Goal: Task Accomplishment & Management: Complete application form

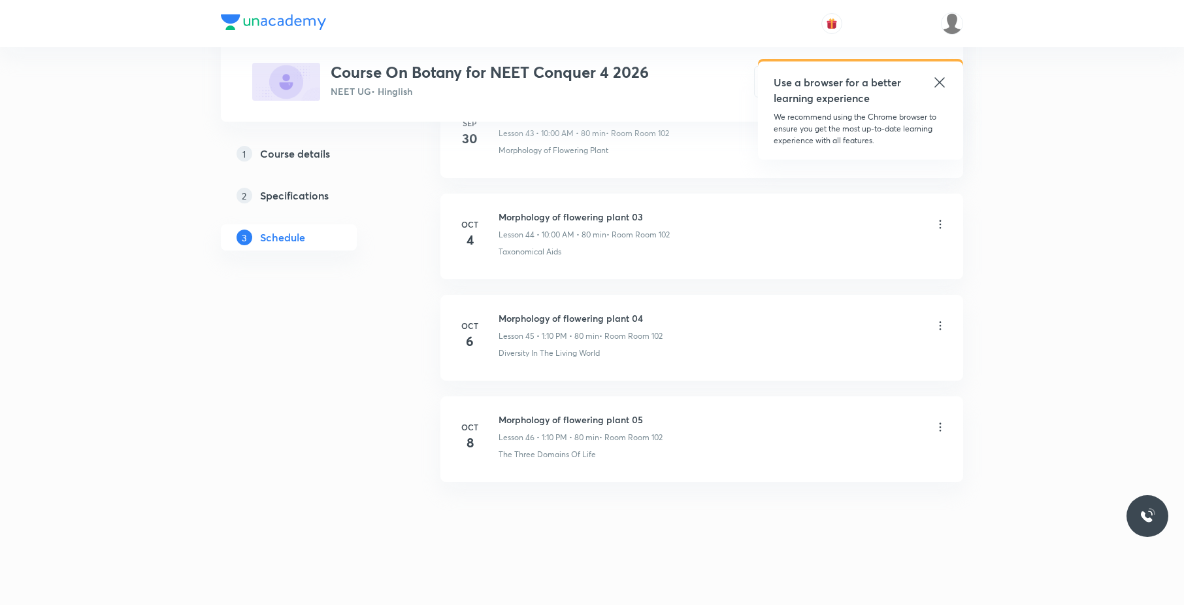
scroll to position [5125, 0]
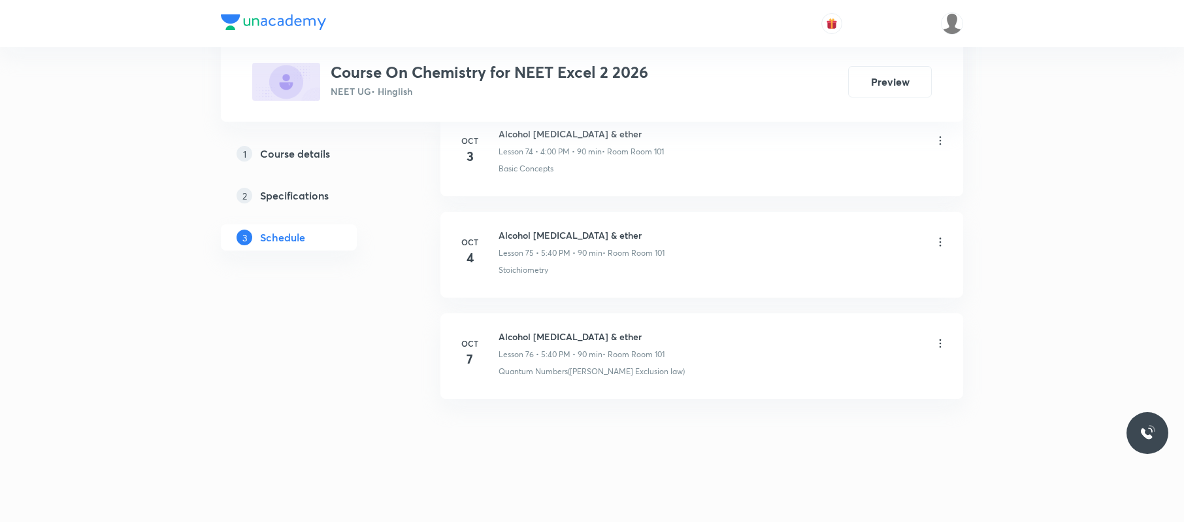
scroll to position [8261, 0]
drag, startPoint x: 618, startPoint y: 325, endPoint x: 500, endPoint y: 319, distance: 118.5
click at [500, 319] on li "Oct 7 Alcohol phenol & ether Lesson 76 • 5:40 PM • 90 min • Room Room 101 Quant…" at bounding box center [702, 356] width 523 height 86
copy h6 "Alcohol phenol & ether"
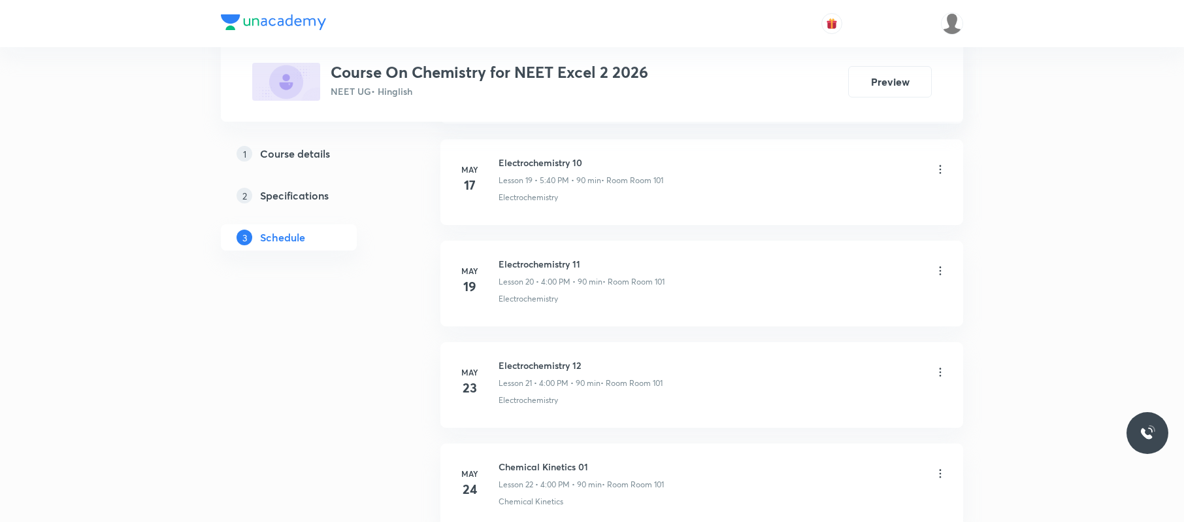
scroll to position [0, 0]
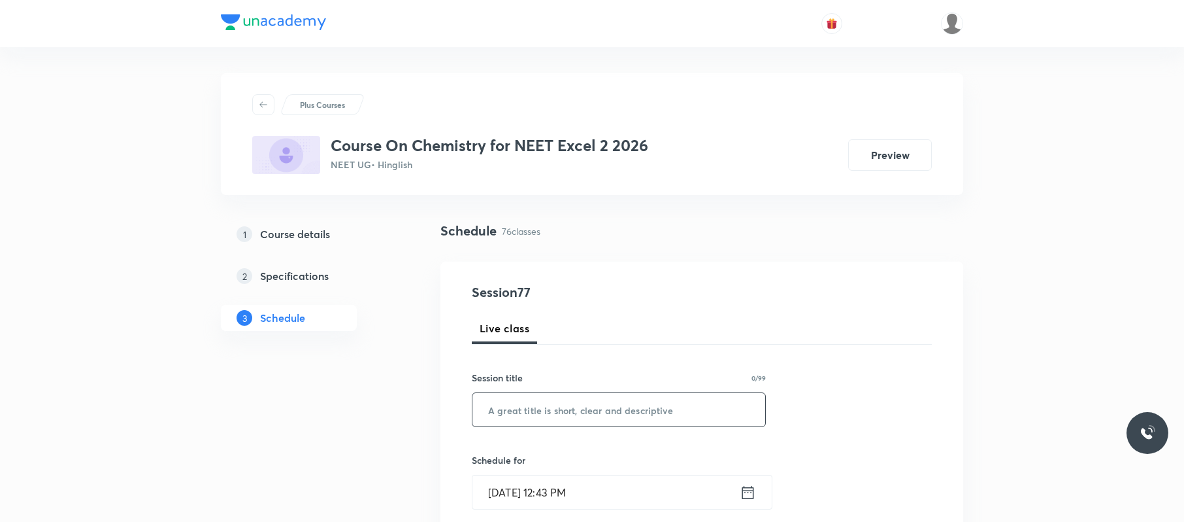
click at [629, 413] on input "text" at bounding box center [619, 409] width 293 height 33
paste input "Carbonyl Compounds"
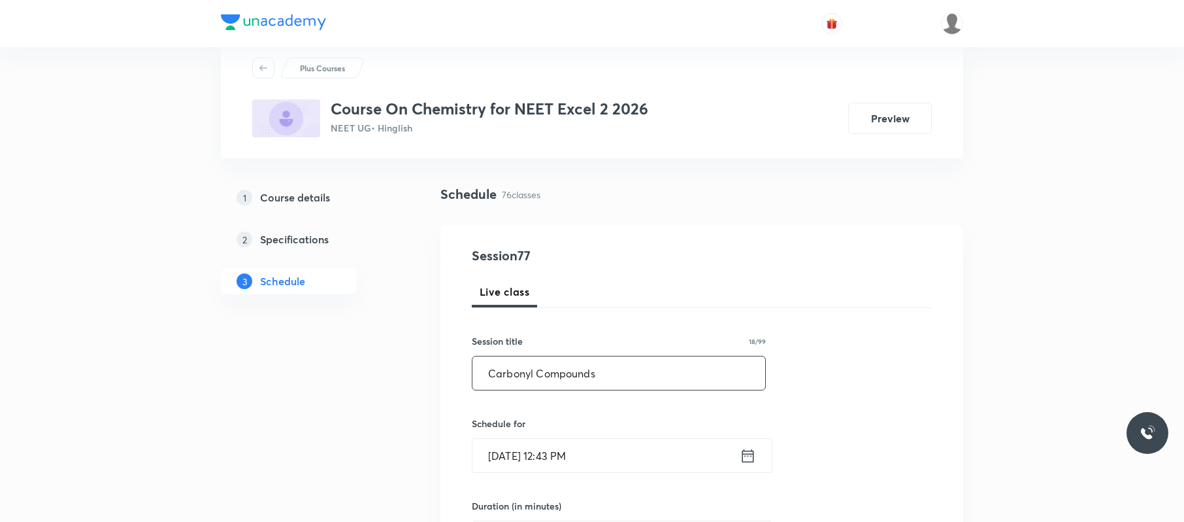
scroll to position [38, 0]
type input "Carbonyl Compounds 01"
click at [615, 443] on input "Oct 8, 2025, 12:43 PM" at bounding box center [606, 453] width 267 height 33
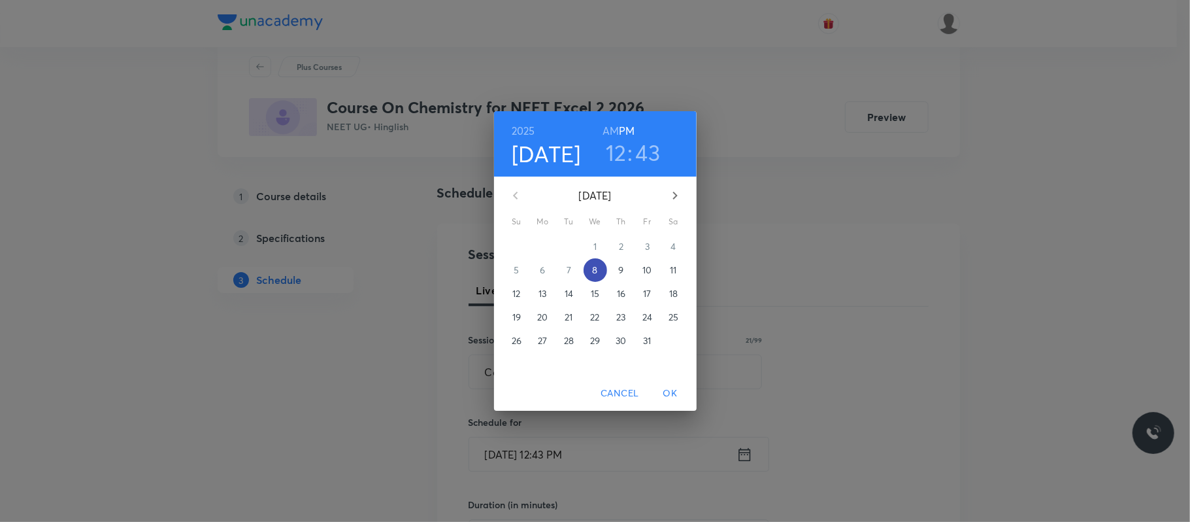
click at [594, 267] on p "8" at bounding box center [594, 269] width 5 height 13
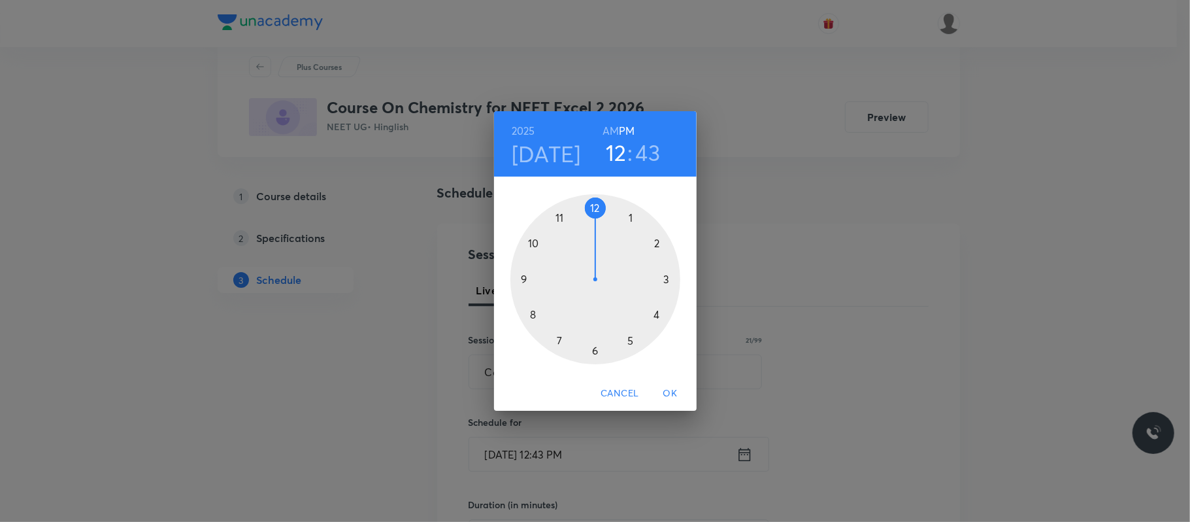
click at [657, 315] on div at bounding box center [595, 279] width 170 height 170
click at [599, 205] on div at bounding box center [595, 279] width 170 height 170
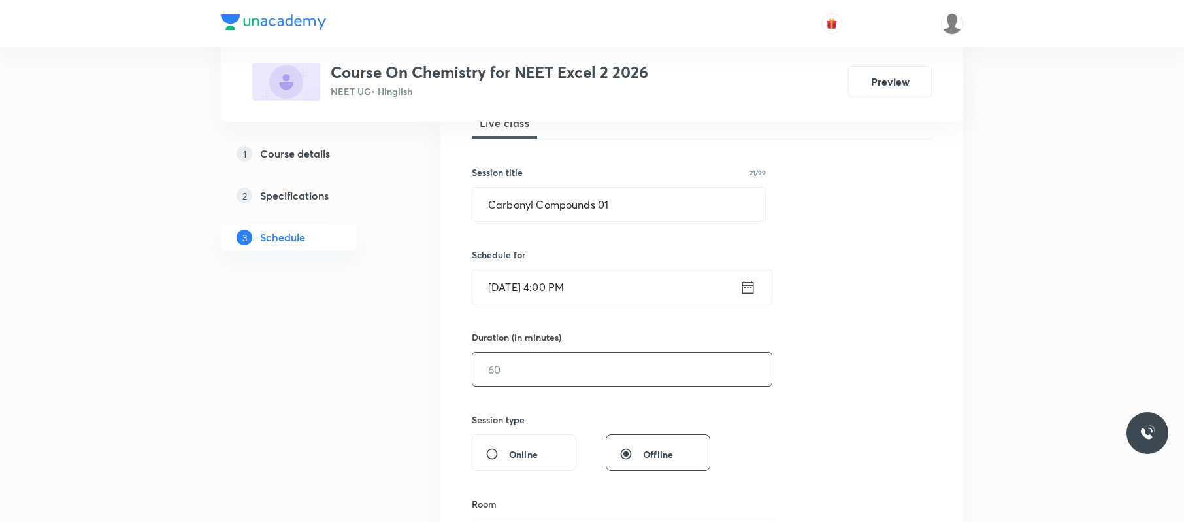
scroll to position [207, 0]
click at [581, 375] on input "text" at bounding box center [622, 367] width 299 height 33
type input "8"
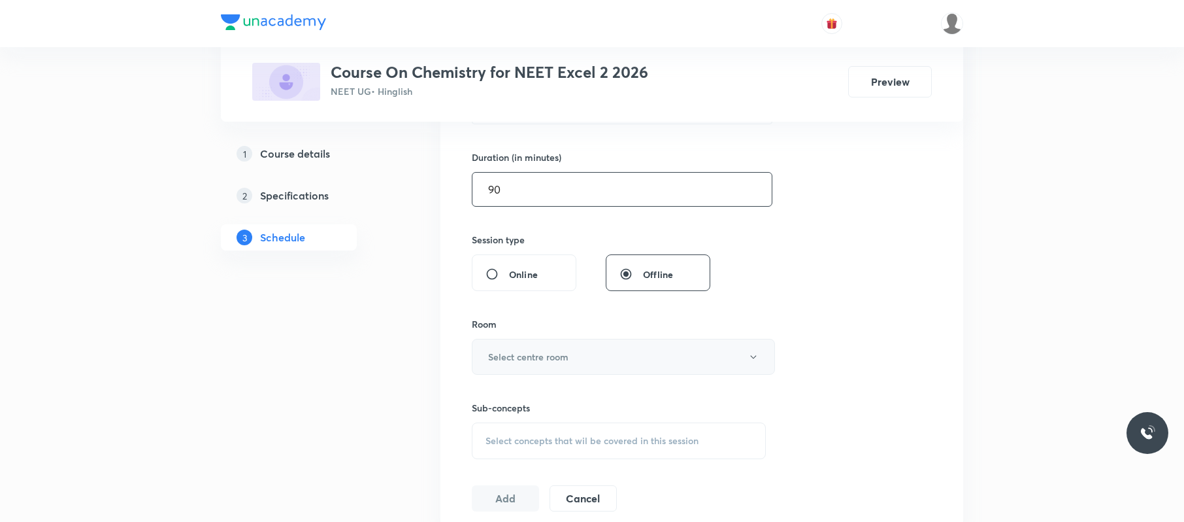
scroll to position [386, 0]
type input "90"
click at [608, 353] on button "Select centre room" at bounding box center [623, 356] width 303 height 36
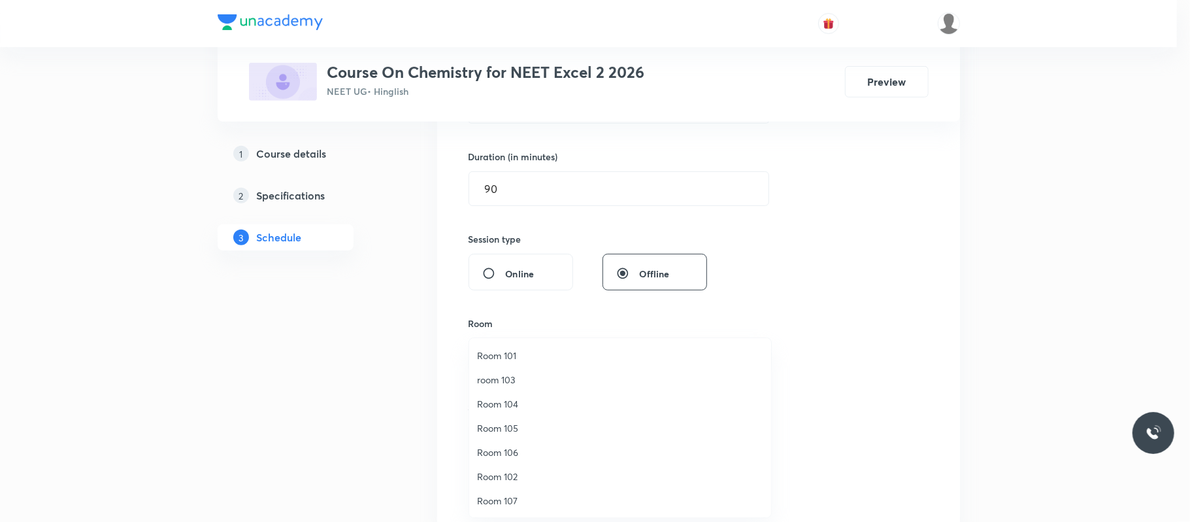
click at [531, 351] on span "Room 101" at bounding box center [620, 355] width 286 height 14
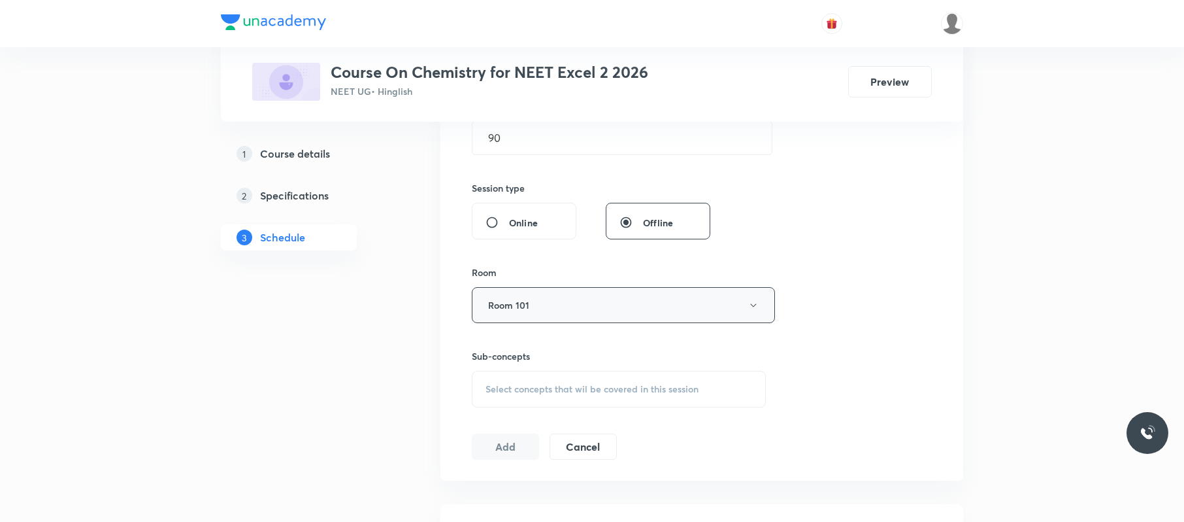
scroll to position [439, 0]
click at [617, 390] on span "Select concepts that wil be covered in this session" at bounding box center [592, 386] width 213 height 10
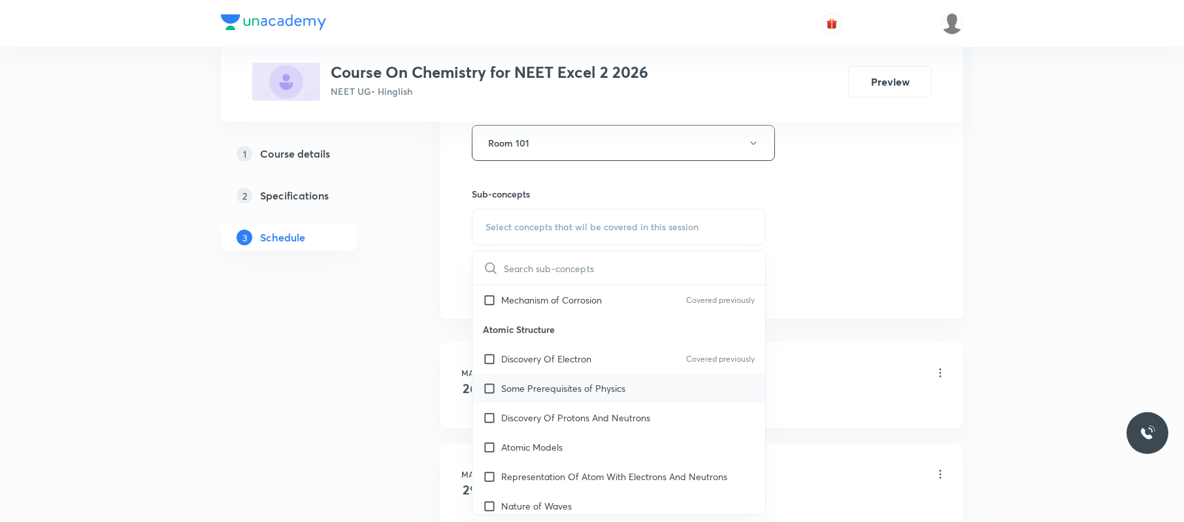
scroll to position [614, 0]
click at [615, 378] on p "Some Prerequisites of Physics" at bounding box center [563, 385] width 124 height 14
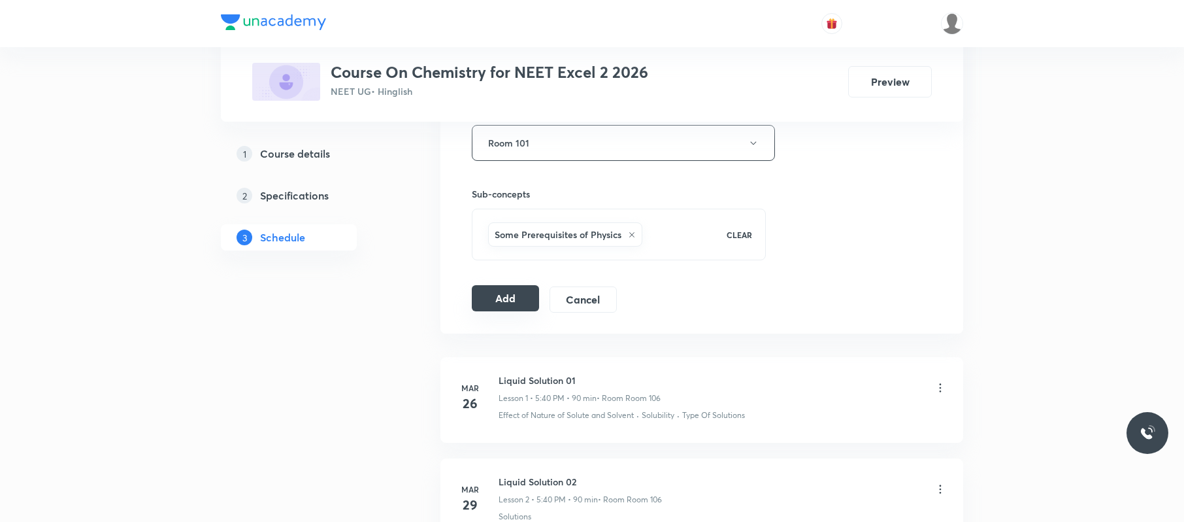
click at [527, 302] on button "Add" at bounding box center [505, 298] width 67 height 26
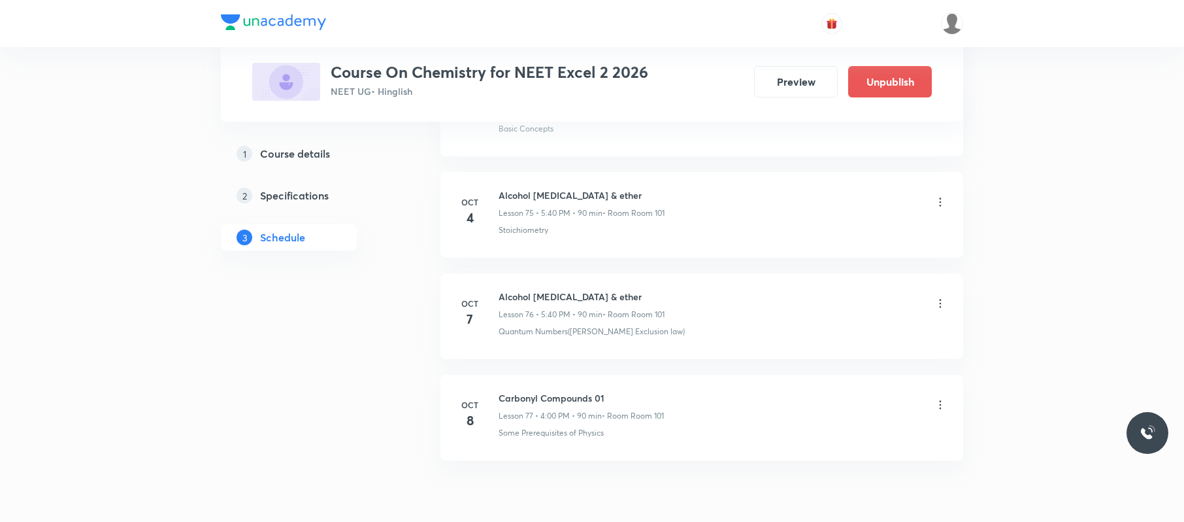
scroll to position [7760, 0]
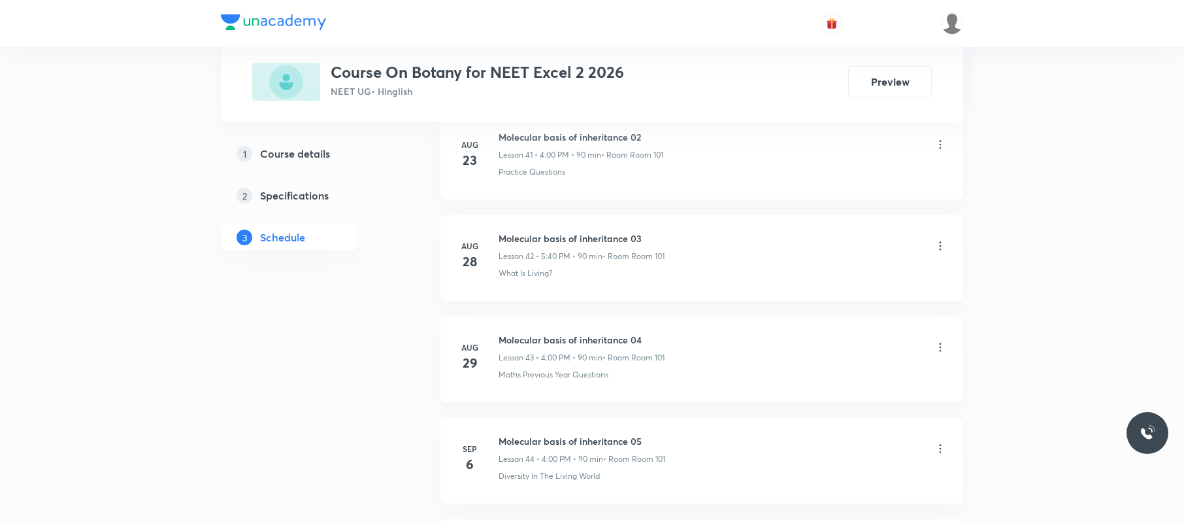
scroll to position [5818, 0]
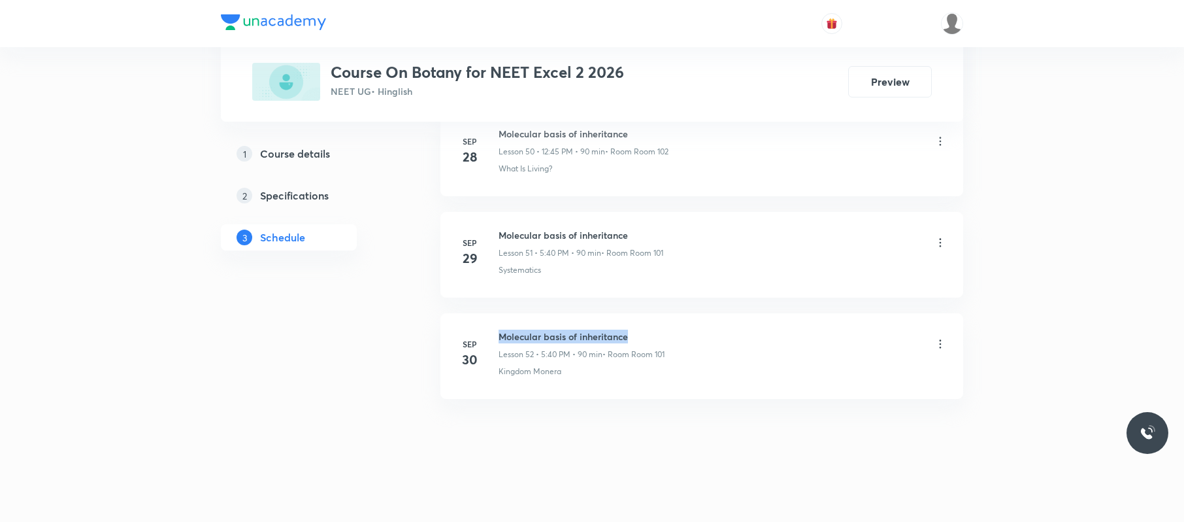
drag, startPoint x: 651, startPoint y: 315, endPoint x: 514, endPoint y: 316, distance: 137.3
click at [495, 320] on li "Sep 30 Molecular basis of inheritance Lesson 52 • 5:40 PM • 90 min • Room Room …" at bounding box center [702, 356] width 523 height 86
copy h6 "Molecular basis of inheritance"
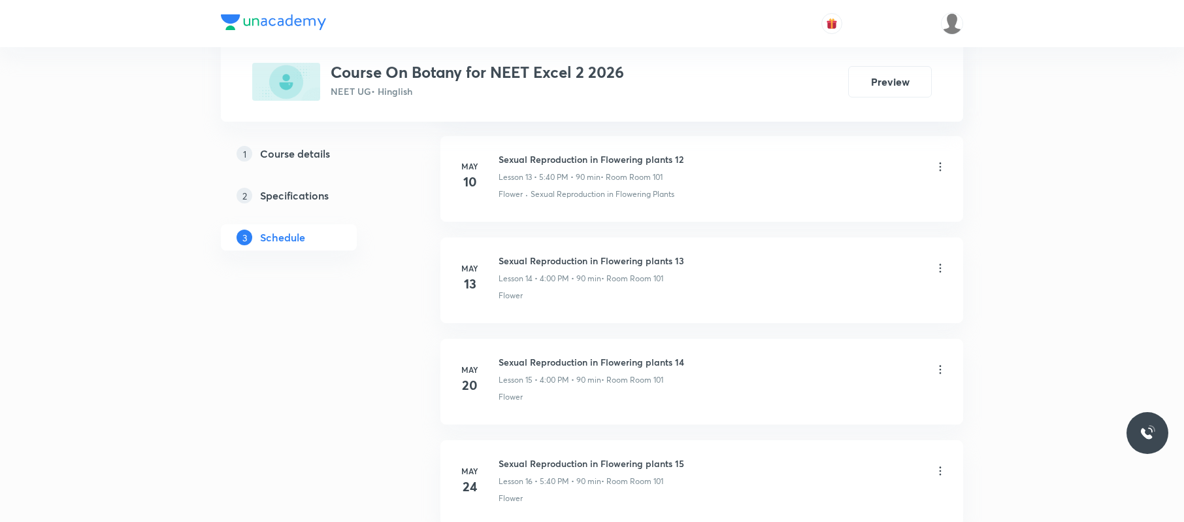
scroll to position [0, 0]
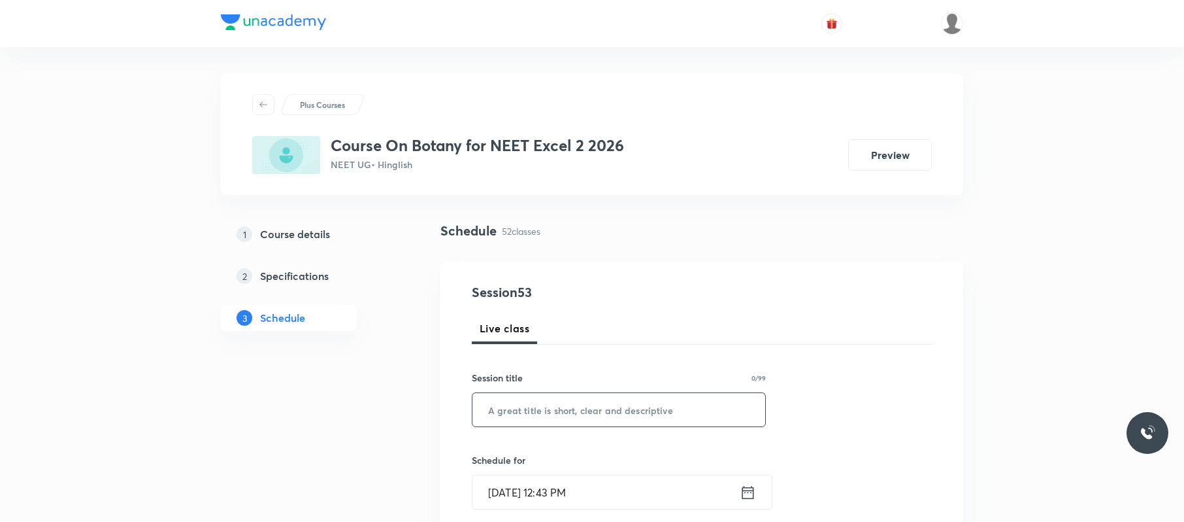
click at [652, 391] on input "text" at bounding box center [619, 409] width 293 height 33
paste input "Molecular basis of inheritance"
type input "Molecular basis of inheritance"
click at [610, 391] on input "Oct 8, 2025, 12:43 PM" at bounding box center [606, 491] width 267 height 33
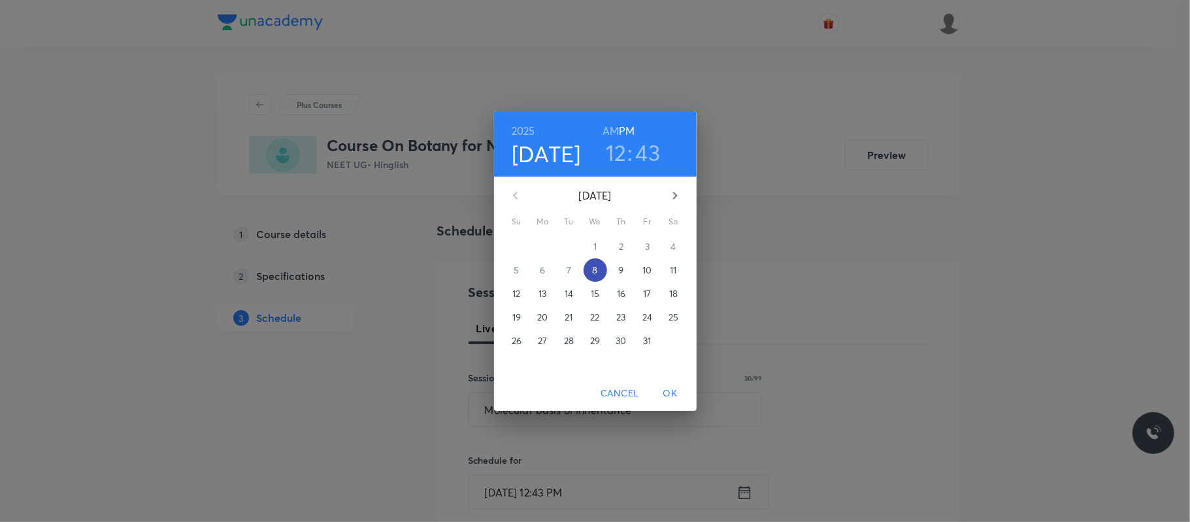
click at [602, 268] on span "8" at bounding box center [596, 269] width 24 height 13
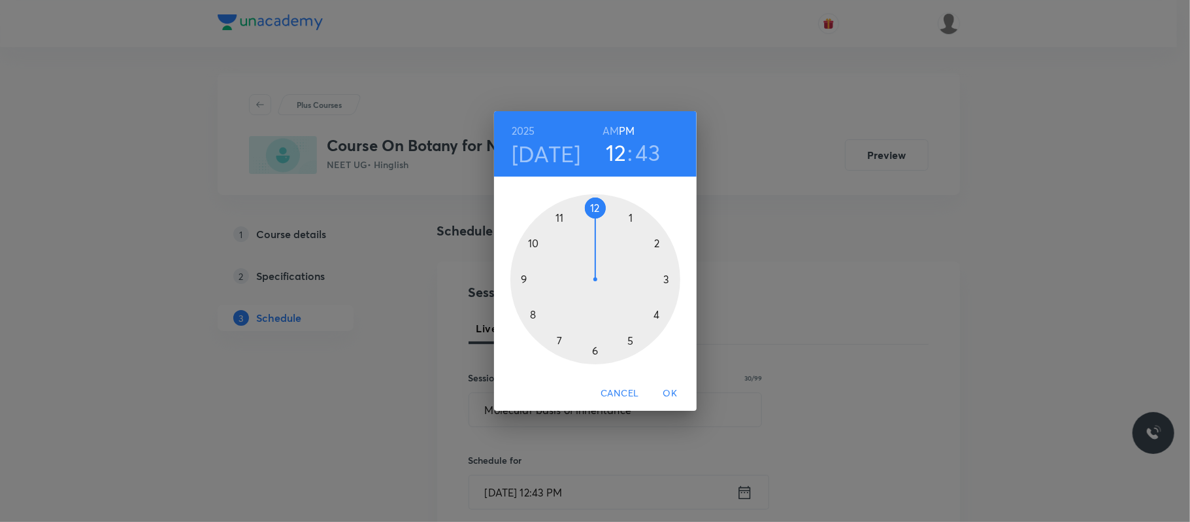
click at [631, 335] on div at bounding box center [595, 279] width 170 height 170
click at [539, 314] on div at bounding box center [595, 279] width 170 height 170
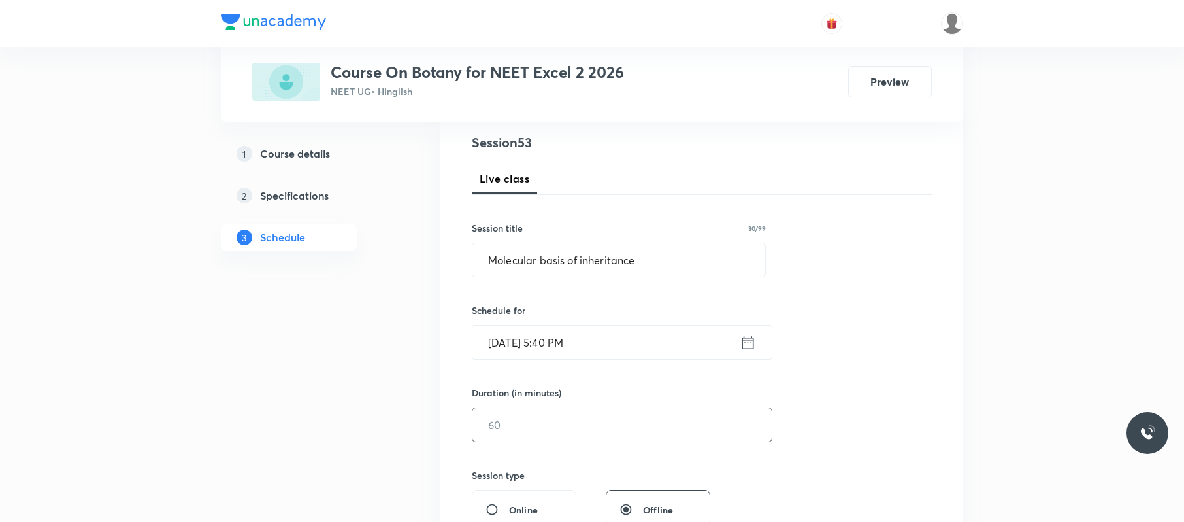
scroll to position [152, 0]
click at [534, 391] on input "text" at bounding box center [622, 422] width 299 height 33
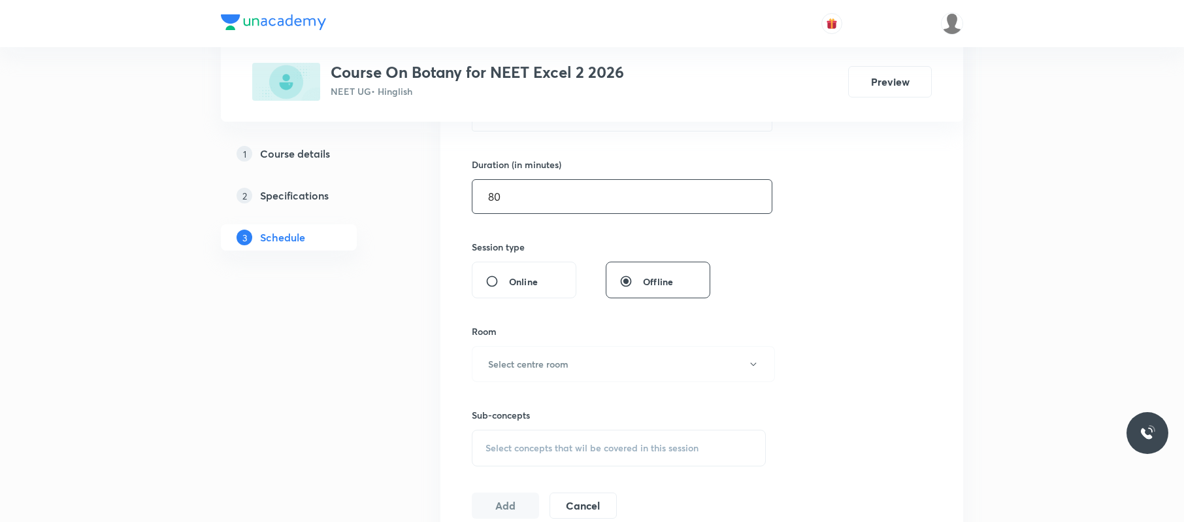
type input "80"
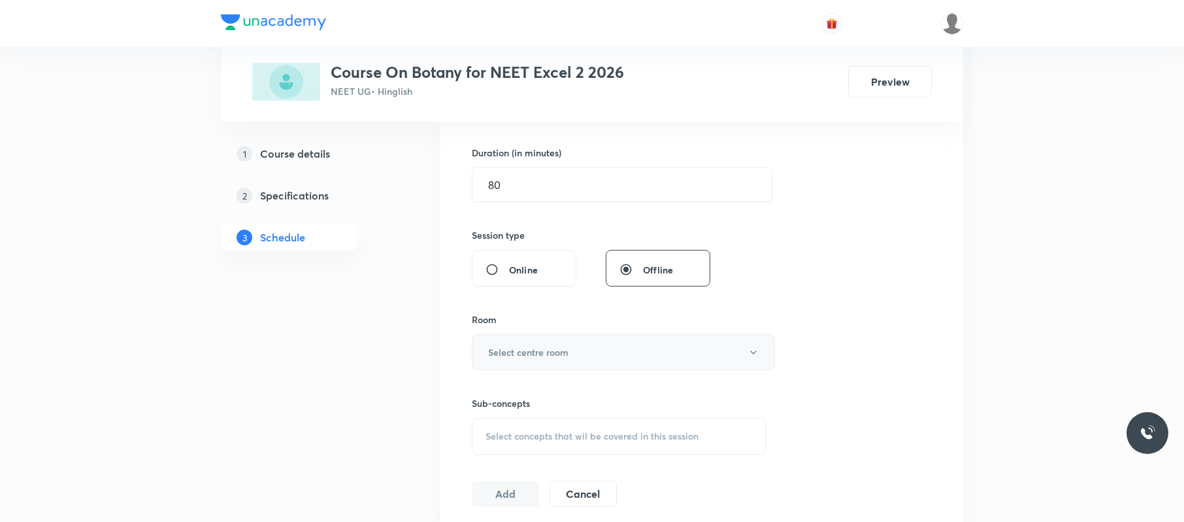
drag, startPoint x: 531, startPoint y: 408, endPoint x: 486, endPoint y: 357, distance: 68.1
click at [486, 357] on button "Select centre room" at bounding box center [623, 352] width 303 height 36
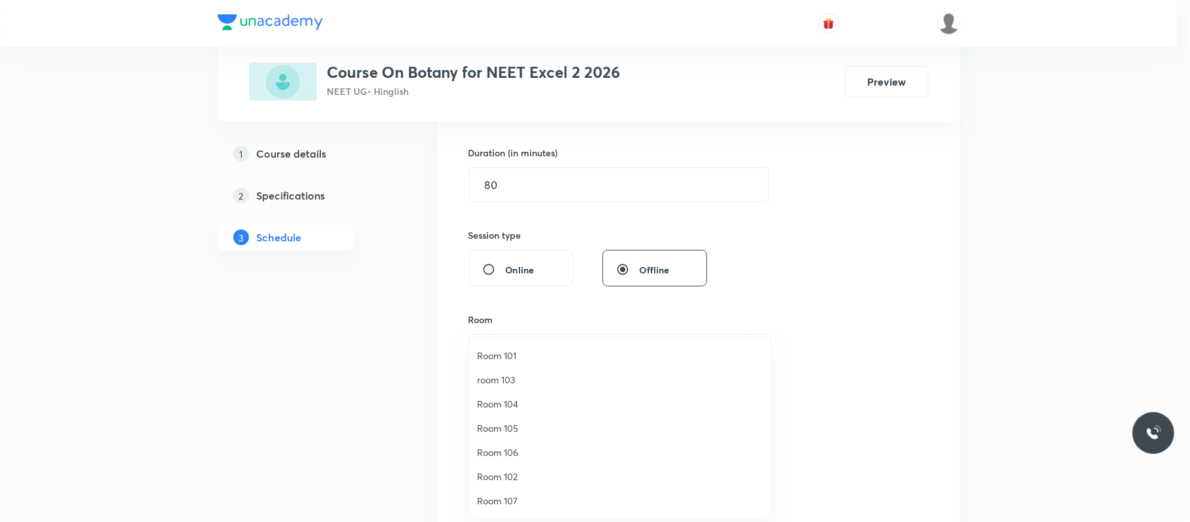
click at [519, 354] on span "Room 101" at bounding box center [620, 355] width 286 height 14
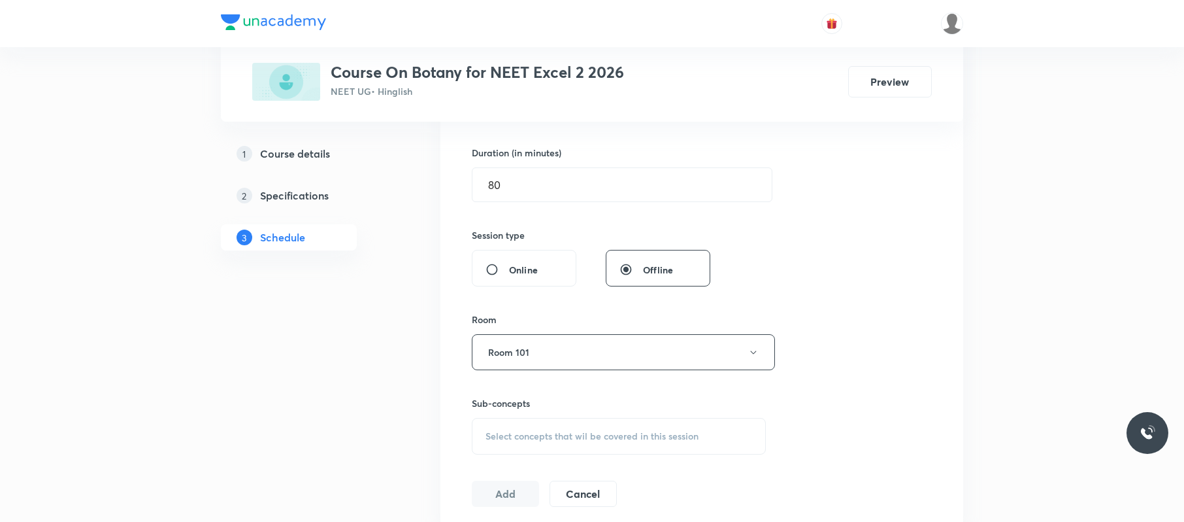
click at [682, 391] on span "Select concepts that wil be covered in this session" at bounding box center [592, 436] width 213 height 10
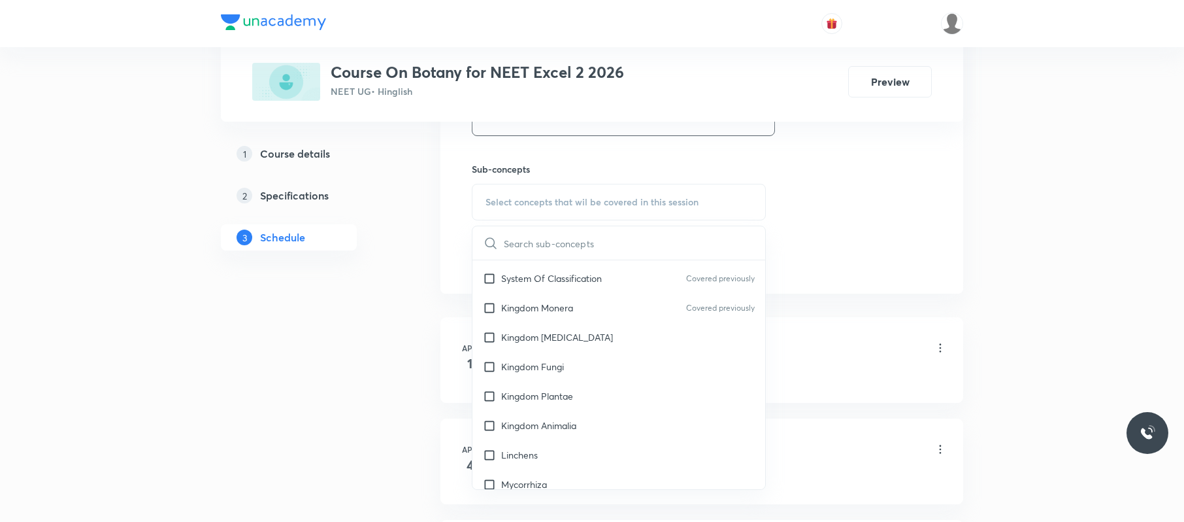
scroll to position [511, 0]
click at [589, 366] on div "Kingdom Fungi" at bounding box center [619, 365] width 293 height 29
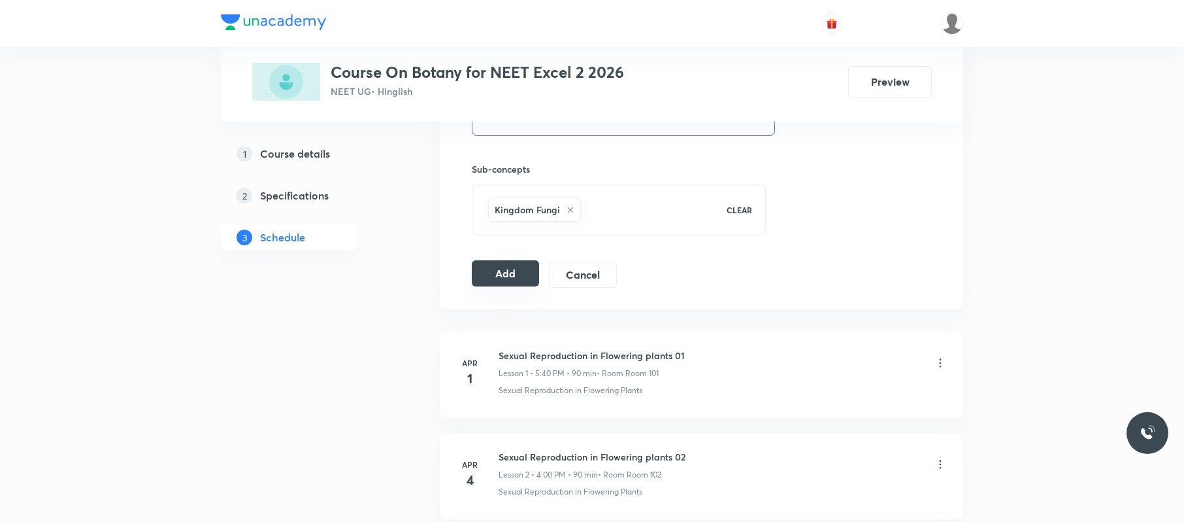
click at [506, 280] on button "Add" at bounding box center [505, 273] width 67 height 26
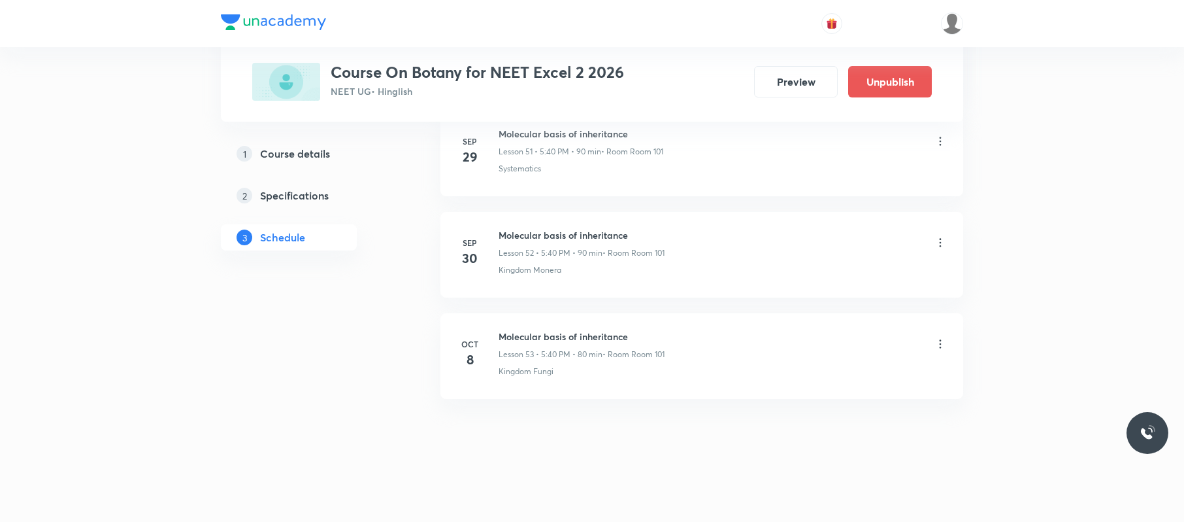
scroll to position [5318, 0]
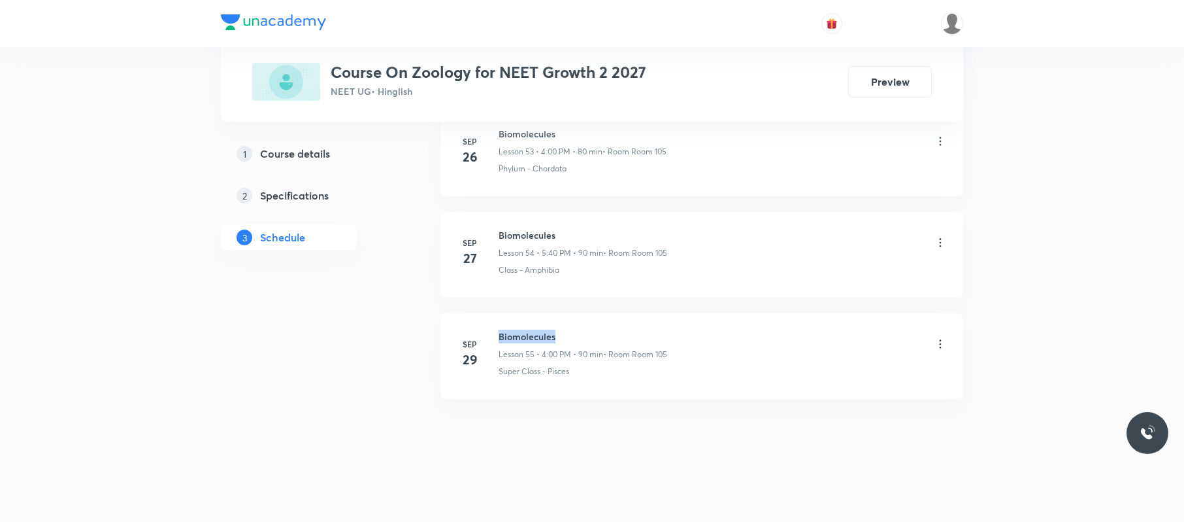
drag, startPoint x: 578, startPoint y: 333, endPoint x: 489, endPoint y: 325, distance: 89.9
click at [489, 325] on li "Sep 29 Biomolecules Lesson 55 • 4:00 PM • 90 min • Room Room 105 Super Class - …" at bounding box center [702, 356] width 523 height 86
copy h6 "Biomolecules"
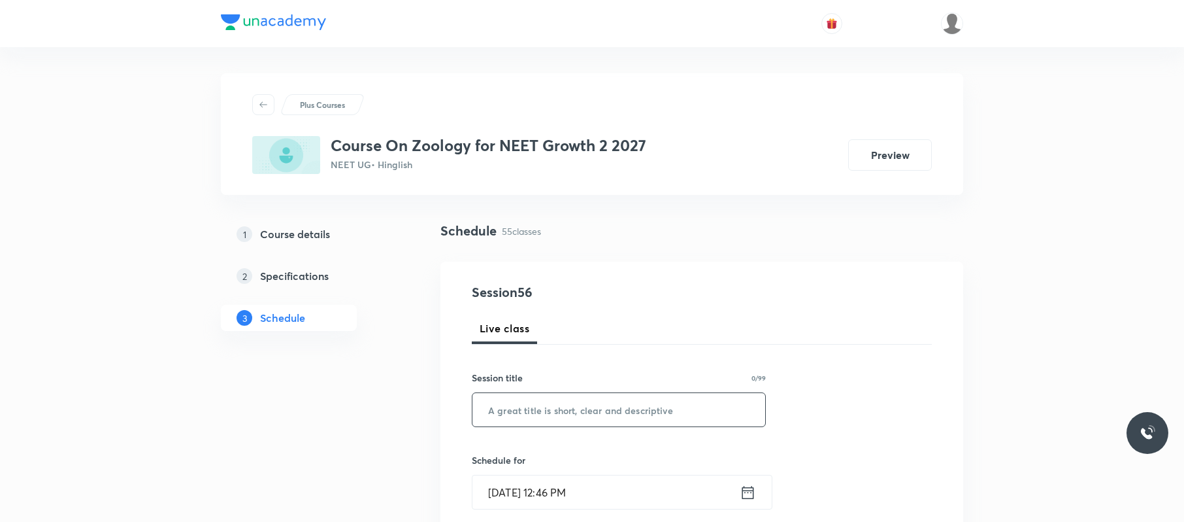
click at [684, 414] on input "text" at bounding box center [619, 409] width 293 height 33
paste input "Biomolecules"
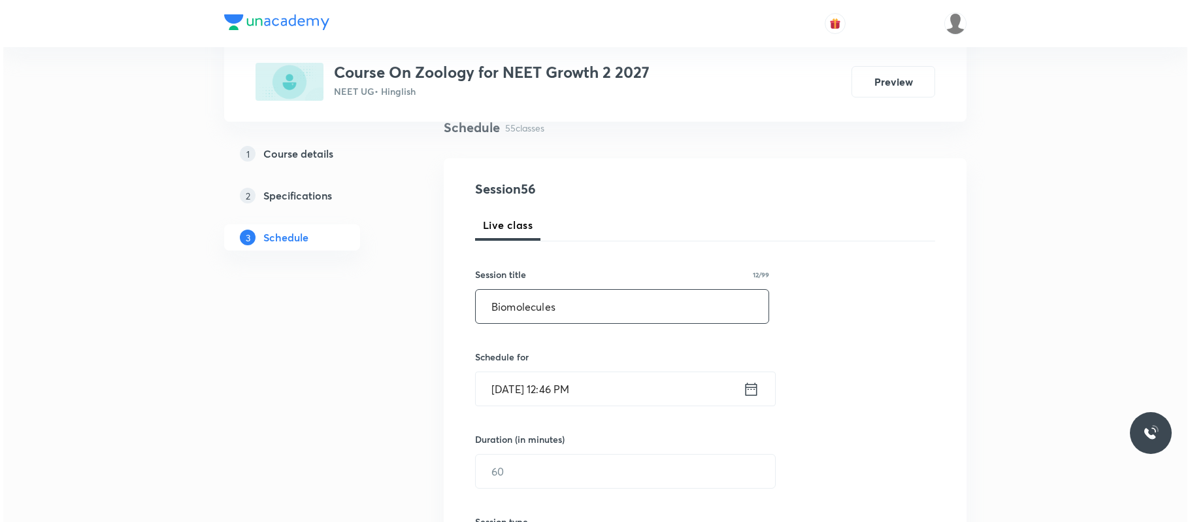
scroll to position [105, 0]
type input "Biomolecules"
click at [621, 382] on input "[DATE] 12:46 PM" at bounding box center [606, 386] width 267 height 33
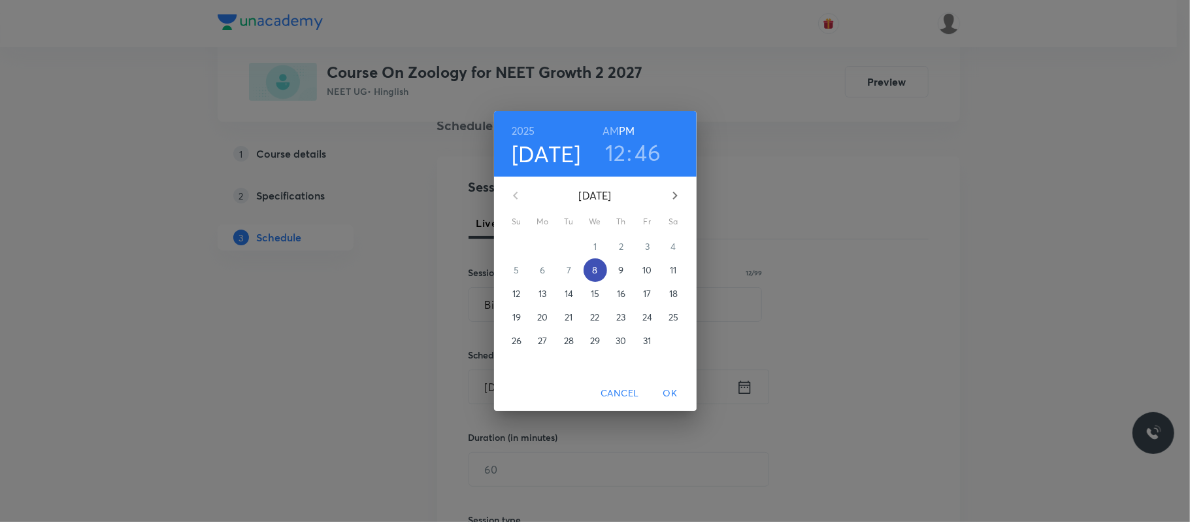
click at [593, 265] on p "8" at bounding box center [594, 269] width 5 height 13
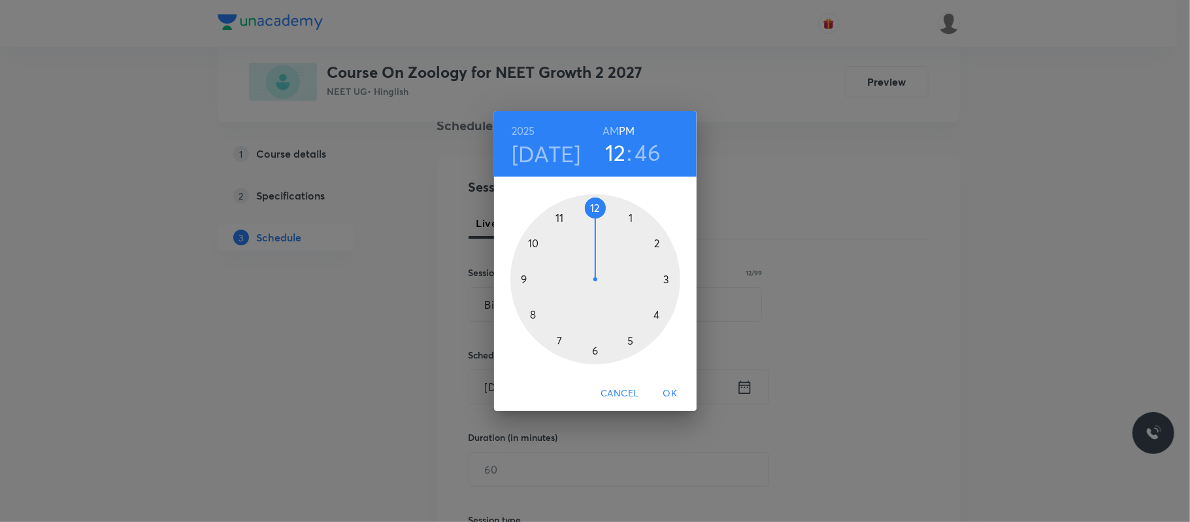
click at [654, 312] on div at bounding box center [595, 279] width 170 height 170
click at [595, 207] on div at bounding box center [595, 279] width 170 height 170
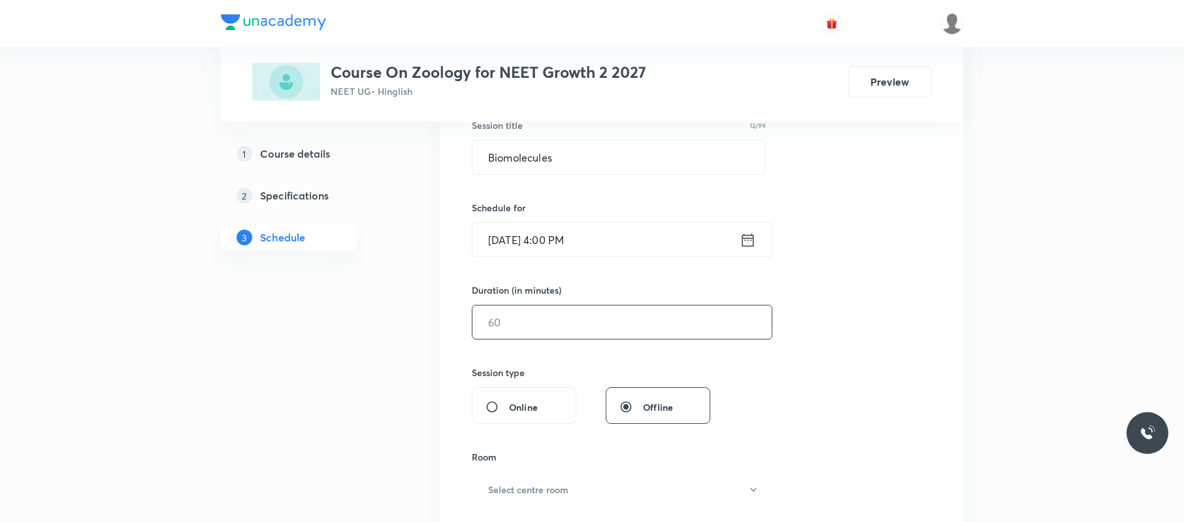
scroll to position [254, 0]
click at [575, 323] on input "text" at bounding box center [622, 320] width 299 height 33
type input "8"
type input "90"
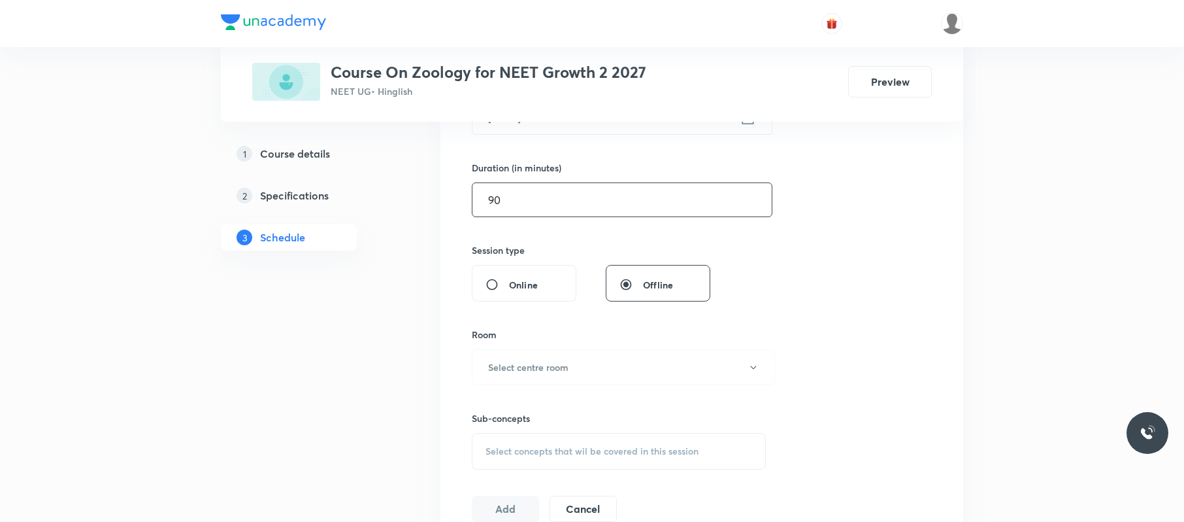
scroll to position [375, 0]
click at [566, 371] on h6 "Select centre room" at bounding box center [528, 366] width 80 height 14
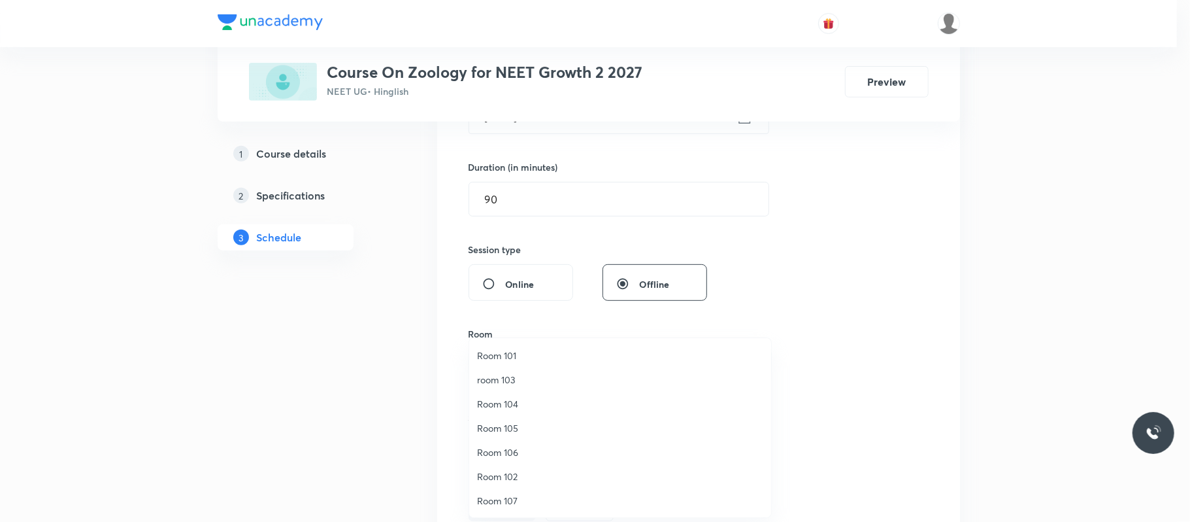
click at [526, 424] on span "Room 105" at bounding box center [620, 428] width 286 height 14
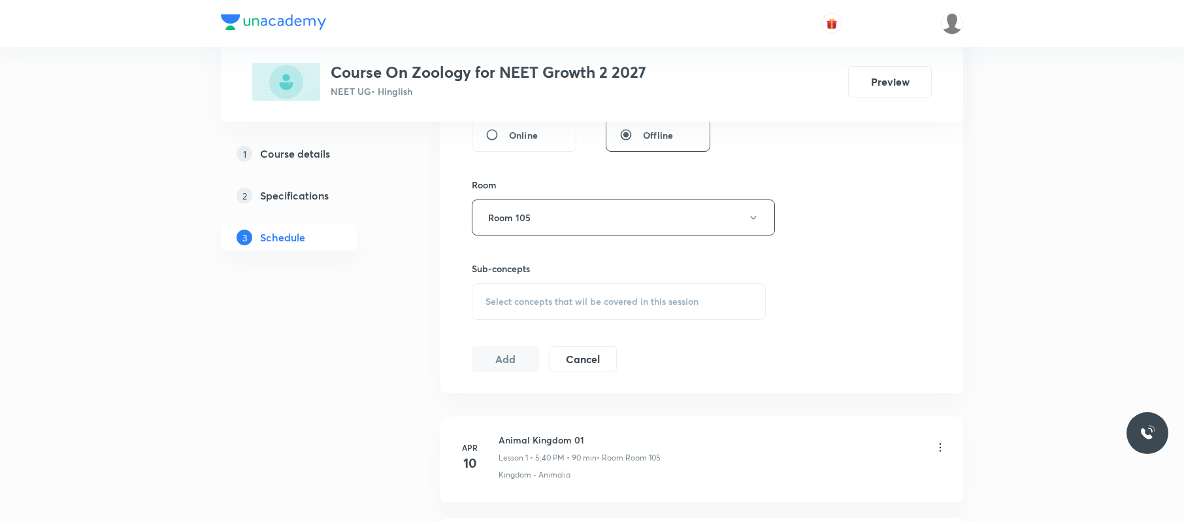
scroll to position [526, 0]
click at [600, 289] on div "Select concepts that wil be covered in this session" at bounding box center [619, 299] width 294 height 37
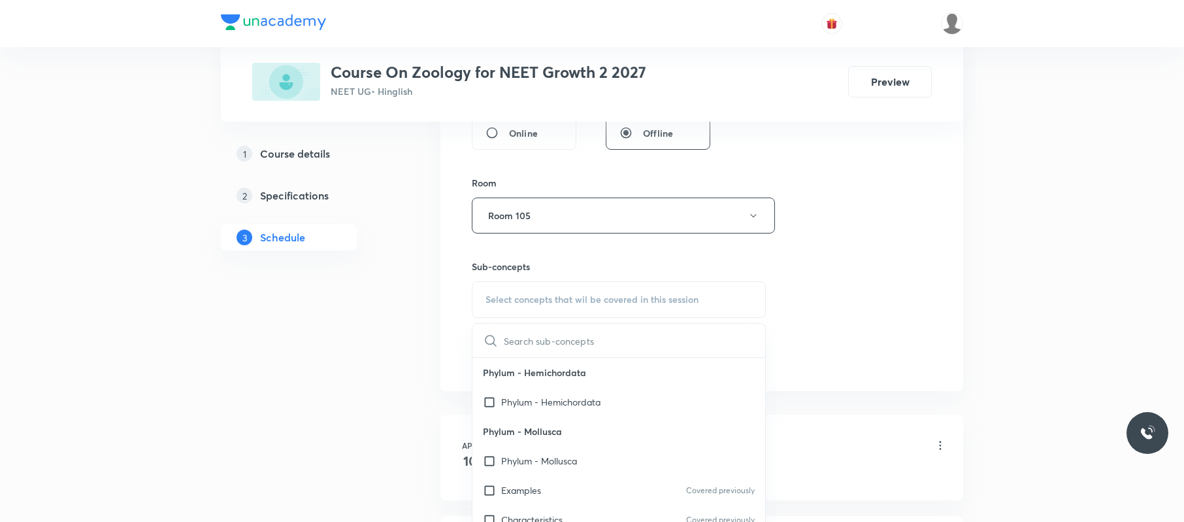
scroll to position [869, 0]
click at [609, 455] on div "Phylum - Mollusca" at bounding box center [619, 457] width 293 height 29
checkbox input "true"
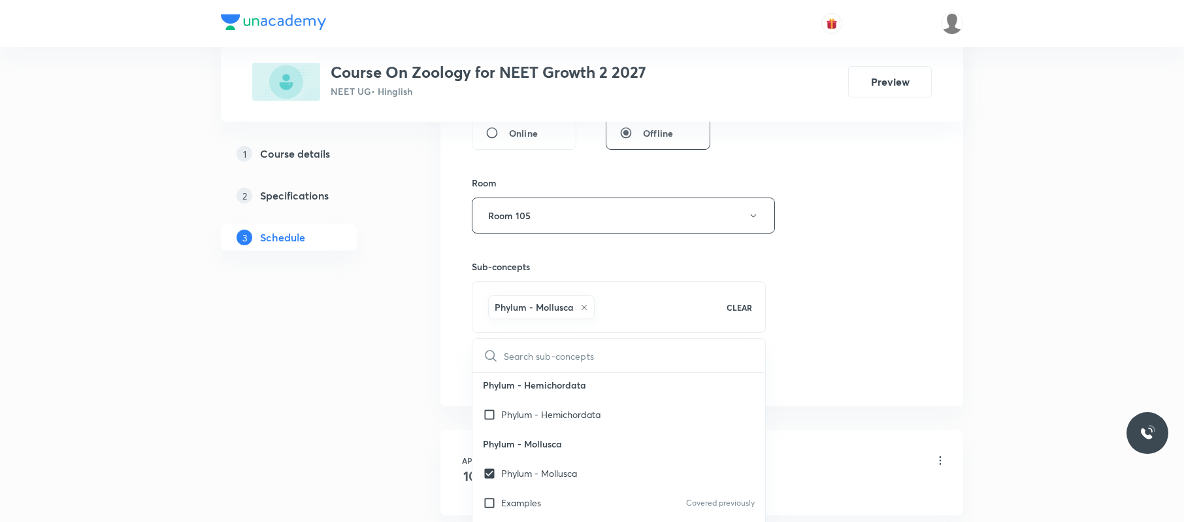
drag, startPoint x: 947, startPoint y: 246, endPoint x: 895, endPoint y: 260, distance: 53.4
click at [948, 246] on div "Session 56 Live class Session title 12/99 Biomolecules ​ Schedule for Oct 8, 20…" at bounding box center [702, 70] width 523 height 671
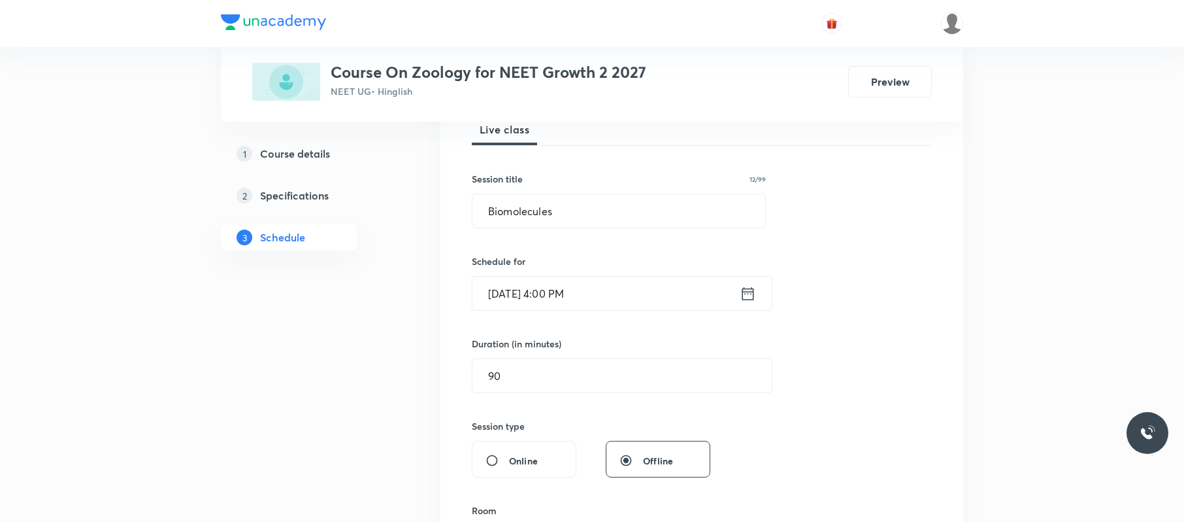
scroll to position [539, 0]
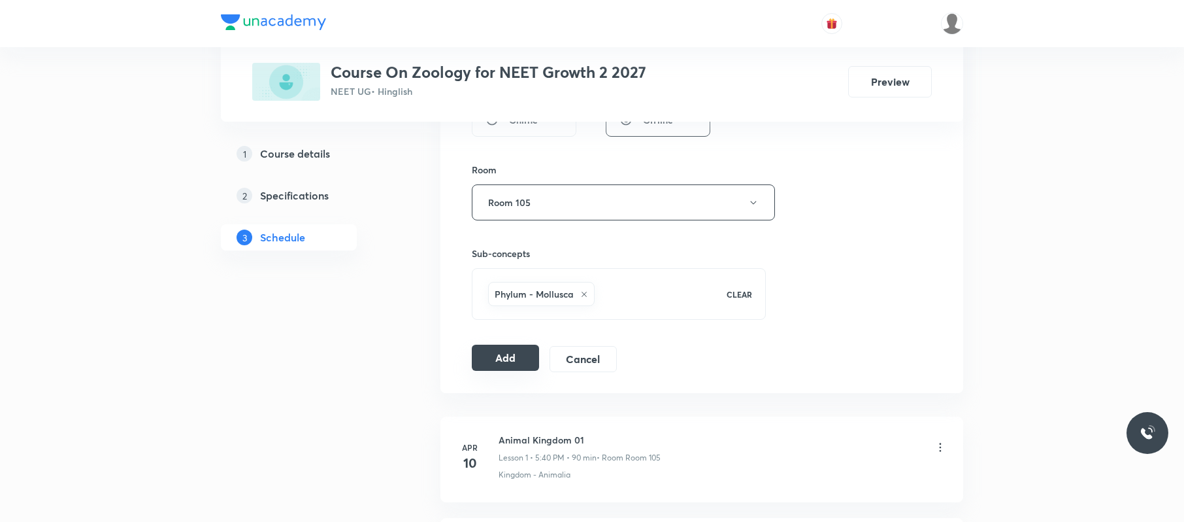
click at [512, 363] on button "Add" at bounding box center [505, 357] width 67 height 26
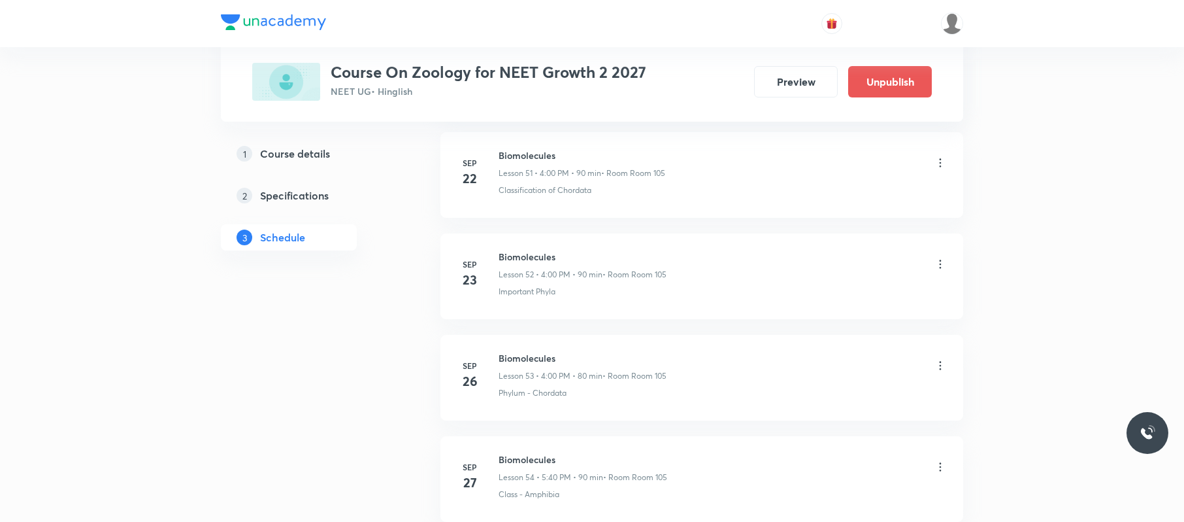
scroll to position [5624, 0]
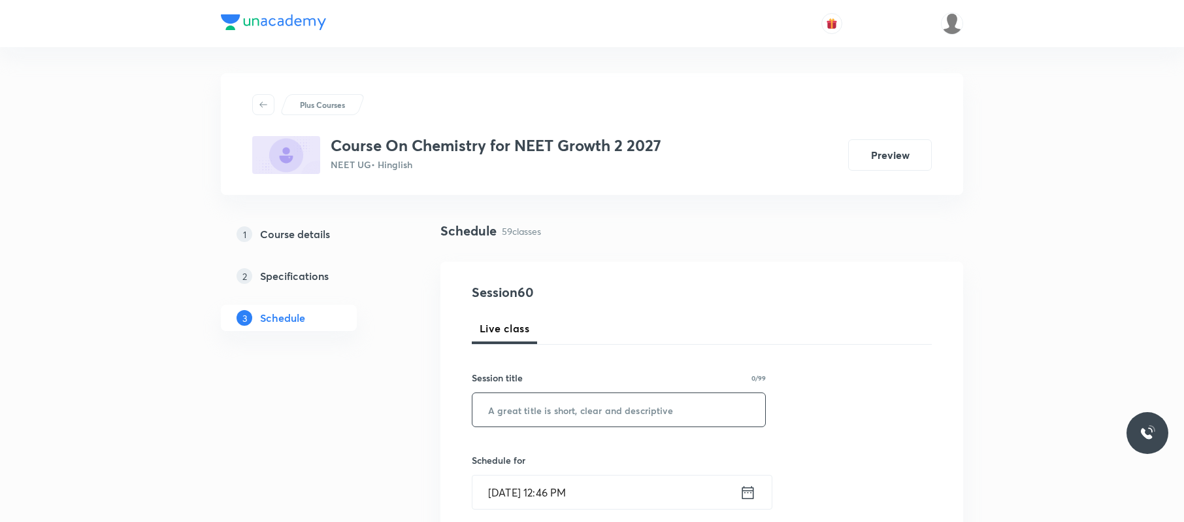
click at [689, 422] on input "text" at bounding box center [619, 409] width 293 height 33
paste input "Thermodynamics"
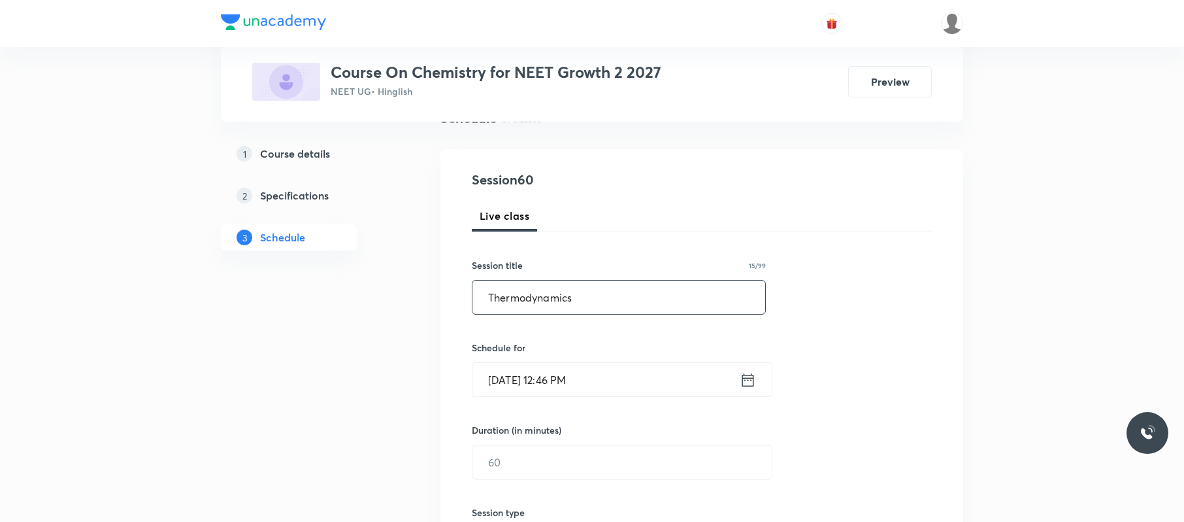
scroll to position [113, 0]
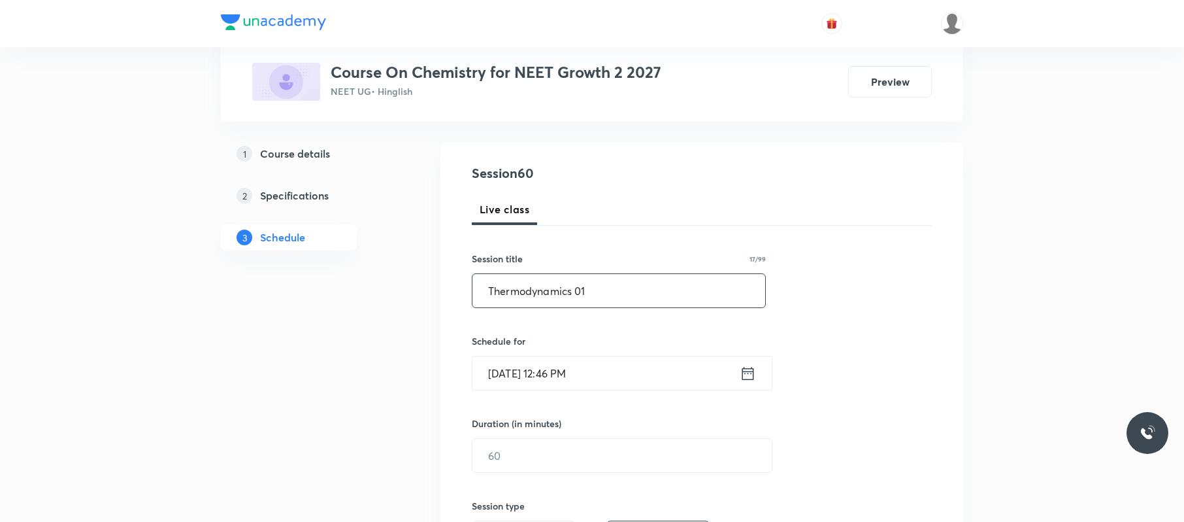
type input "Thermodynamics 01"
click at [672, 367] on input "Oct 8, 2025, 12:46 PM" at bounding box center [606, 373] width 267 height 33
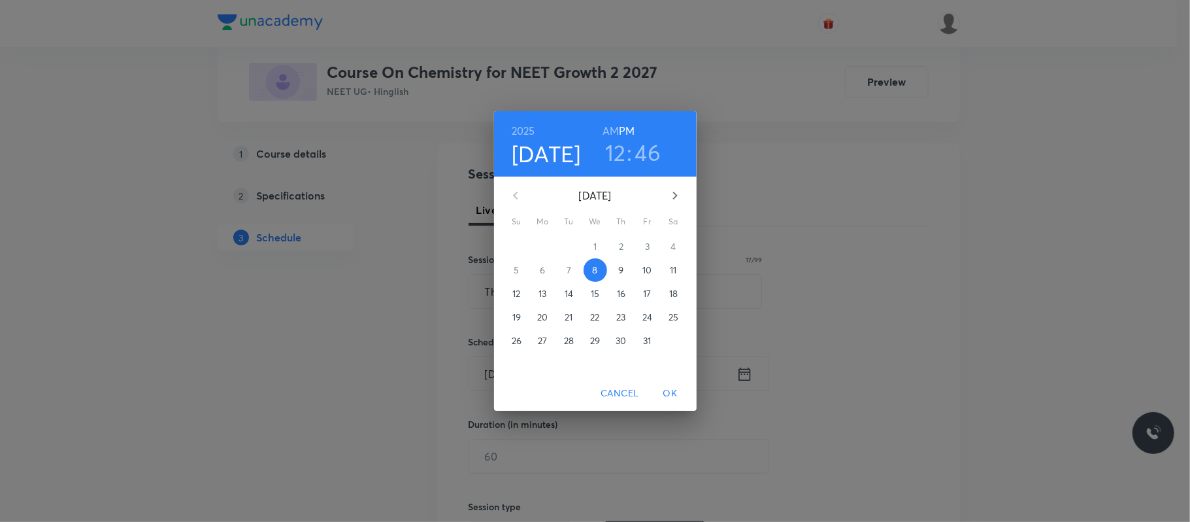
click at [614, 156] on h3 "12" at bounding box center [615, 152] width 21 height 27
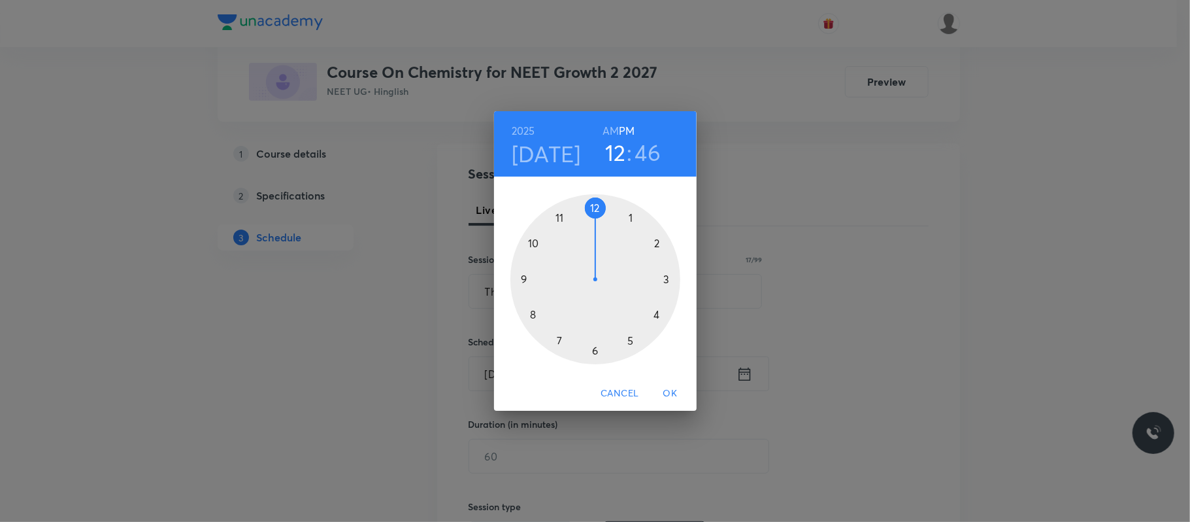
click at [631, 339] on div at bounding box center [595, 279] width 170 height 170
click at [537, 312] on div at bounding box center [595, 279] width 170 height 170
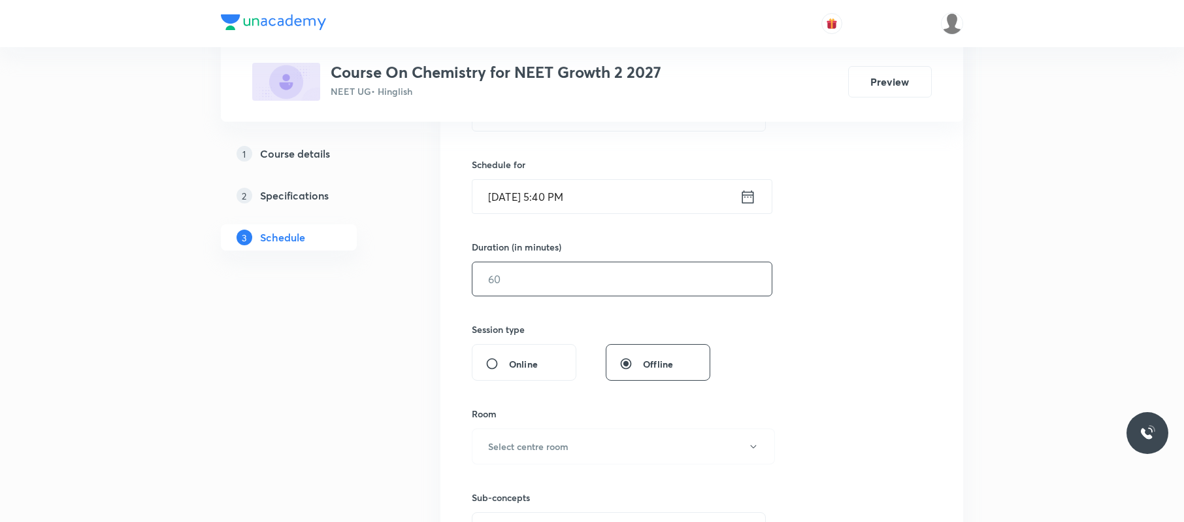
scroll to position [296, 0]
click at [553, 284] on input "text" at bounding box center [622, 277] width 299 height 33
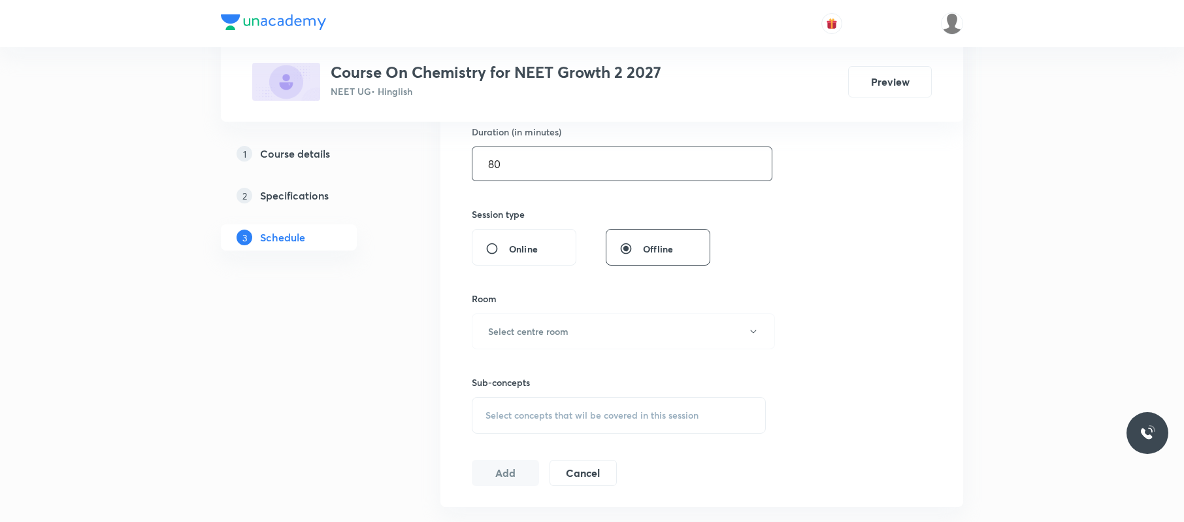
scroll to position [414, 0]
type input "80"
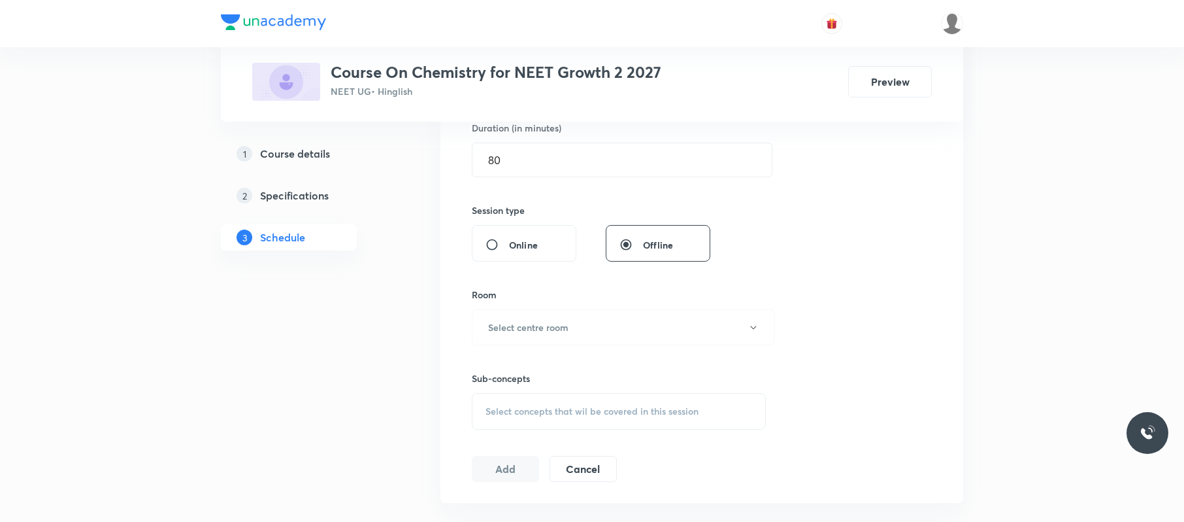
click at [561, 312] on button "Select centre room" at bounding box center [623, 327] width 303 height 36
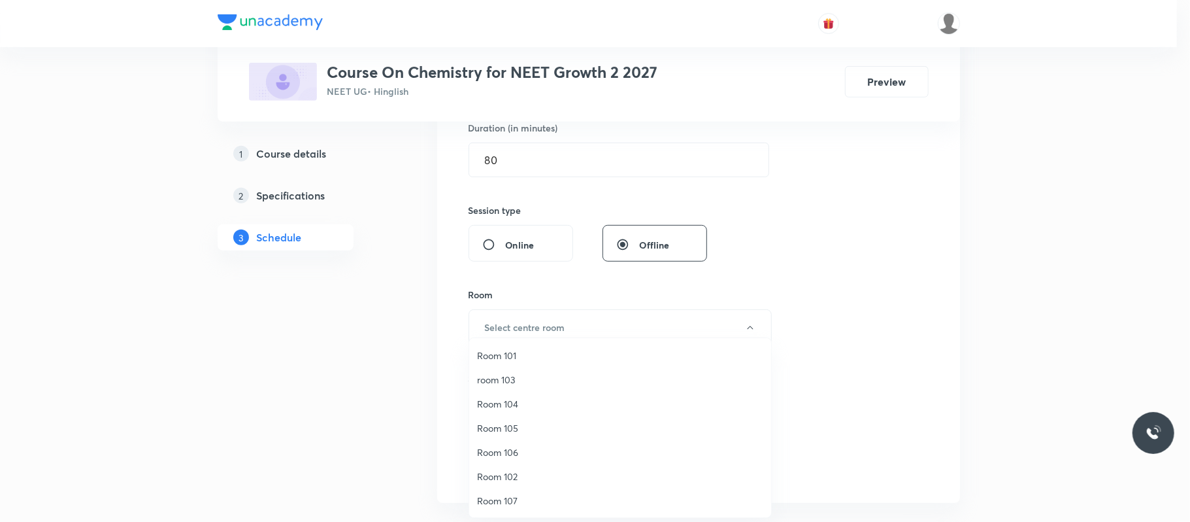
click at [544, 430] on span "Room 105" at bounding box center [620, 428] width 286 height 14
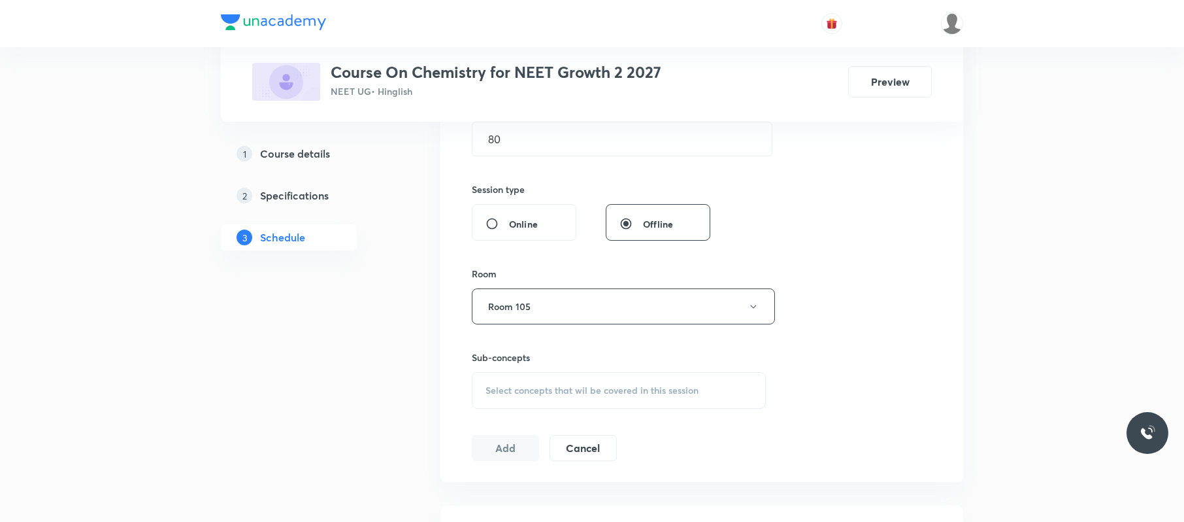
scroll to position [437, 0]
click at [608, 370] on div "Sub-concepts Select concepts that wil be covered in this session" at bounding box center [619, 378] width 294 height 58
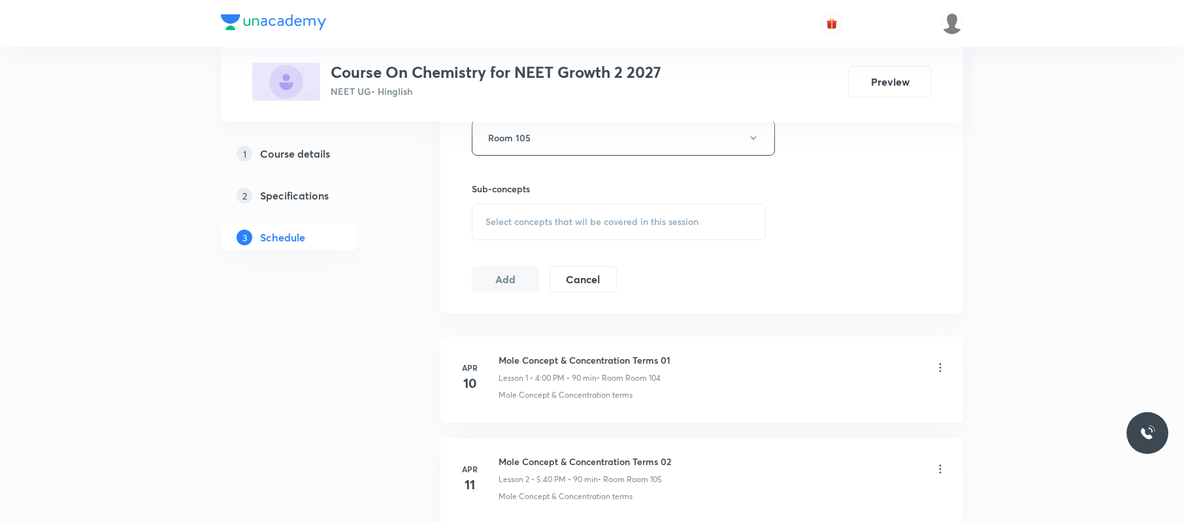
scroll to position [607, 0]
click at [693, 222] on span "Select concepts that wil be covered in this session" at bounding box center [592, 219] width 213 height 10
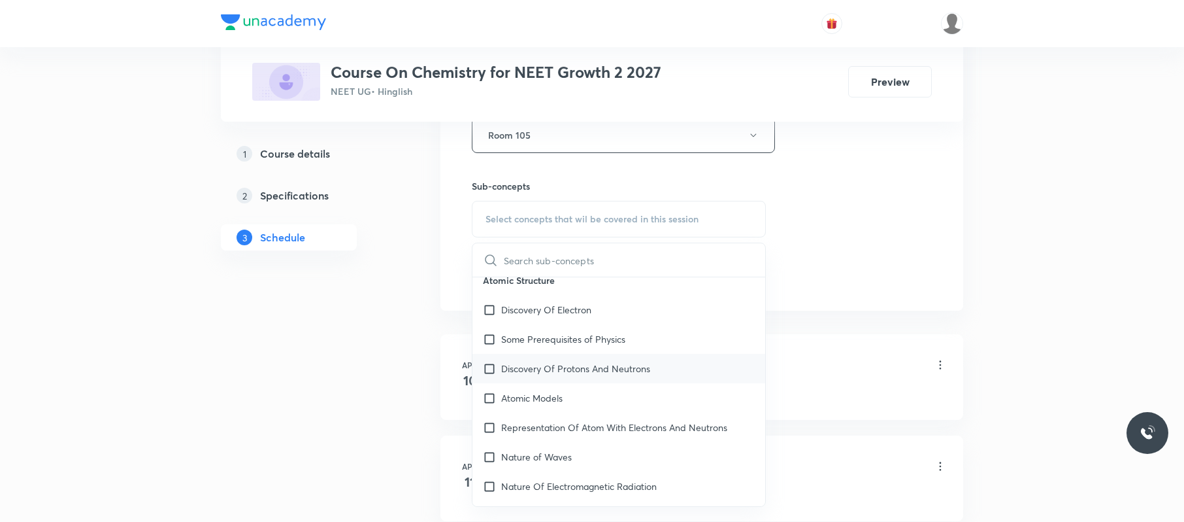
scroll to position [641, 0]
click at [639, 380] on div "Discovery Of Protons And Neutrons" at bounding box center [619, 366] width 293 height 29
checkbox input "true"
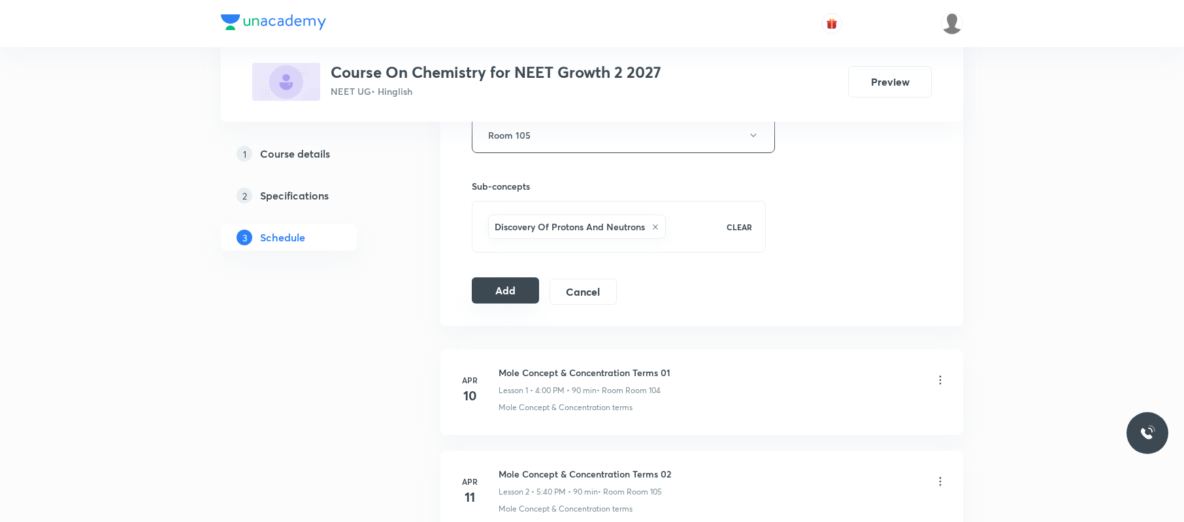
click at [523, 291] on button "Add" at bounding box center [505, 290] width 67 height 26
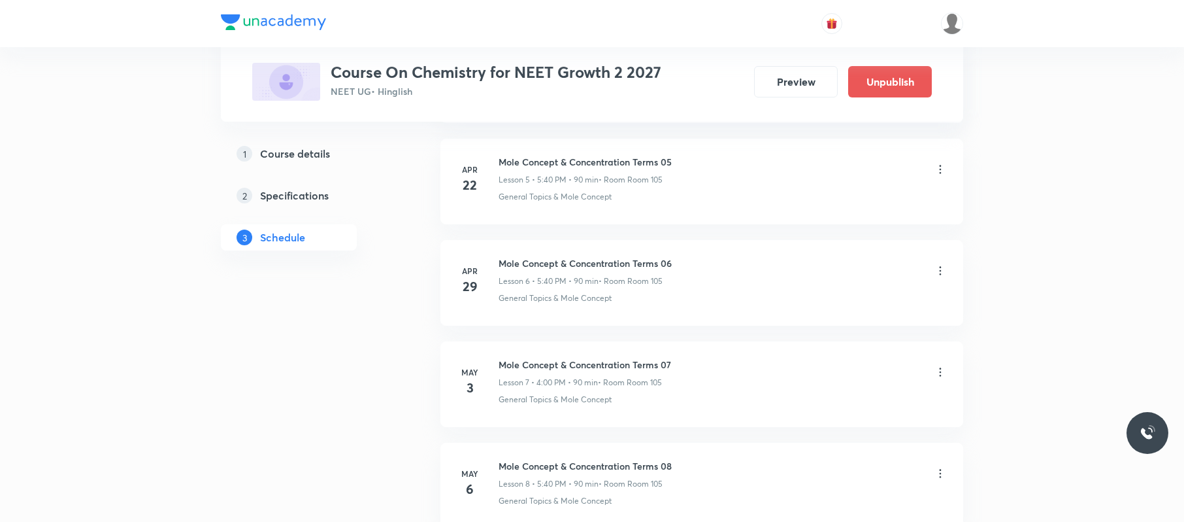
scroll to position [6030, 0]
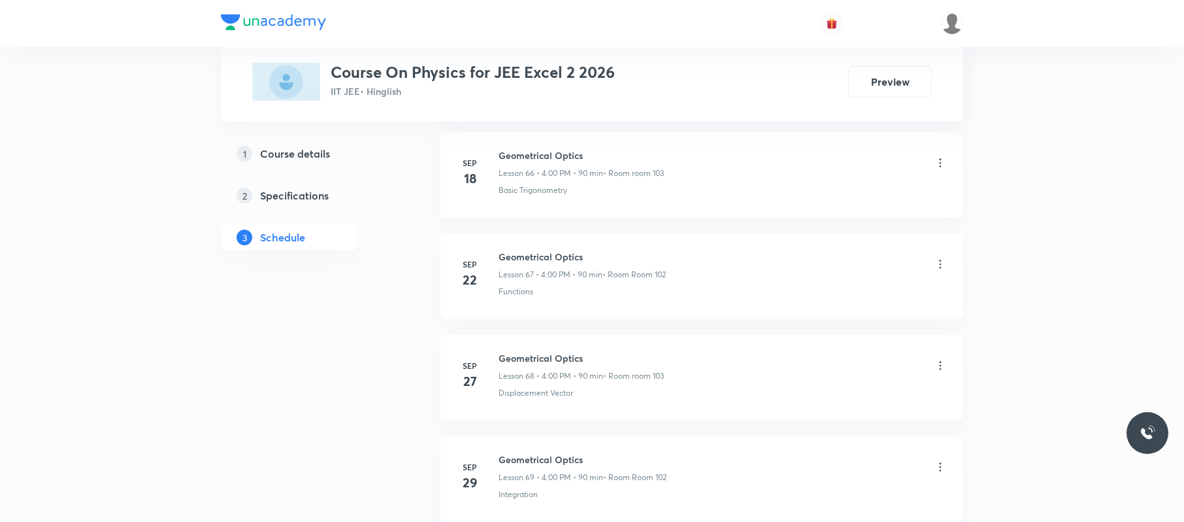
scroll to position [7751, 0]
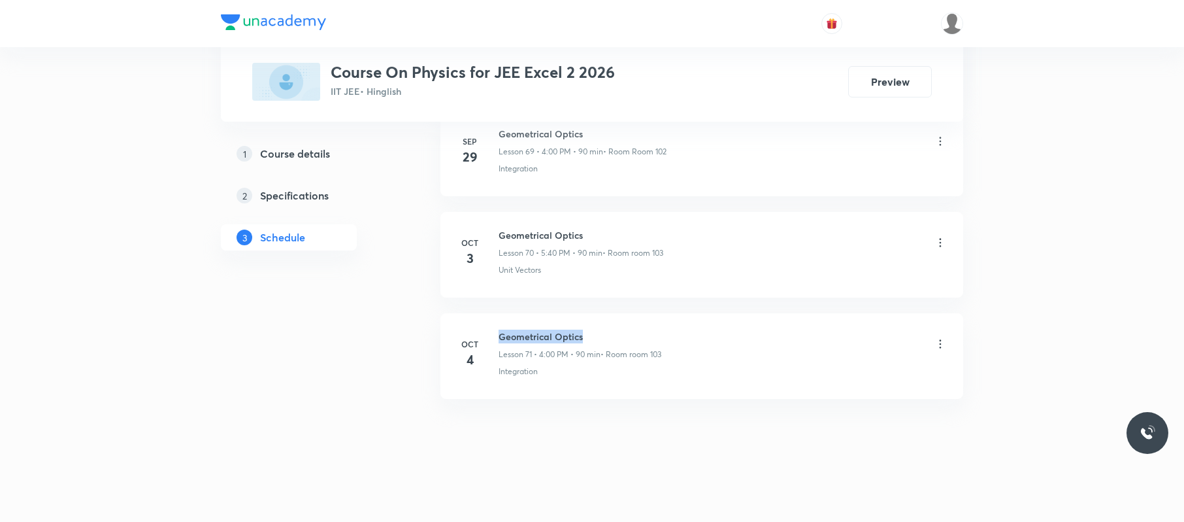
drag, startPoint x: 602, startPoint y: 327, endPoint x: 488, endPoint y: 322, distance: 114.5
click at [488, 322] on li "Oct 4 Geometrical Optics Lesson 71 • 4:00 PM • 90 min • Room room 103 Integrati…" at bounding box center [702, 356] width 523 height 86
copy h6 "Geometrical Optics"
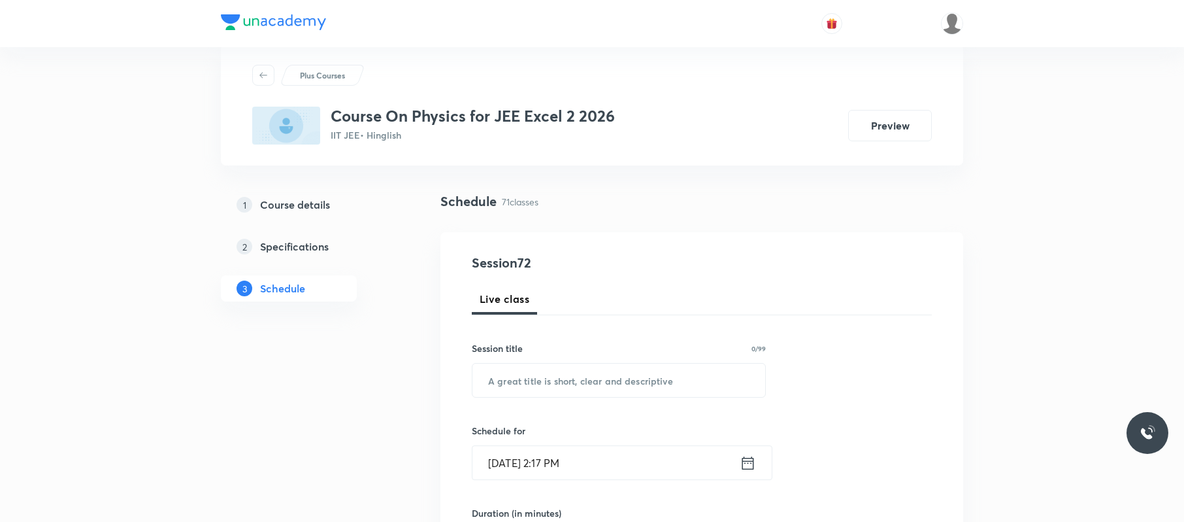
scroll to position [0, 0]
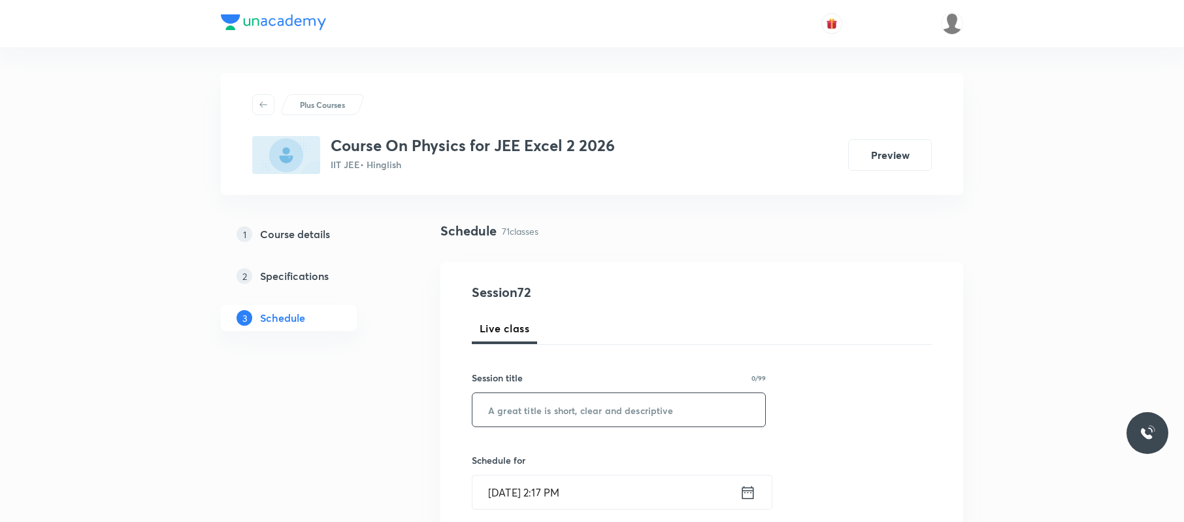
paste input "Geometrical Optics"
click at [589, 408] on input "text" at bounding box center [619, 409] width 293 height 33
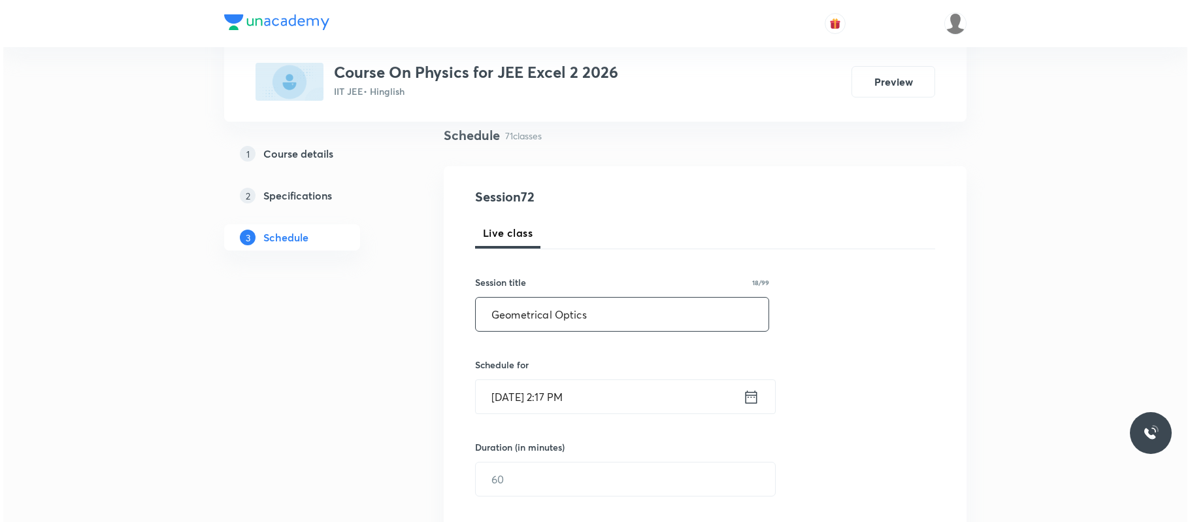
scroll to position [97, 0]
type input "Geometrical Optics"
click at [638, 395] on input "Oct 8, 2025, 2:17 PM" at bounding box center [606, 394] width 267 height 33
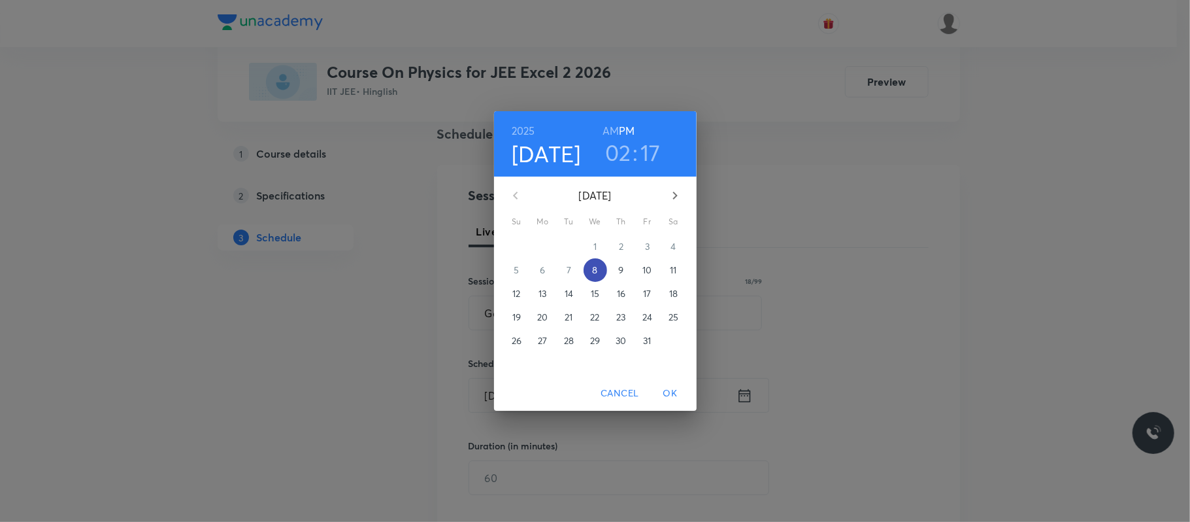
click at [594, 262] on button "8" at bounding box center [596, 270] width 24 height 24
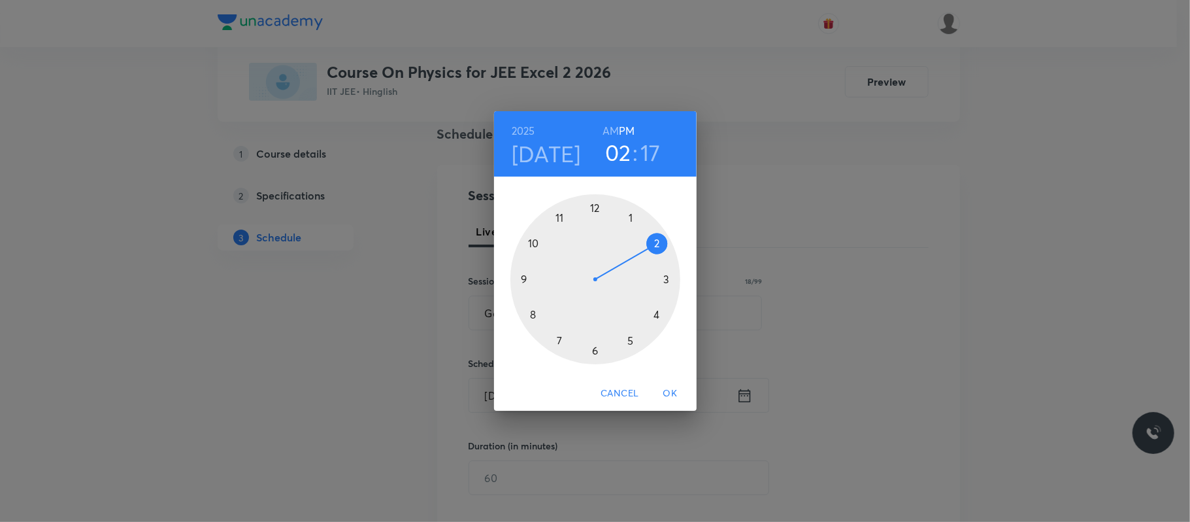
click at [658, 317] on div at bounding box center [595, 279] width 170 height 170
click at [596, 204] on div at bounding box center [595, 279] width 170 height 170
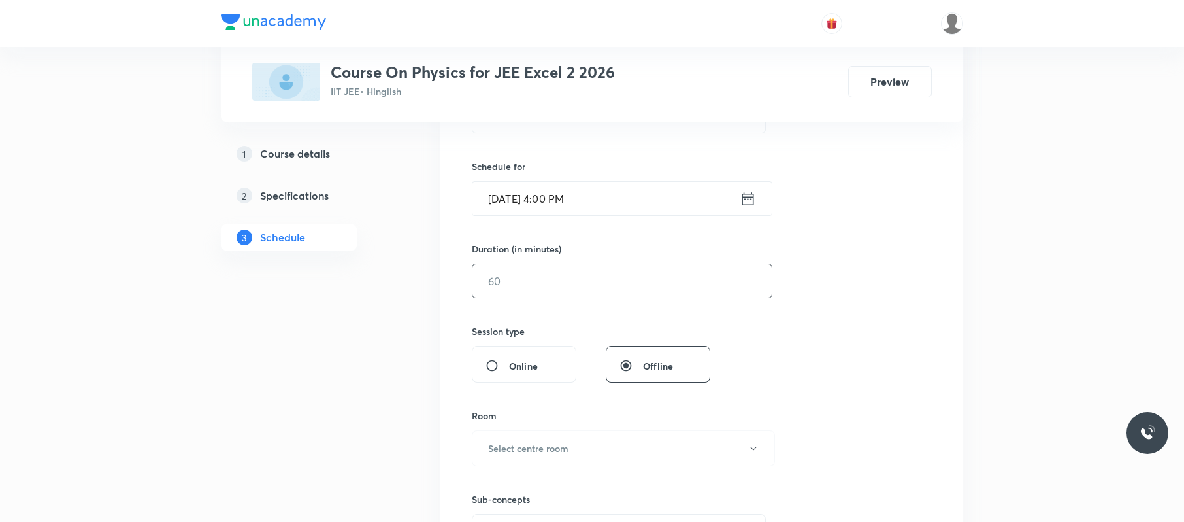
scroll to position [294, 0]
click at [581, 293] on input "text" at bounding box center [622, 279] width 299 height 33
type input "8"
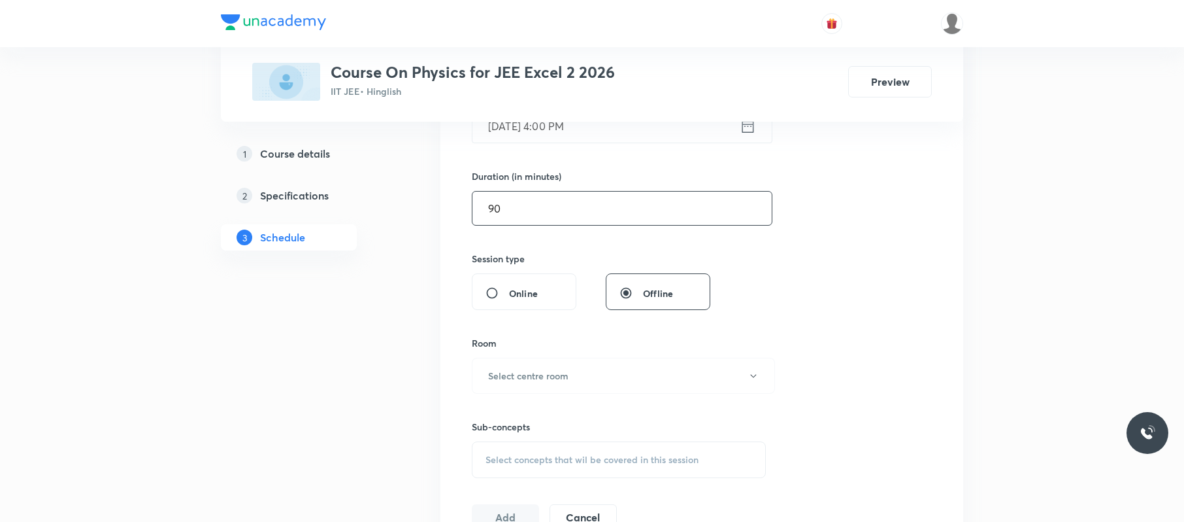
scroll to position [369, 0]
type input "90"
click at [580, 376] on button "Select centre room" at bounding box center [623, 373] width 303 height 36
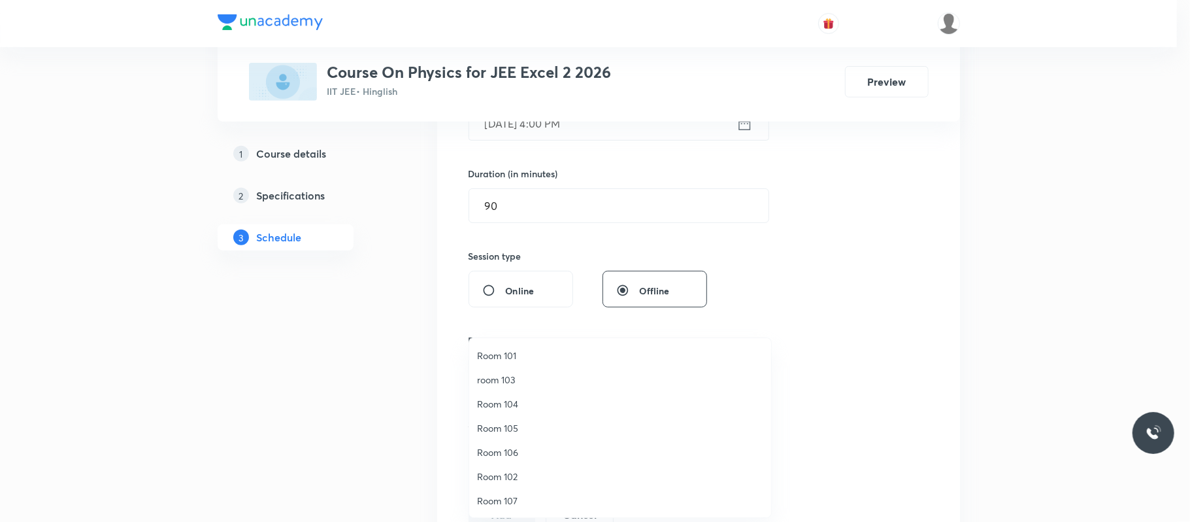
click at [521, 376] on span "room 103" at bounding box center [620, 380] width 286 height 14
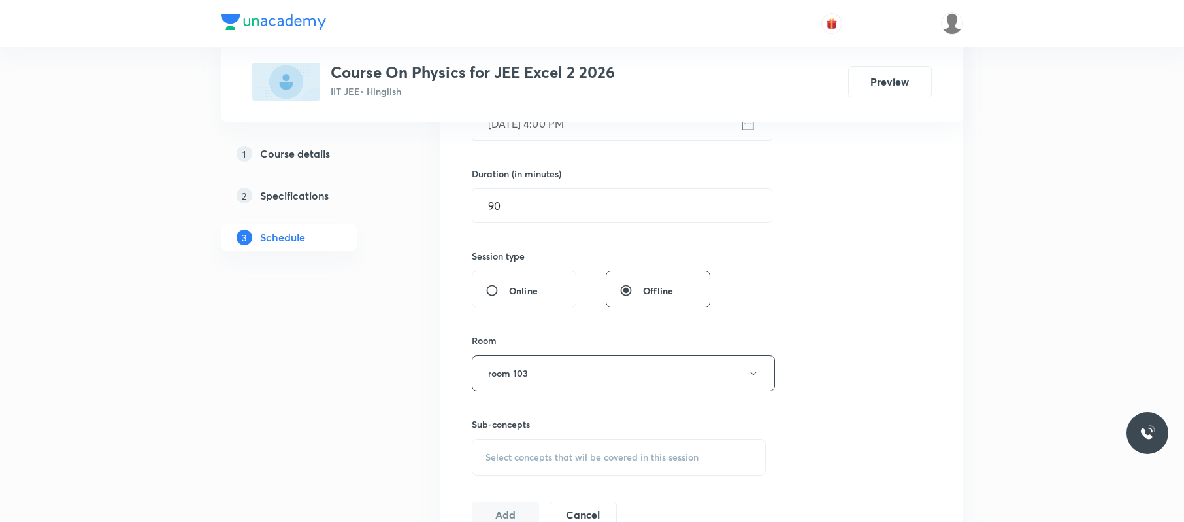
click at [574, 448] on div "Select concepts that wil be covered in this session" at bounding box center [619, 457] width 294 height 37
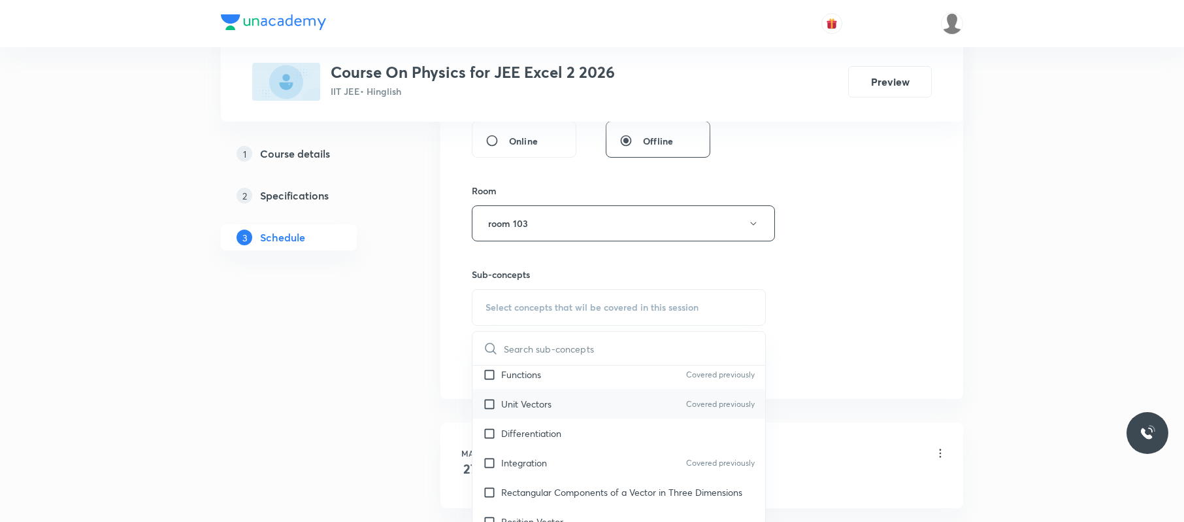
scroll to position [330, 0]
drag, startPoint x: 565, startPoint y: 401, endPoint x: 859, endPoint y: 320, distance: 305.1
click at [565, 403] on div "Unit Vectors Covered previously" at bounding box center [619, 402] width 293 height 29
checkbox input "true"
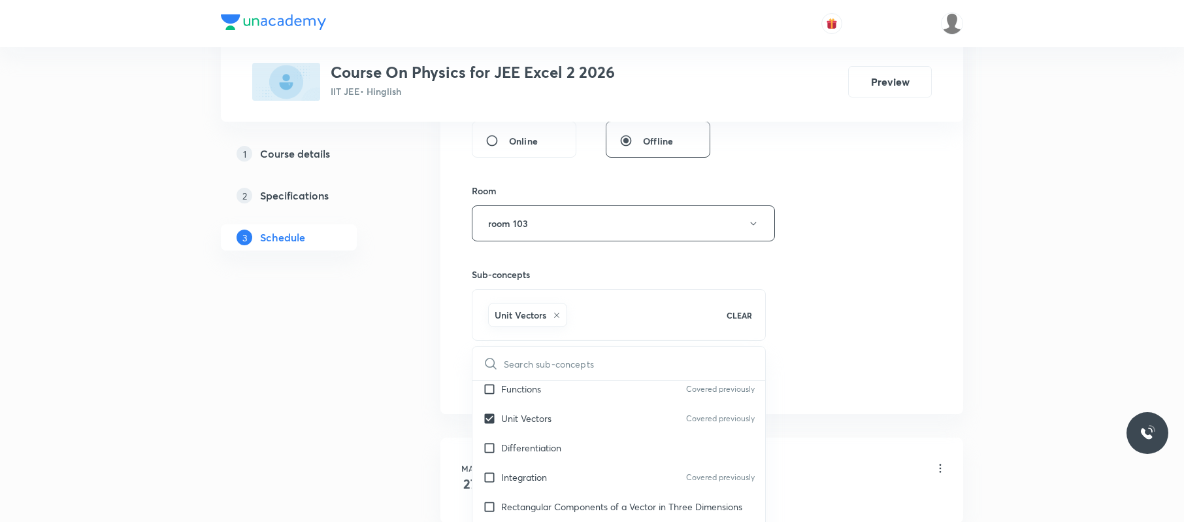
click at [860, 320] on div "Session 72 Live class Session title 18/99 Geometrical Optics ​ Schedule for Oct…" at bounding box center [702, 78] width 460 height 629
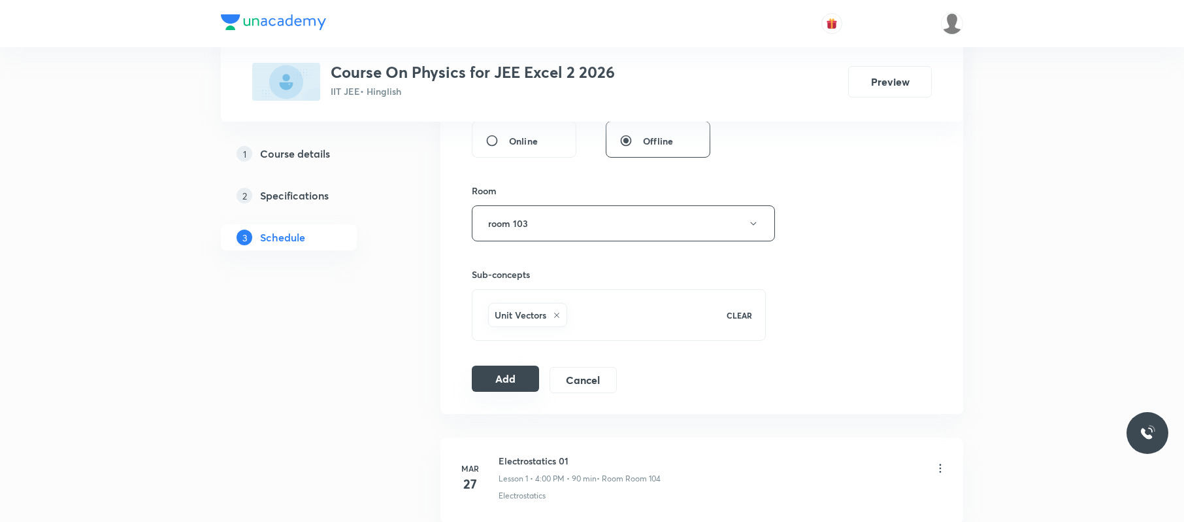
click at [493, 382] on button "Add" at bounding box center [505, 378] width 67 height 26
click at [494, 374] on button "Add" at bounding box center [505, 378] width 67 height 26
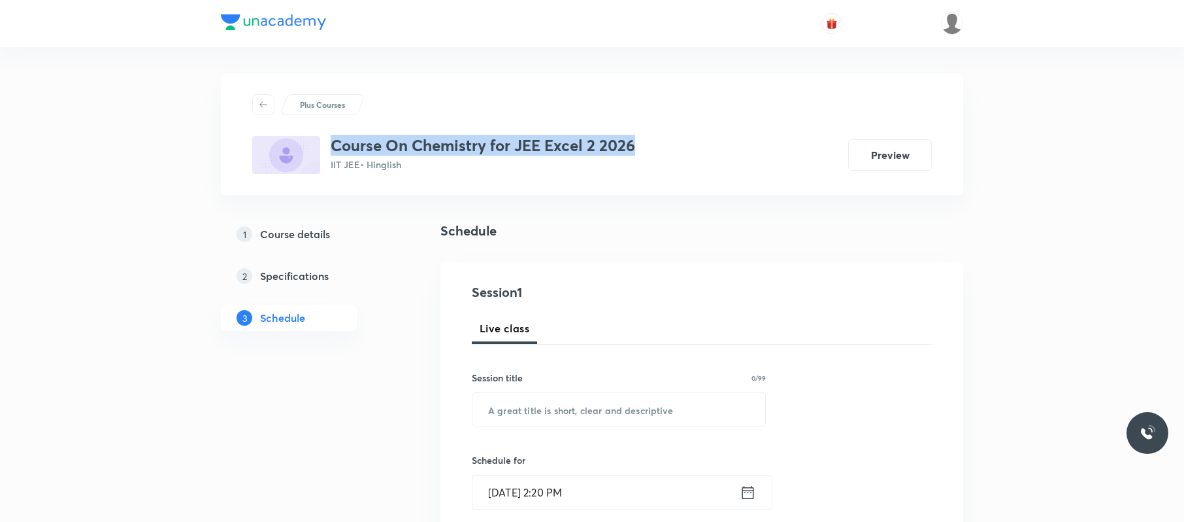
drag, startPoint x: 660, startPoint y: 126, endPoint x: 335, endPoint y: 139, distance: 325.7
click at [335, 139] on div "Plus Courses Course On Chemistry for JEE Excel 2 2026 IIT JEE • Hinglish Preview" at bounding box center [592, 134] width 680 height 80
copy h3 "Course On Chemistry for JEE Excel 2 2026"
click at [286, 233] on h5 "Course details" at bounding box center [295, 234] width 70 height 16
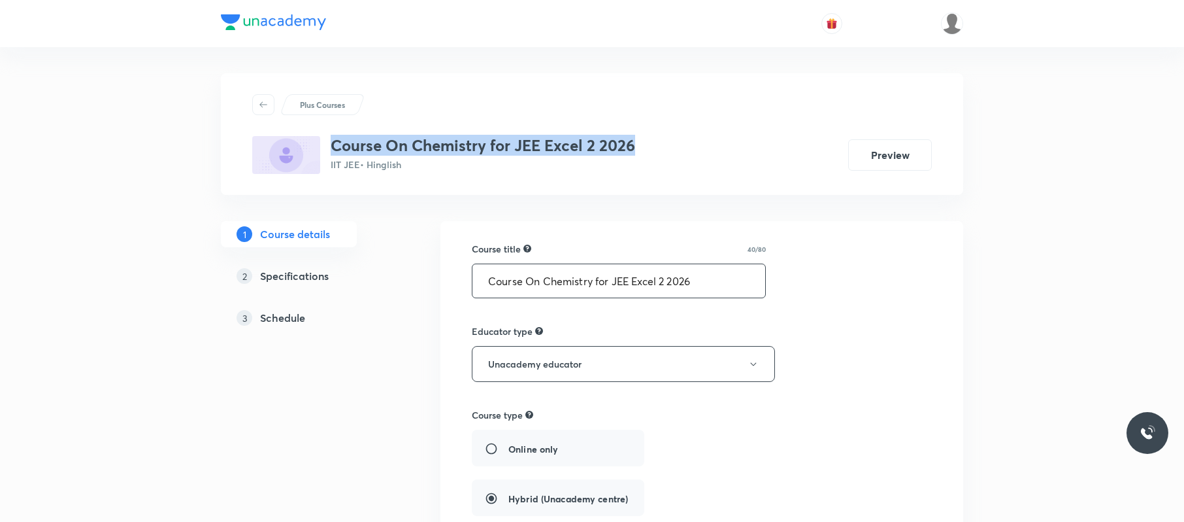
type input "IIT JEE"
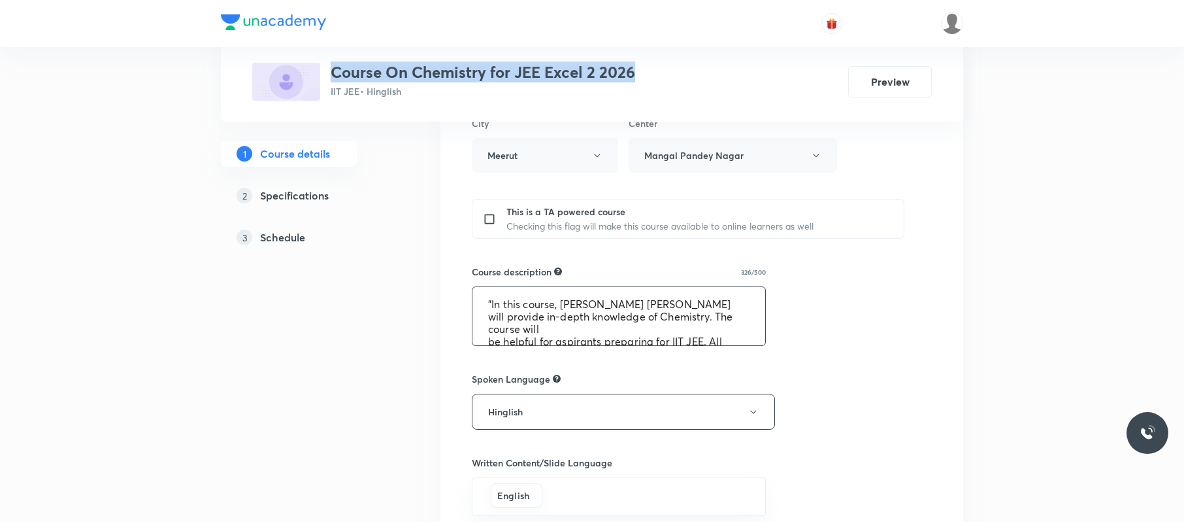
scroll to position [490, 0]
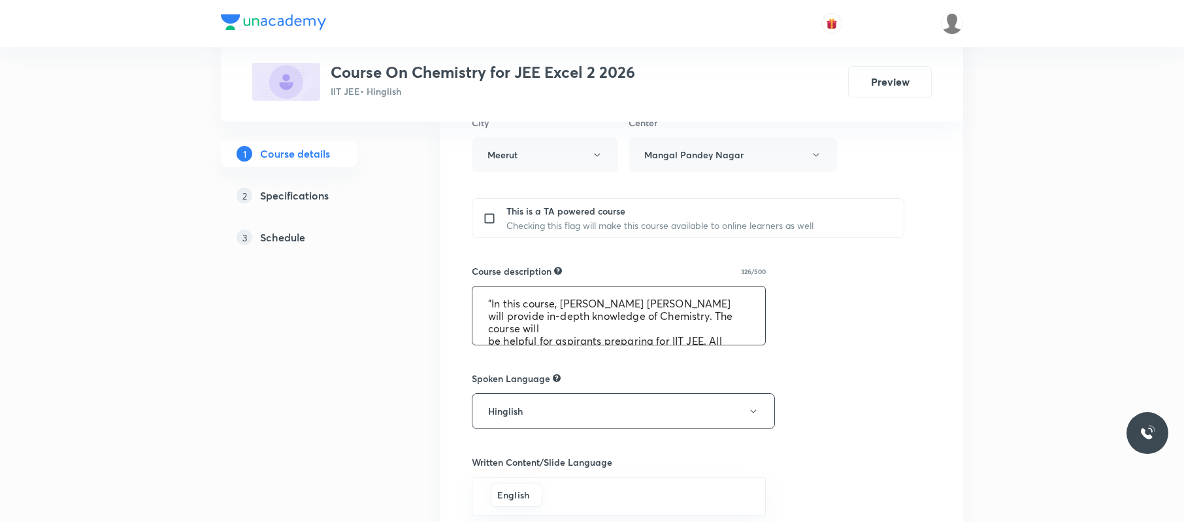
click at [484, 295] on textarea ""In this course, Binay Kumar Patel will provide in-depth knowledge of Chemistry…" at bounding box center [619, 315] width 293 height 58
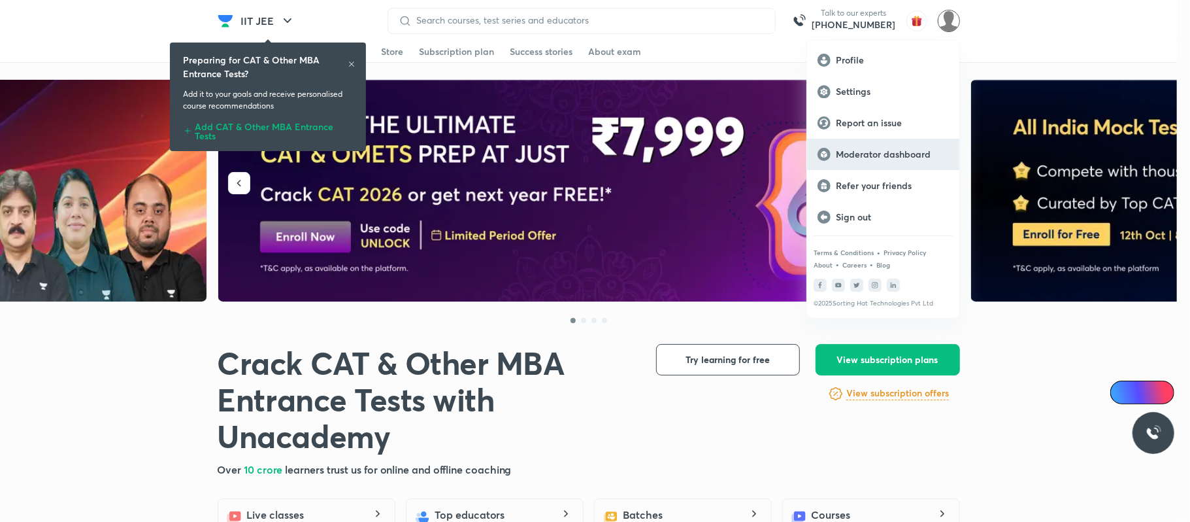
click at [899, 145] on div "Moderator dashboard" at bounding box center [883, 154] width 152 height 31
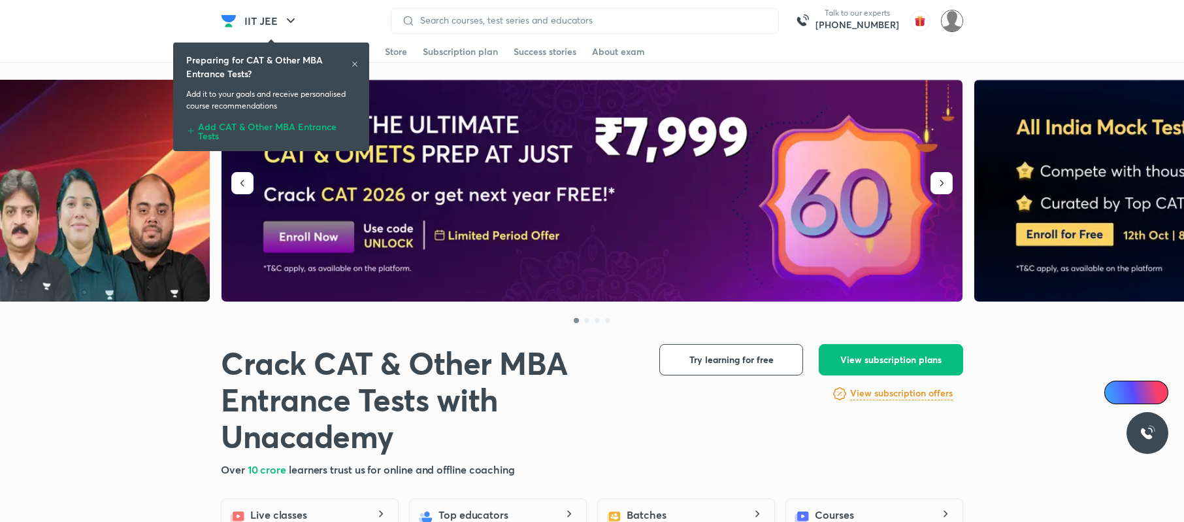
click at [957, 17] on img at bounding box center [952, 21] width 22 height 22
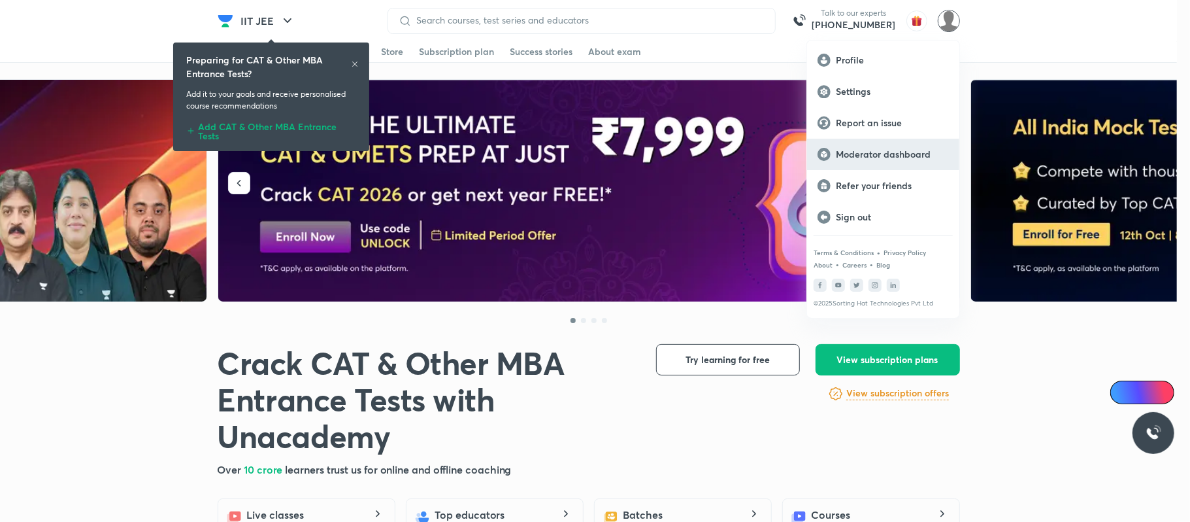
click at [911, 150] on p "Moderator dashboard" at bounding box center [892, 154] width 113 height 12
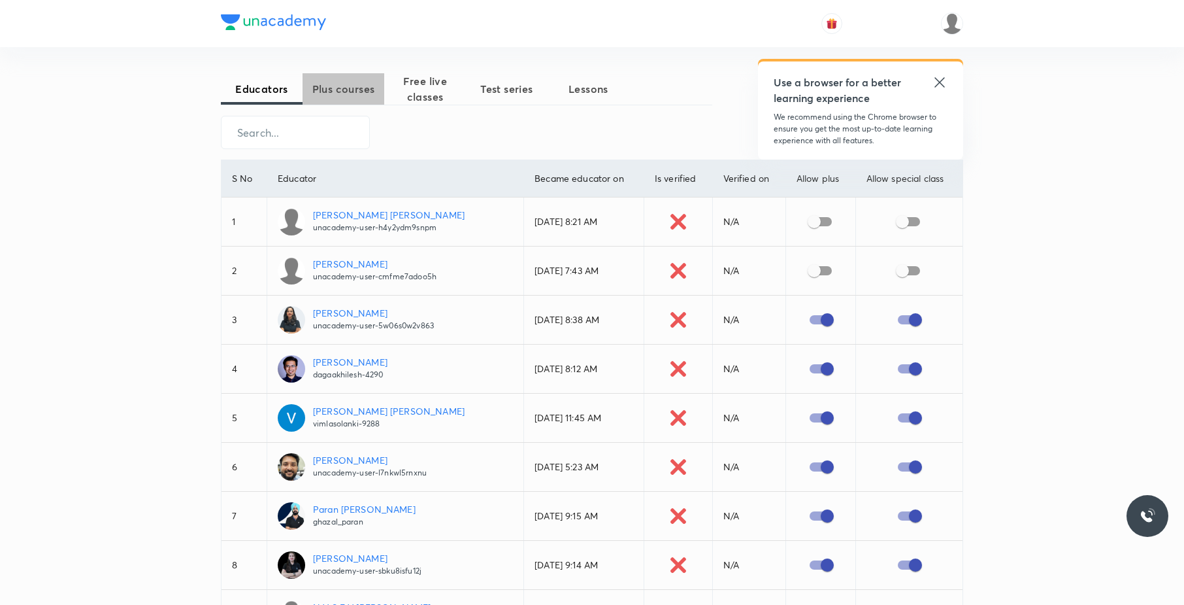
click at [372, 87] on span "Plus courses" at bounding box center [344, 89] width 82 height 16
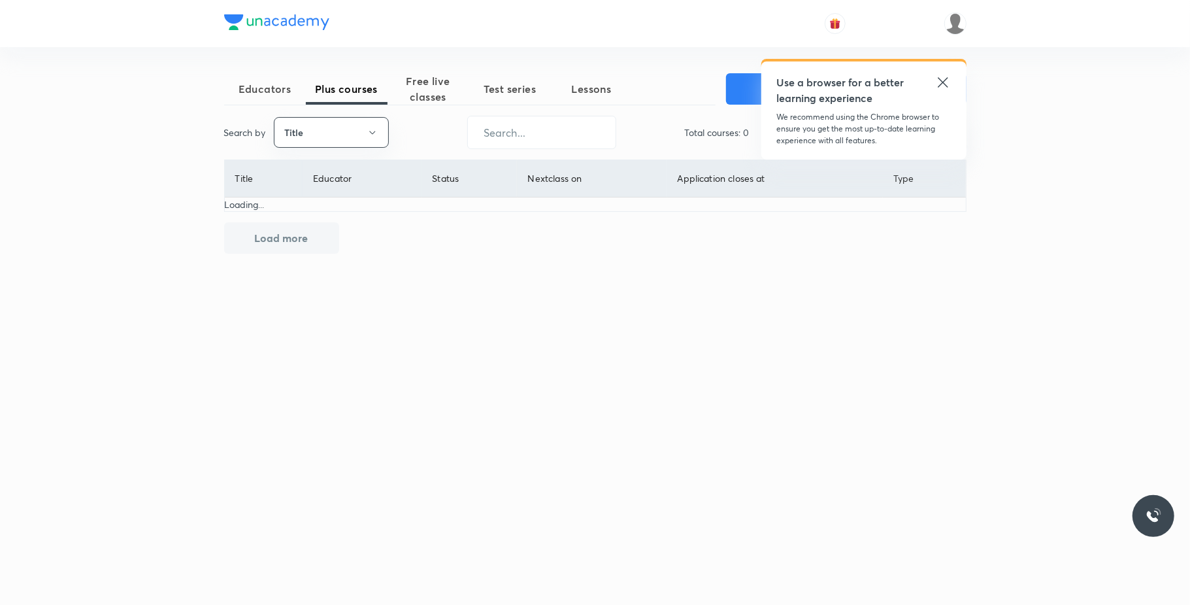
click at [894, 81] on icon at bounding box center [943, 83] width 16 height 16
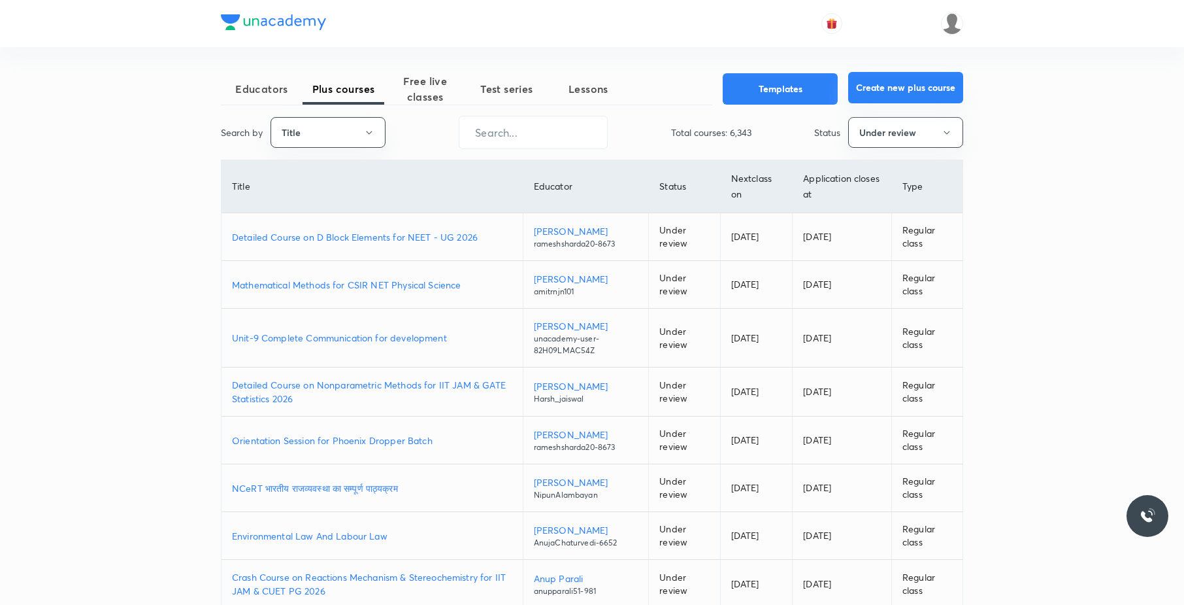
click at [894, 81] on button "Create new plus course" at bounding box center [905, 87] width 115 height 31
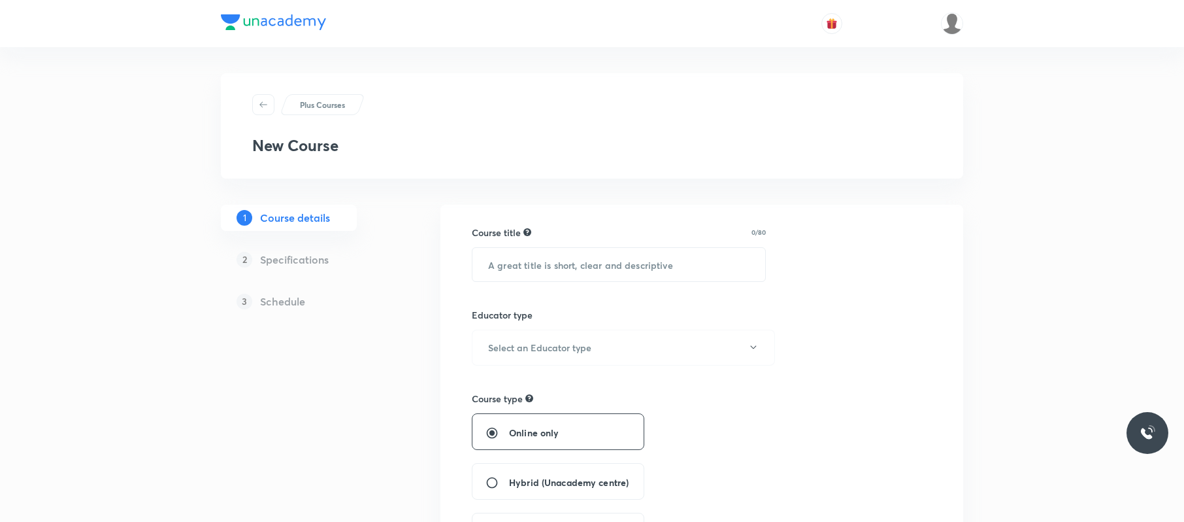
click at [579, 273] on input "text" at bounding box center [619, 264] width 293 height 33
paste input "Course On Chemistry for JEE Excel 2 2026"
type input "Course On Chemistry for JEE Excel 2 2026"
click at [581, 345] on h6 "Select an Educator type" at bounding box center [539, 348] width 103 height 14
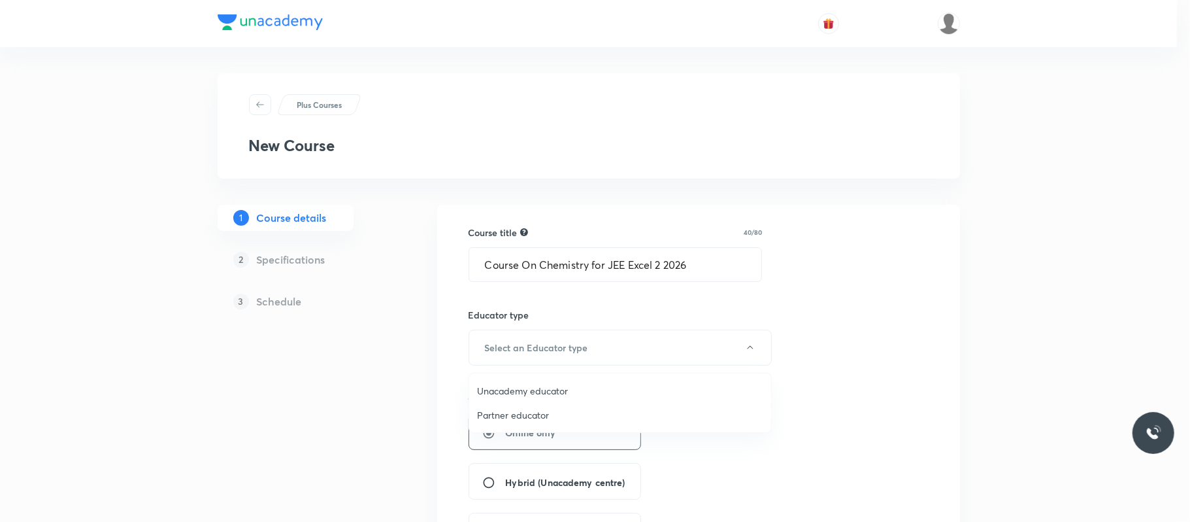
click at [553, 393] on span "Unacademy educator" at bounding box center [620, 391] width 286 height 14
radio input "false"
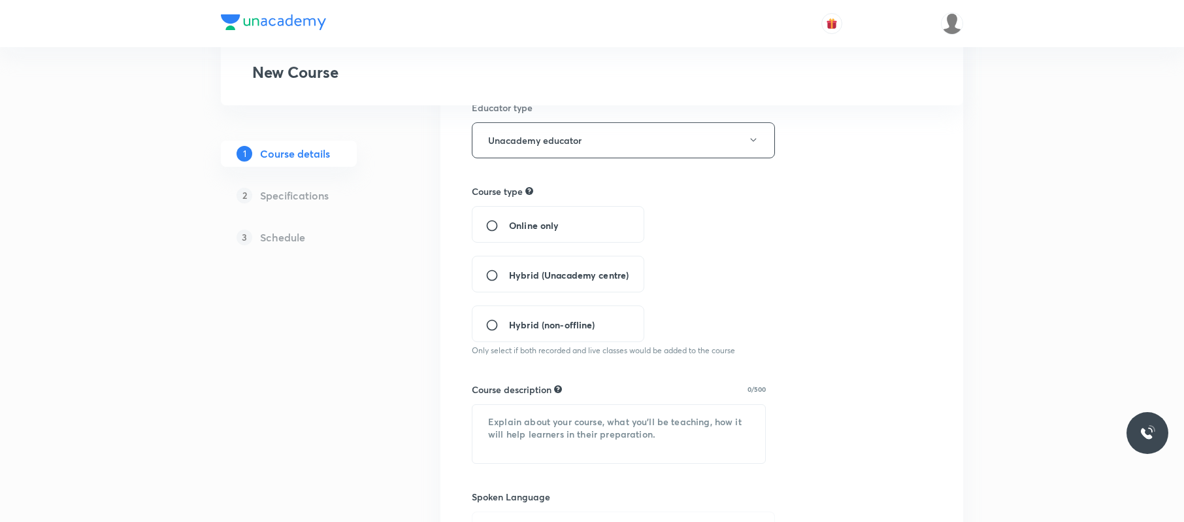
scroll to position [208, 0]
click at [620, 273] on span "Hybrid (Unacademy centre)" at bounding box center [569, 274] width 120 height 14
click at [509, 273] on input "Hybrid (Unacademy centre)" at bounding box center [498, 274] width 24 height 13
radio input "true"
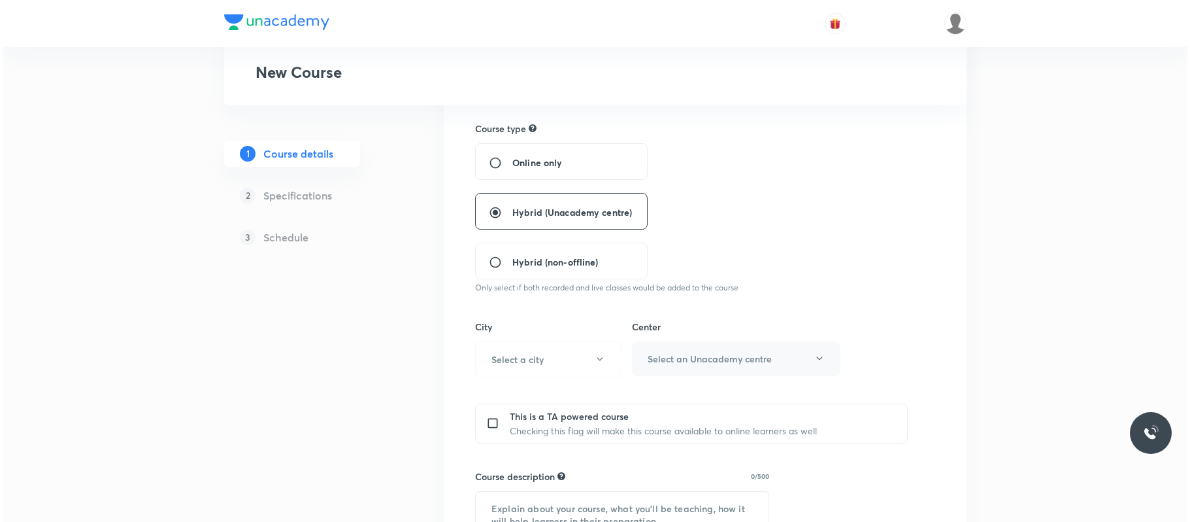
scroll to position [271, 0]
click at [550, 351] on button "Select a city" at bounding box center [545, 359] width 146 height 36
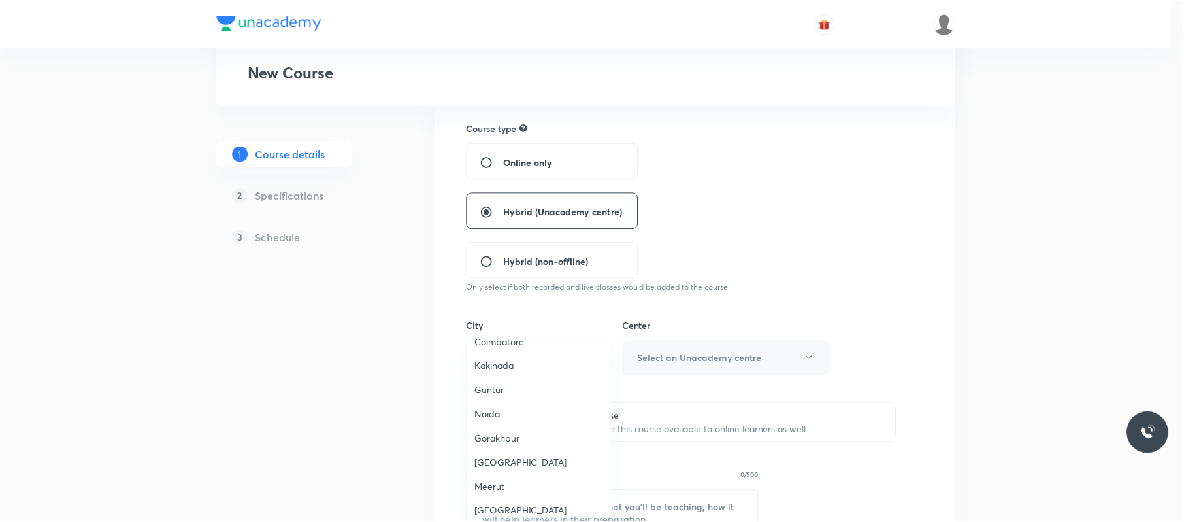
scroll to position [803, 0]
click at [511, 478] on span "Meerut" at bounding box center [541, 485] width 129 height 14
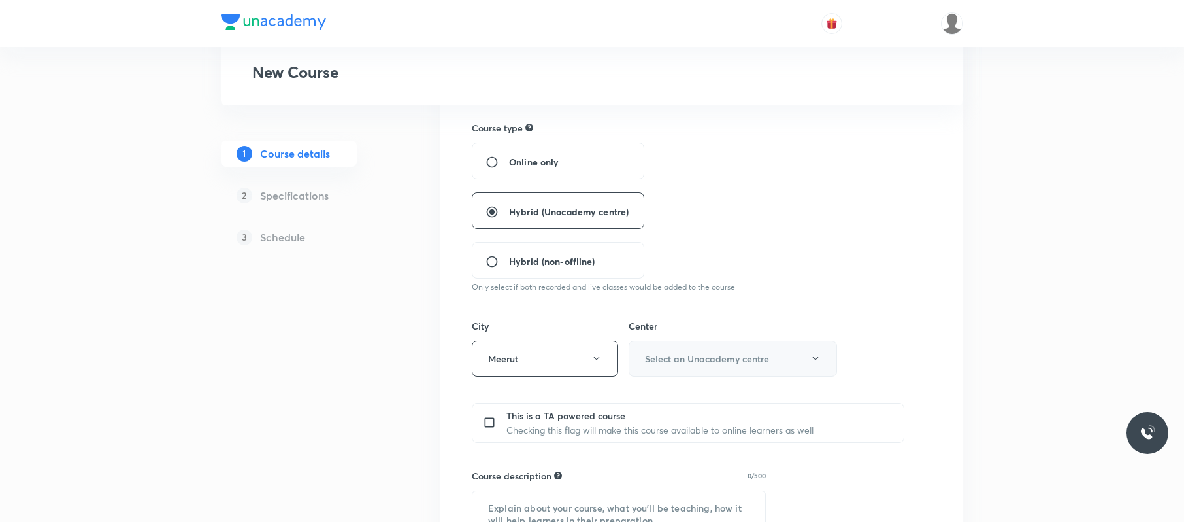
click at [724, 343] on button "Select an Unacademy centre" at bounding box center [733, 359] width 208 height 36
click at [694, 401] on span "Mangal Pandey Nagar" at bounding box center [729, 402] width 191 height 14
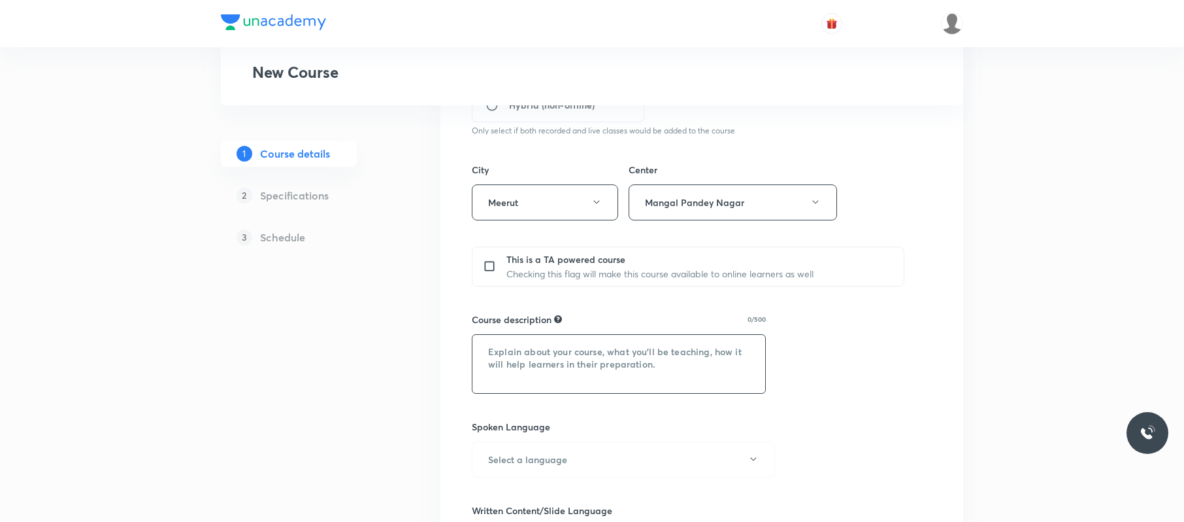
scroll to position [427, 0]
click at [597, 358] on textarea at bounding box center [619, 363] width 293 height 58
paste textarea ""In this course, [PERSON_NAME] [PERSON_NAME] will provide in-depth knowledge of…"
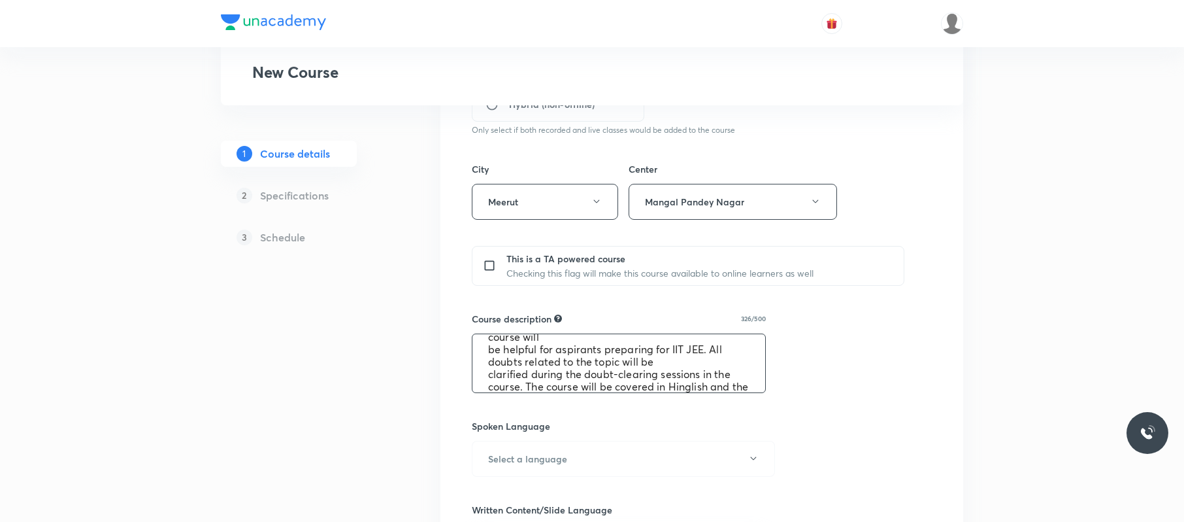
scroll to position [0, 0]
drag, startPoint x: 624, startPoint y: 354, endPoint x: 563, endPoint y: 356, distance: 60.2
click at [563, 356] on textarea ""In this course, [PERSON_NAME] [PERSON_NAME] will provide in-depth knowledge of…" at bounding box center [619, 363] width 293 height 58
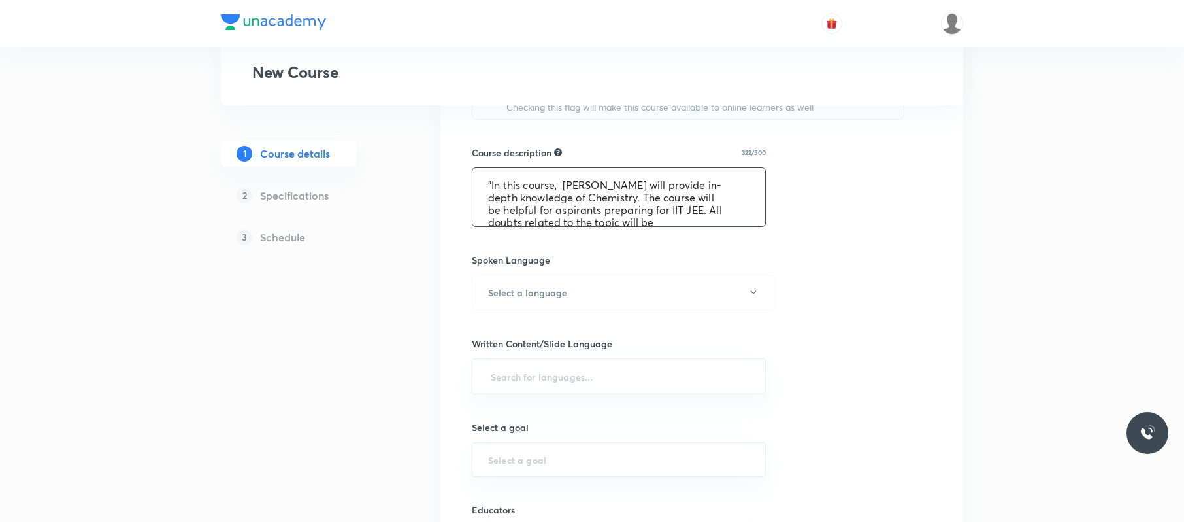
scroll to position [596, 0]
type textarea ""In this course, [PERSON_NAME] will provide in-depth knowledge of Chemistry. Th…"
click at [683, 301] on button "Select a language" at bounding box center [623, 290] width 303 height 36
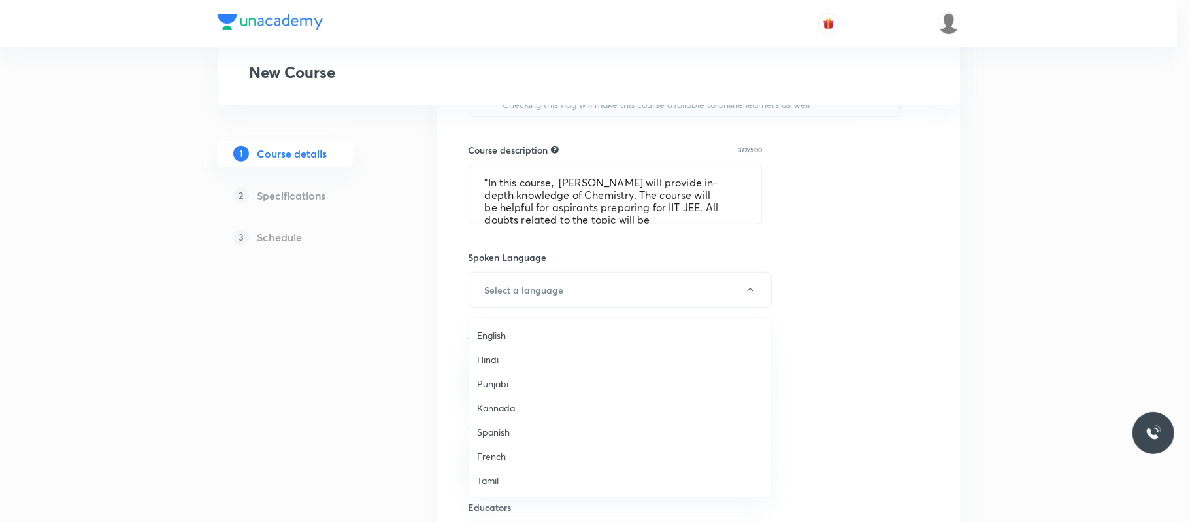
click at [505, 337] on span "English" at bounding box center [620, 335] width 286 height 14
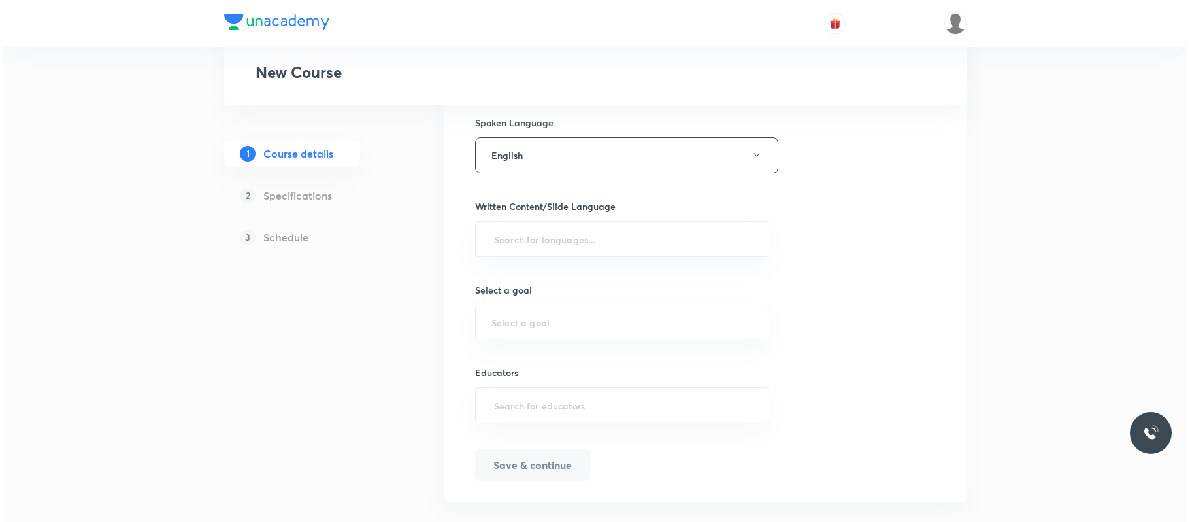
scroll to position [732, 0]
click at [571, 139] on button "English" at bounding box center [623, 154] width 303 height 36
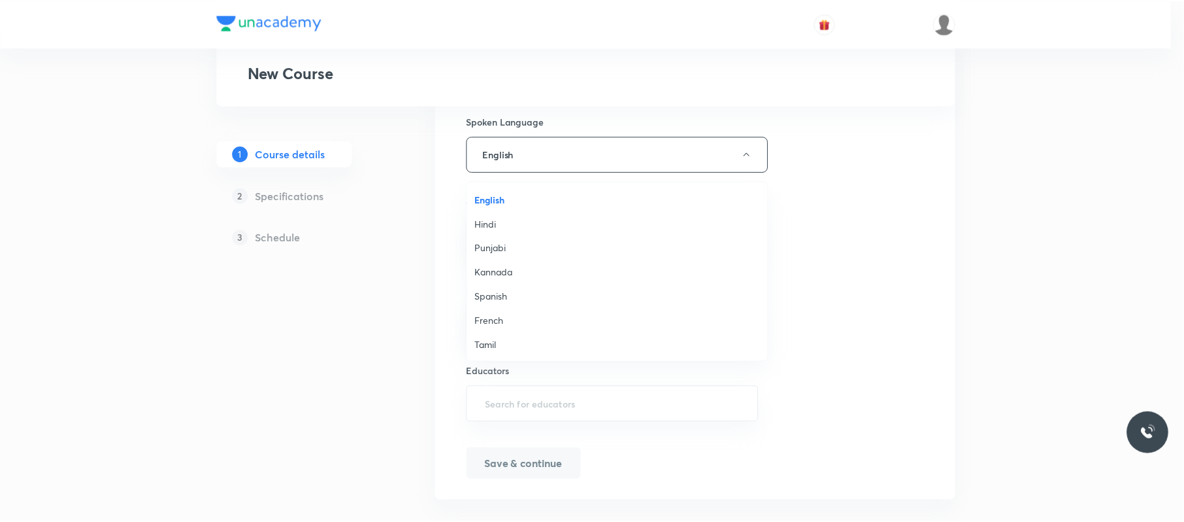
scroll to position [388, 0]
click at [508, 341] on span "Hinglish" at bounding box center [620, 344] width 286 height 14
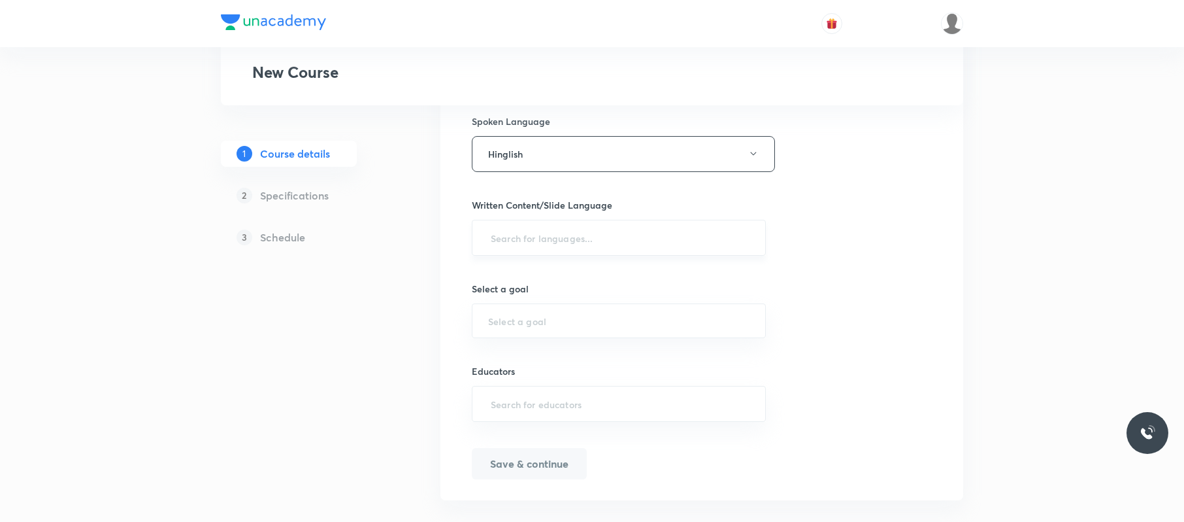
click at [590, 238] on input "text" at bounding box center [618, 237] width 261 height 24
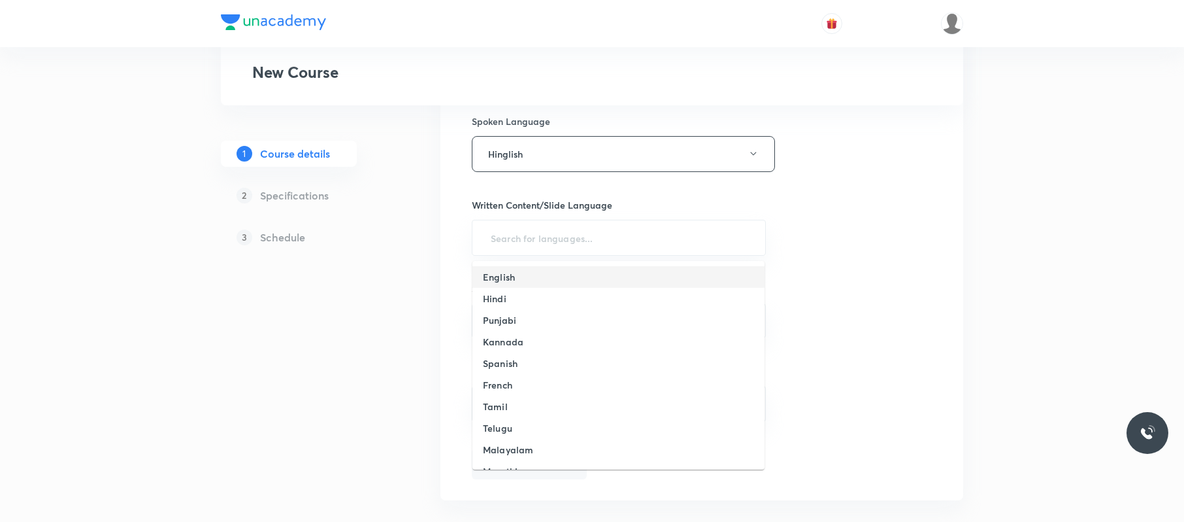
click at [528, 275] on li "English" at bounding box center [619, 277] width 292 height 22
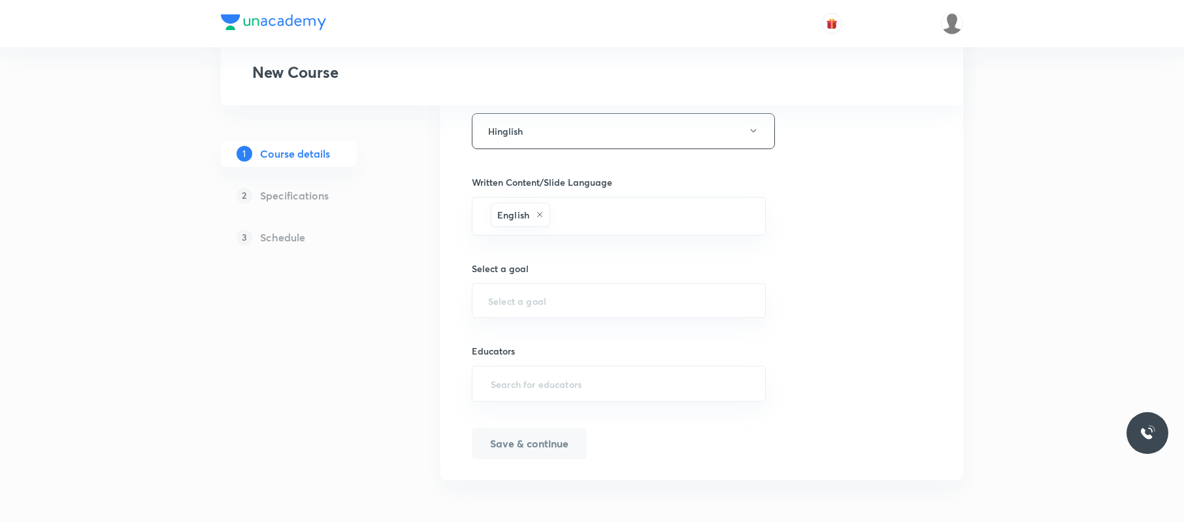
click at [568, 278] on div "Select a goal ​" at bounding box center [619, 289] width 294 height 56
click at [558, 301] on input "text" at bounding box center [618, 300] width 261 height 12
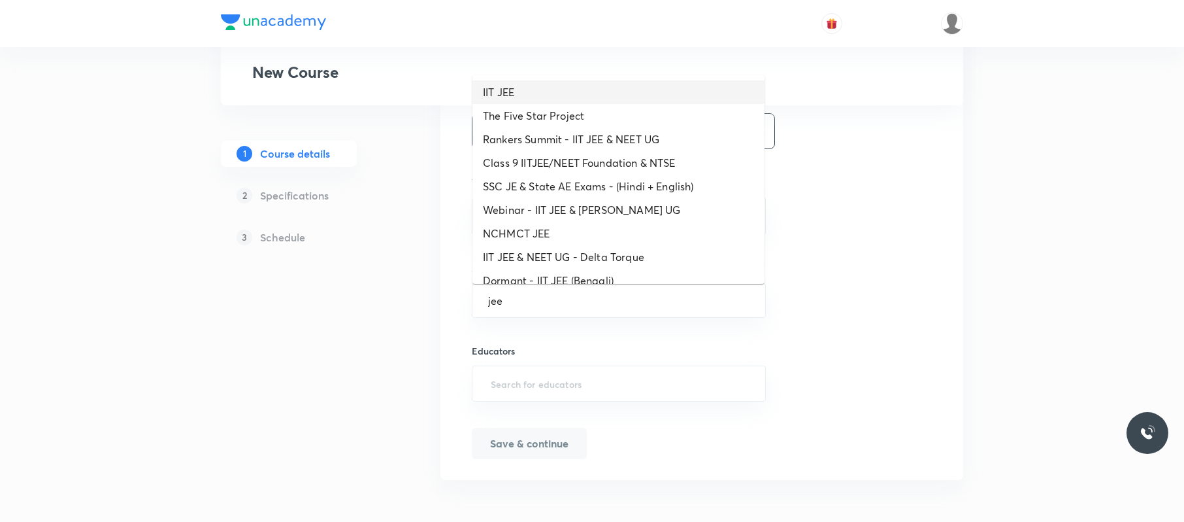
click at [584, 97] on li "IIT JEE" at bounding box center [619, 92] width 292 height 24
type input "IIT JEE"
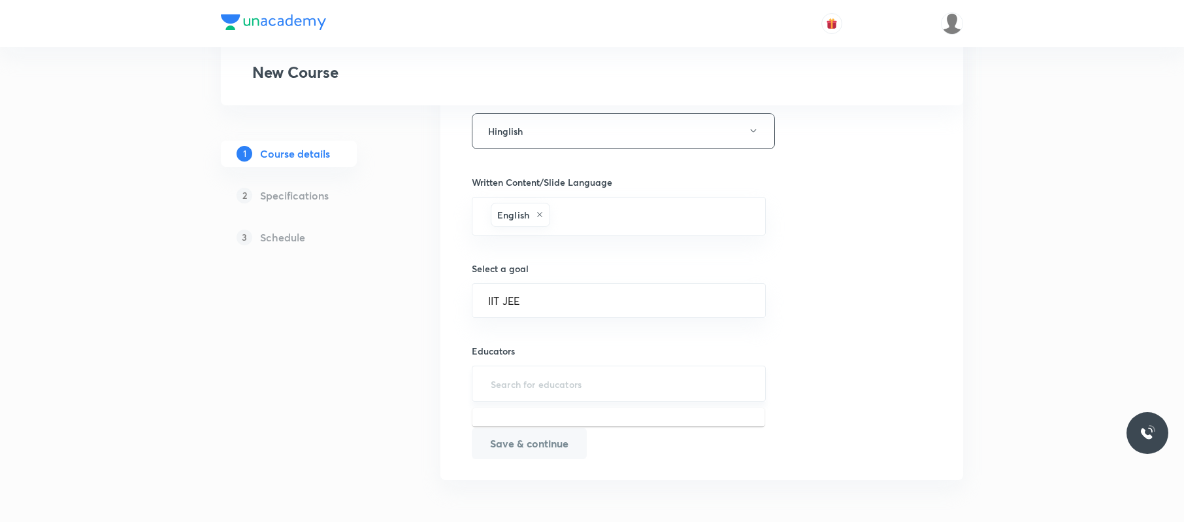
click at [519, 388] on input "text" at bounding box center [618, 383] width 261 height 24
paste input "L7NKWL5RNXNU"
type input "L7NKWL5RNXNU"
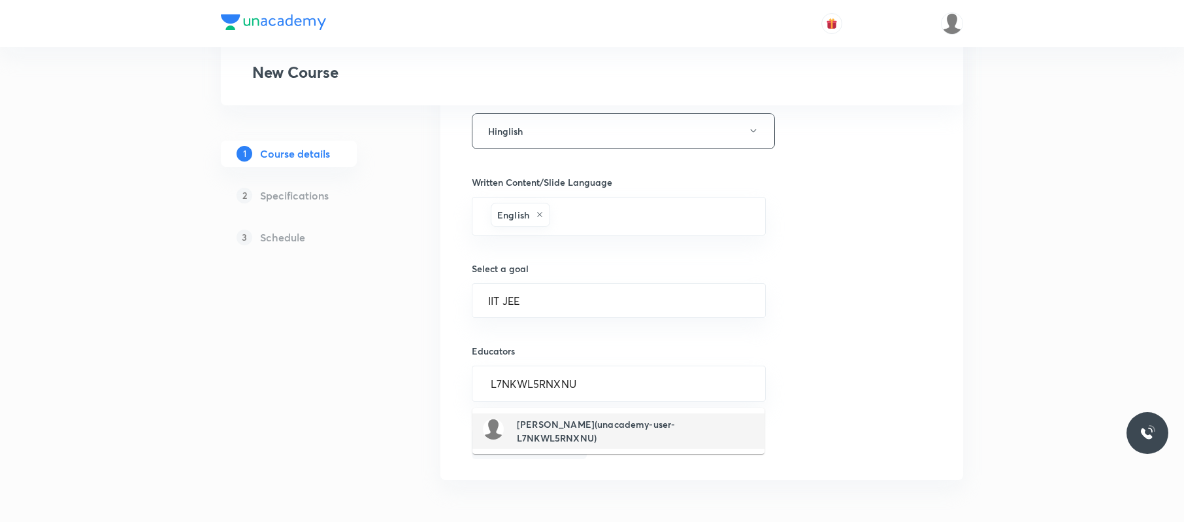
click at [575, 420] on h6 "[PERSON_NAME](unacademy-user-L7NKWL5RNXNU)" at bounding box center [635, 430] width 237 height 27
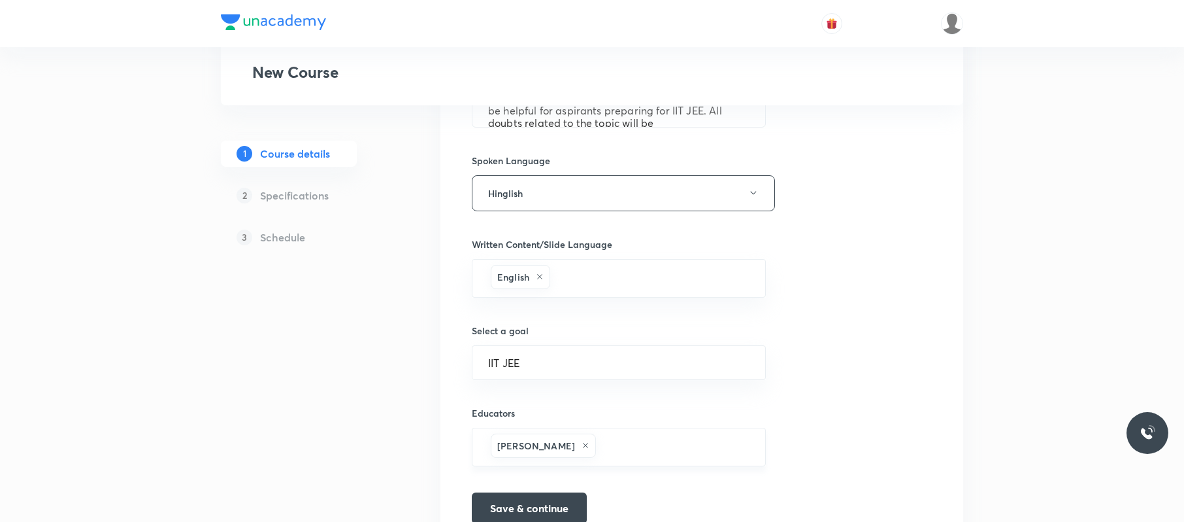
scroll to position [761, 0]
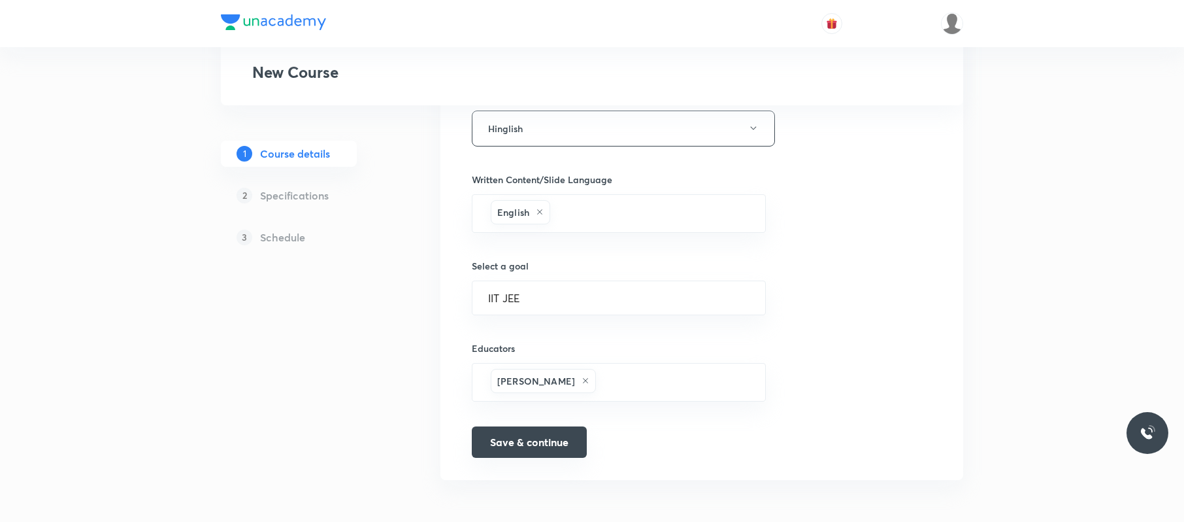
click at [558, 446] on button "Save & continue" at bounding box center [529, 441] width 115 height 31
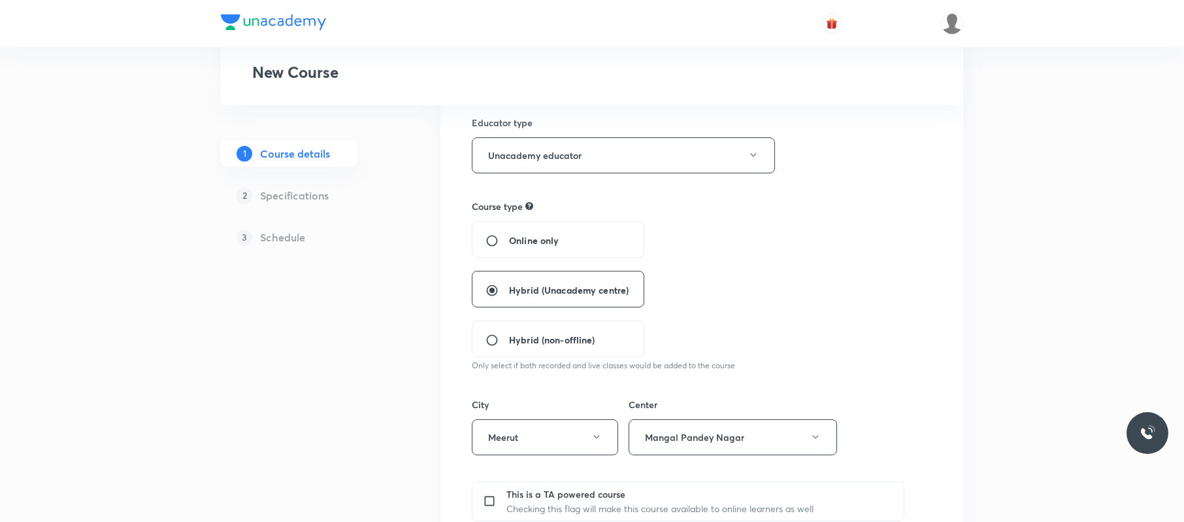
scroll to position [0, 0]
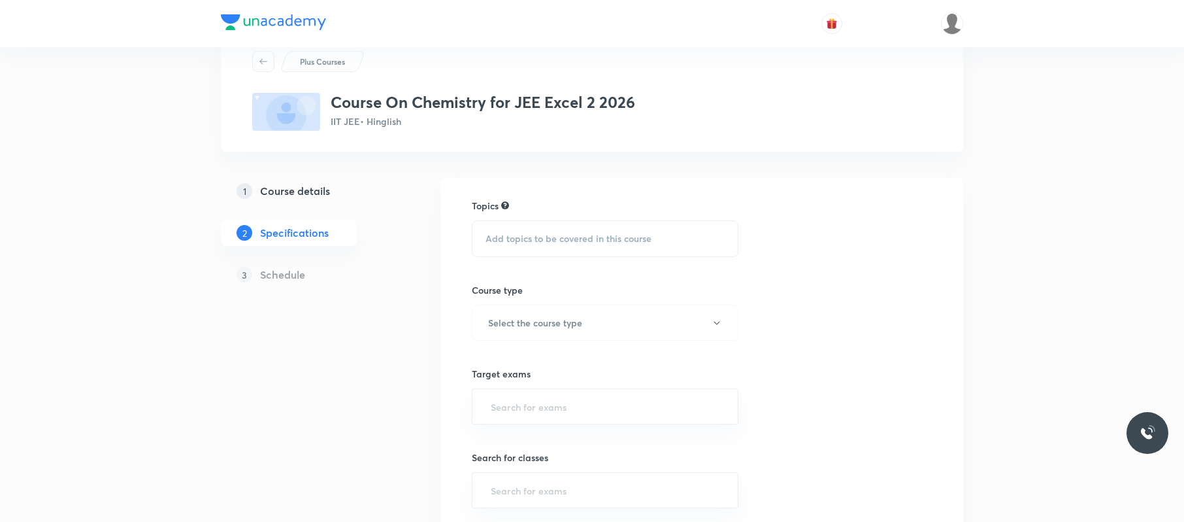
scroll to position [42, 0]
drag, startPoint x: 484, startPoint y: 103, endPoint x: 414, endPoint y: 108, distance: 70.2
click at [414, 108] on h3 "Course On Chemistry for JEE Excel 2 2026" at bounding box center [483, 102] width 305 height 19
copy h3 "Chemistry"
click at [547, 238] on span "Add topics to be covered in this course" at bounding box center [569, 239] width 166 height 10
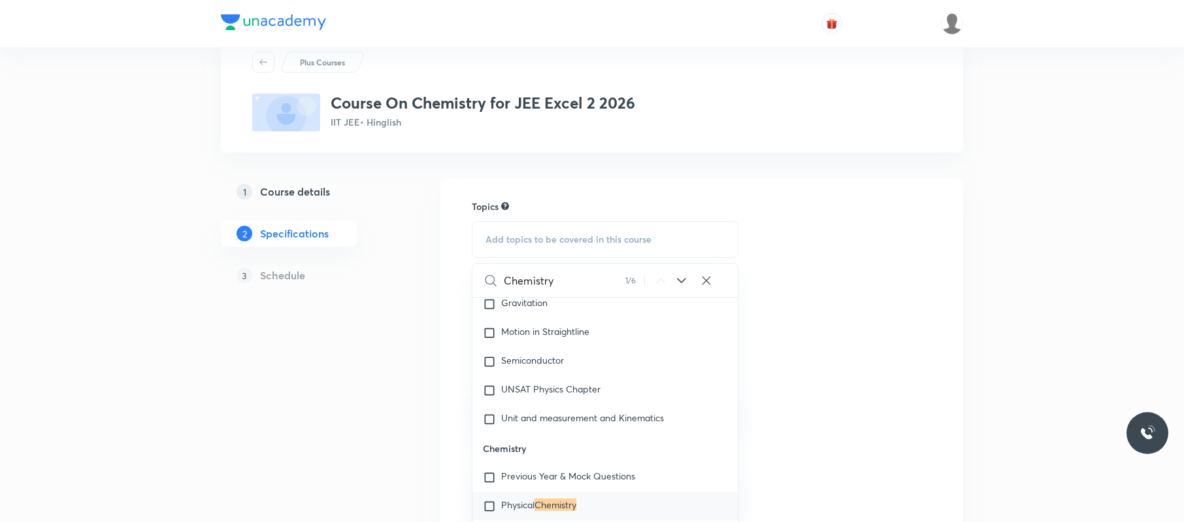
scroll to position [1214, 0]
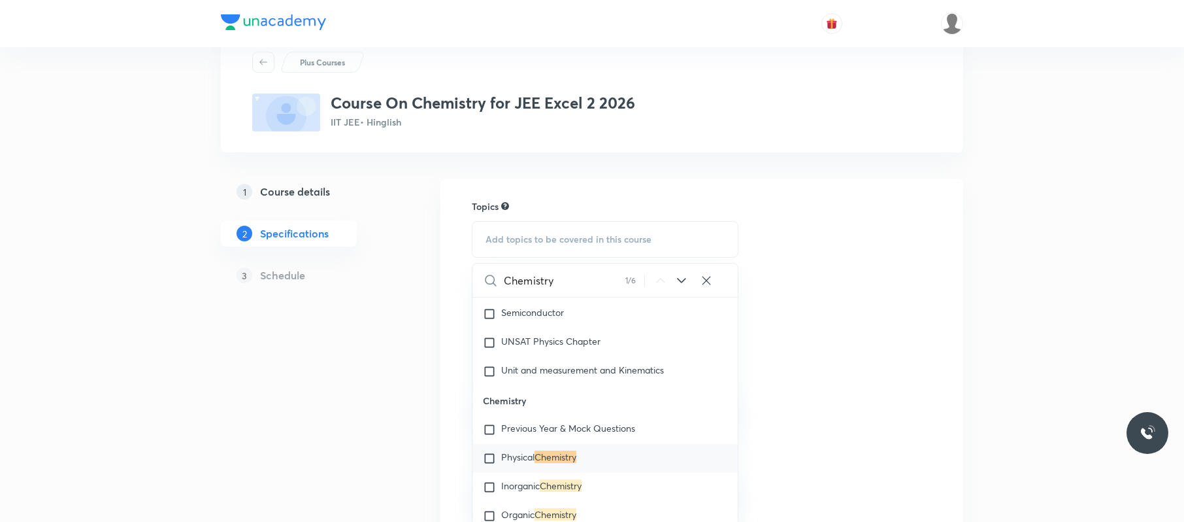
type input "Chemistry"
click at [571, 459] on mark "Chemistry" at bounding box center [556, 456] width 42 height 12
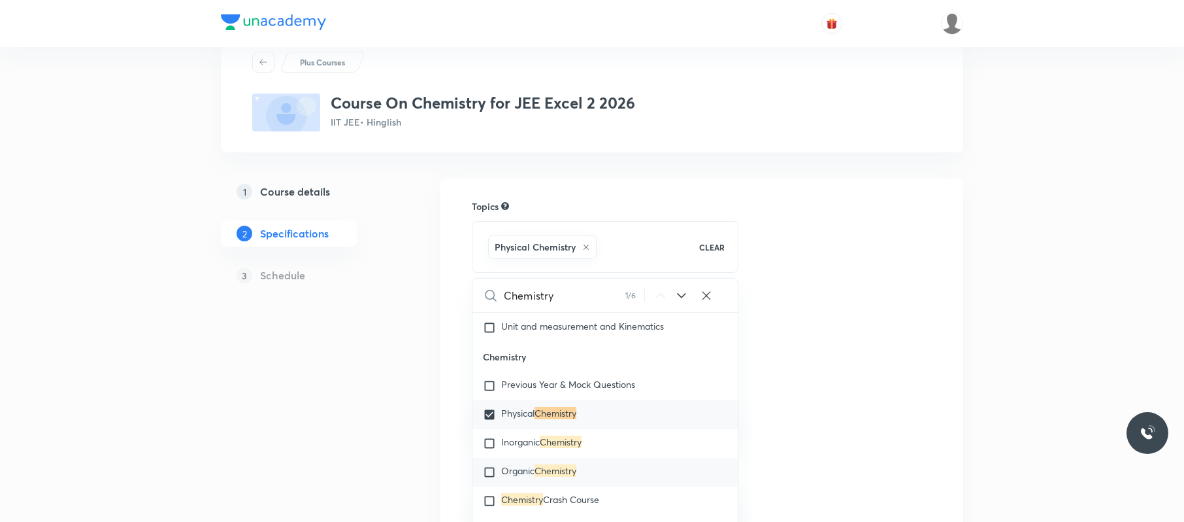
scroll to position [1274, 0]
click at [573, 471] on div "Organic Chemistry" at bounding box center [605, 471] width 265 height 29
checkbox input "true"
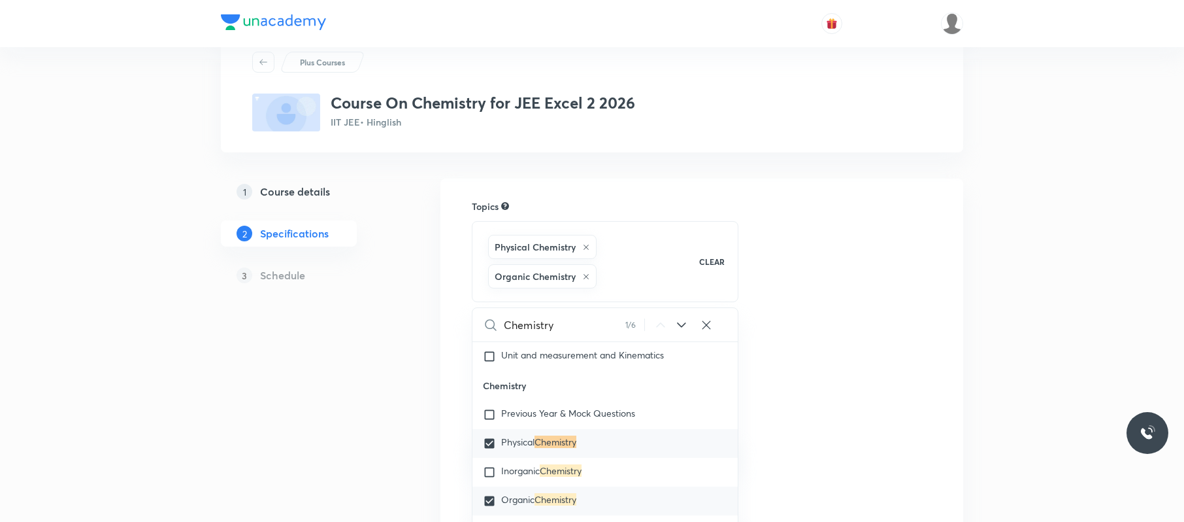
click at [573, 471] on div "Inorganic Chemistry" at bounding box center [605, 472] width 265 height 29
checkbox input "true"
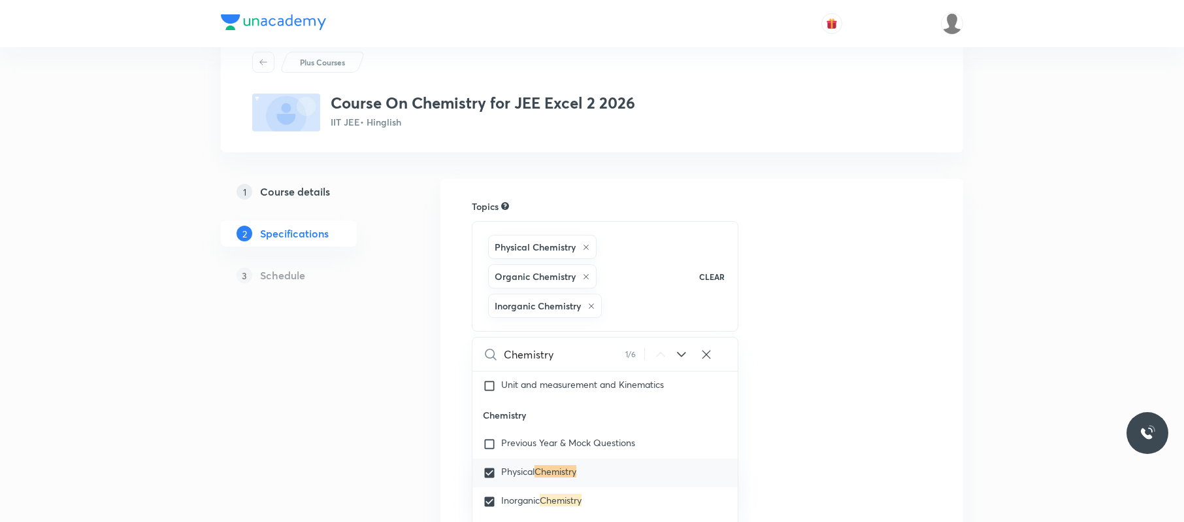
click at [833, 399] on div "Topics Physical Chemistry Organic Chemistry Inorganic Chemistry CLEAR Chemistry…" at bounding box center [702, 494] width 460 height 590
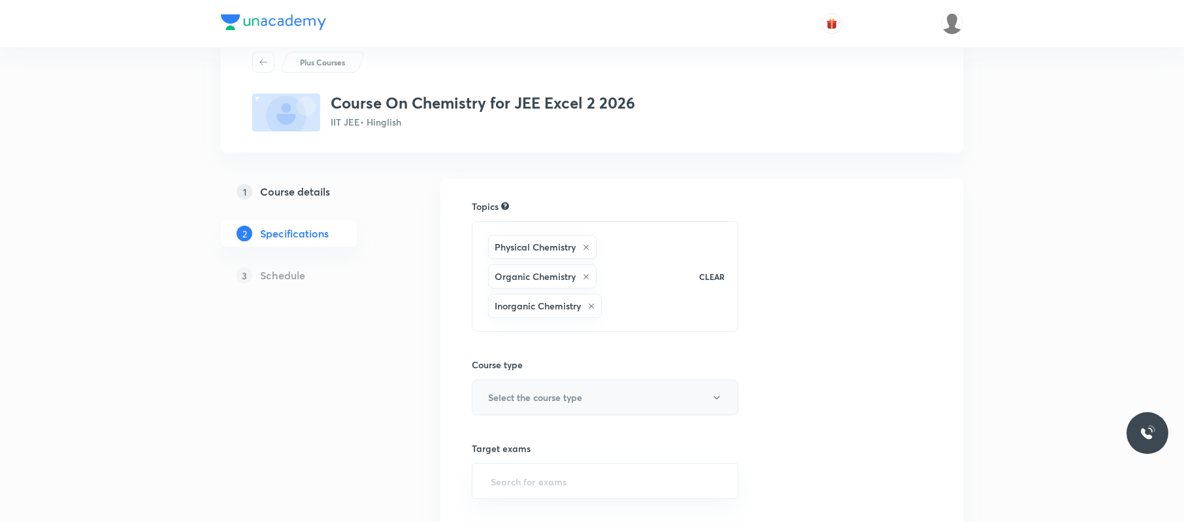
click at [571, 398] on h6 "Select the course type" at bounding box center [535, 397] width 94 height 14
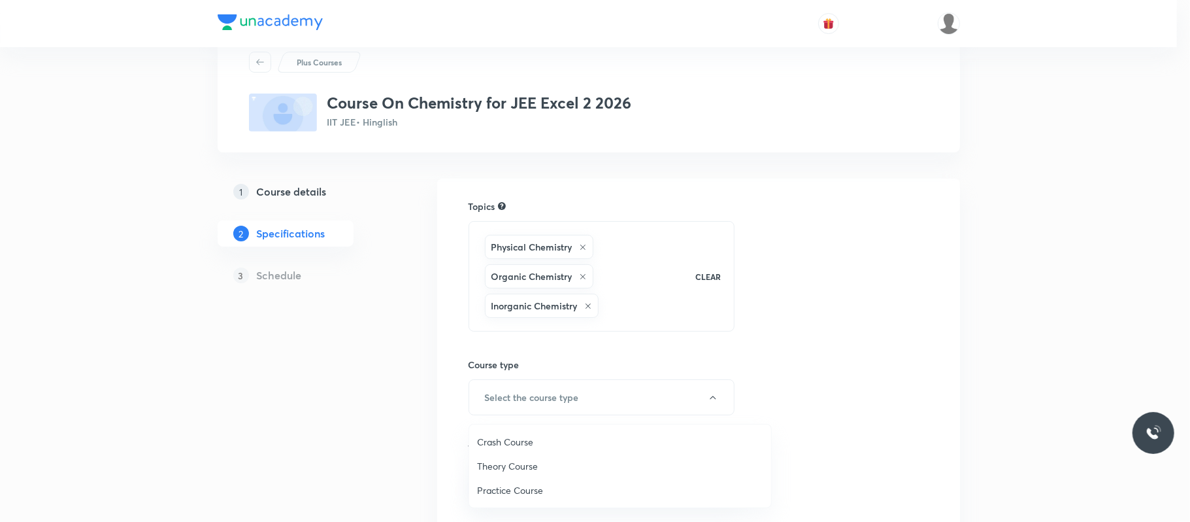
click at [522, 461] on span "Theory Course" at bounding box center [620, 466] width 286 height 14
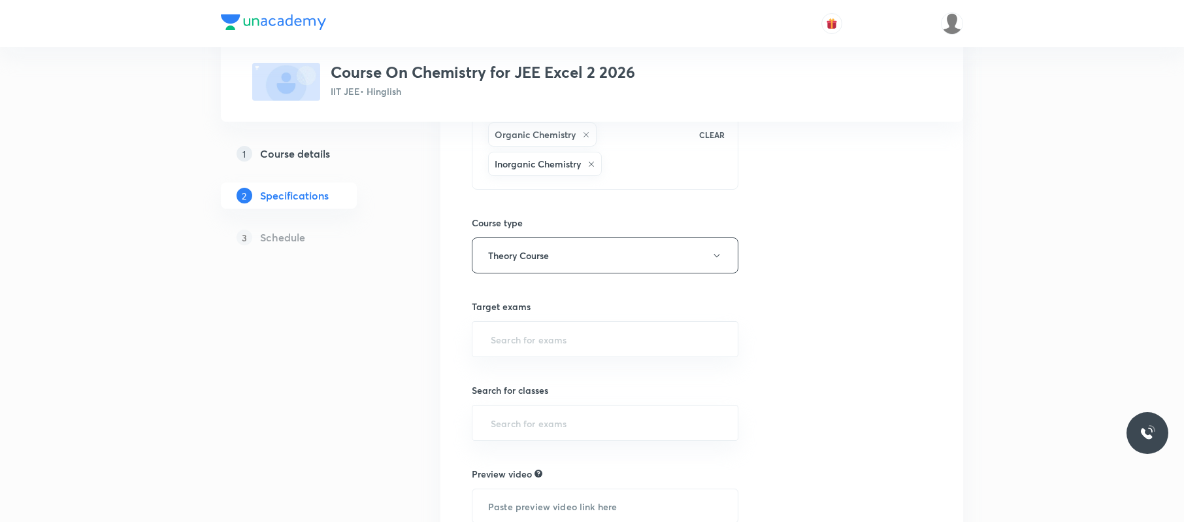
scroll to position [186, 0]
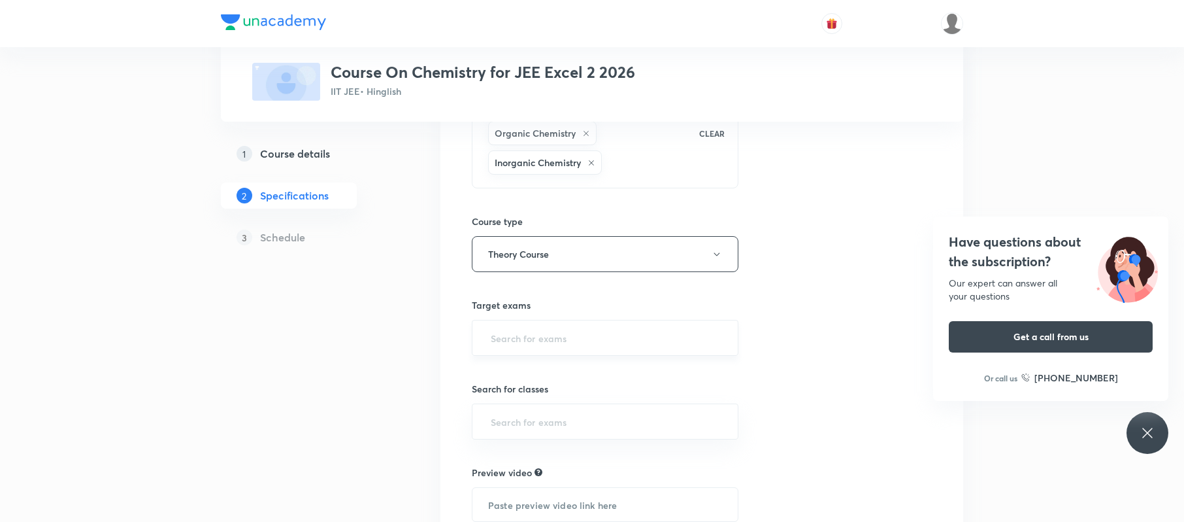
click at [593, 341] on input "text" at bounding box center [605, 337] width 234 height 24
click at [565, 377] on li "IIT JEE 2026" at bounding box center [604, 378] width 265 height 24
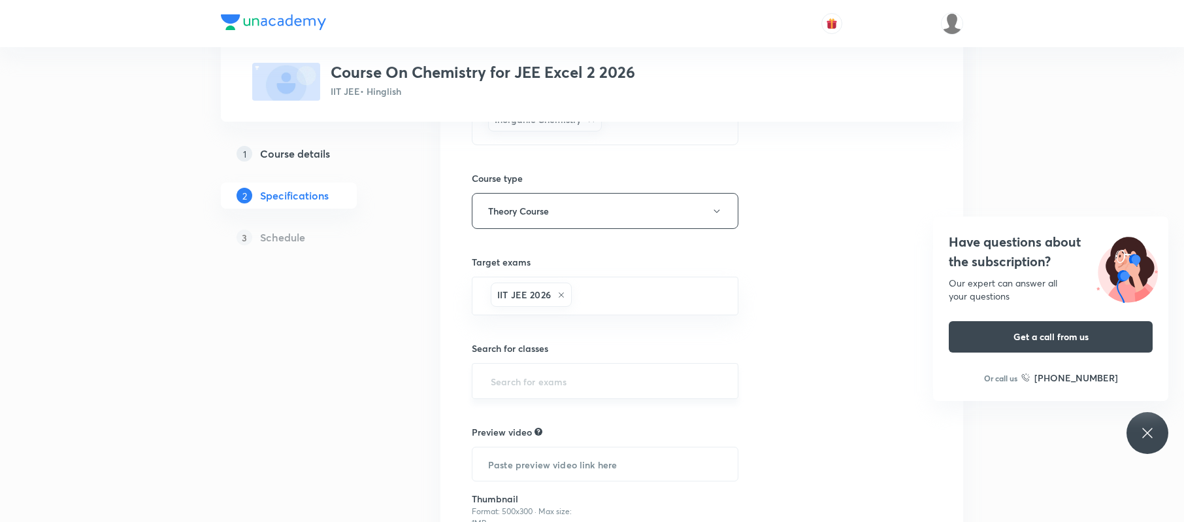
scroll to position [230, 0]
click at [584, 391] on input "text" at bounding box center [605, 379] width 234 height 24
click at [580, 280] on li "Class 12" at bounding box center [604, 275] width 265 height 24
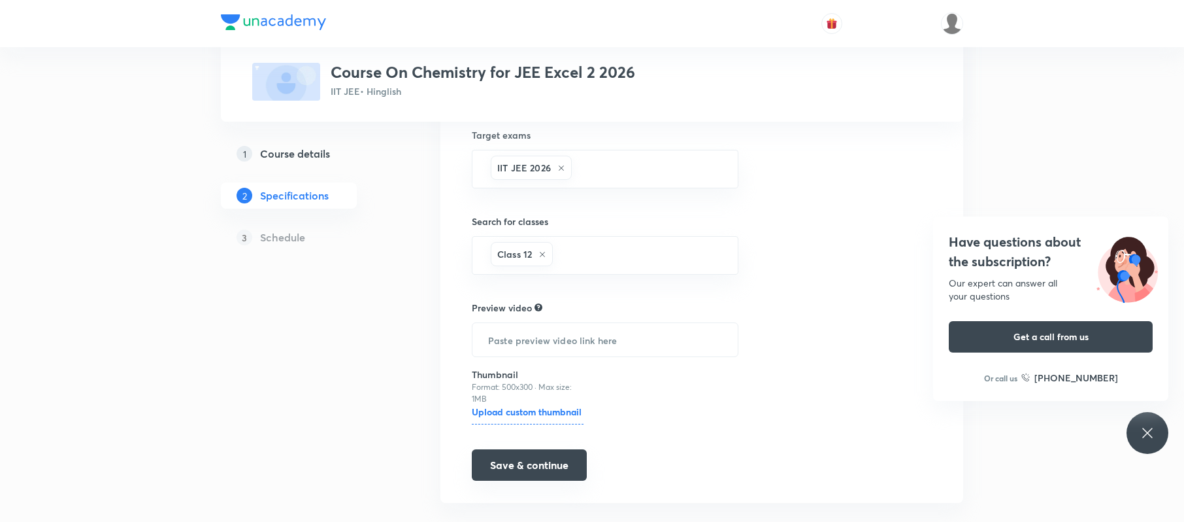
scroll to position [359, 0]
click at [539, 469] on button "Save & continue" at bounding box center [529, 460] width 115 height 31
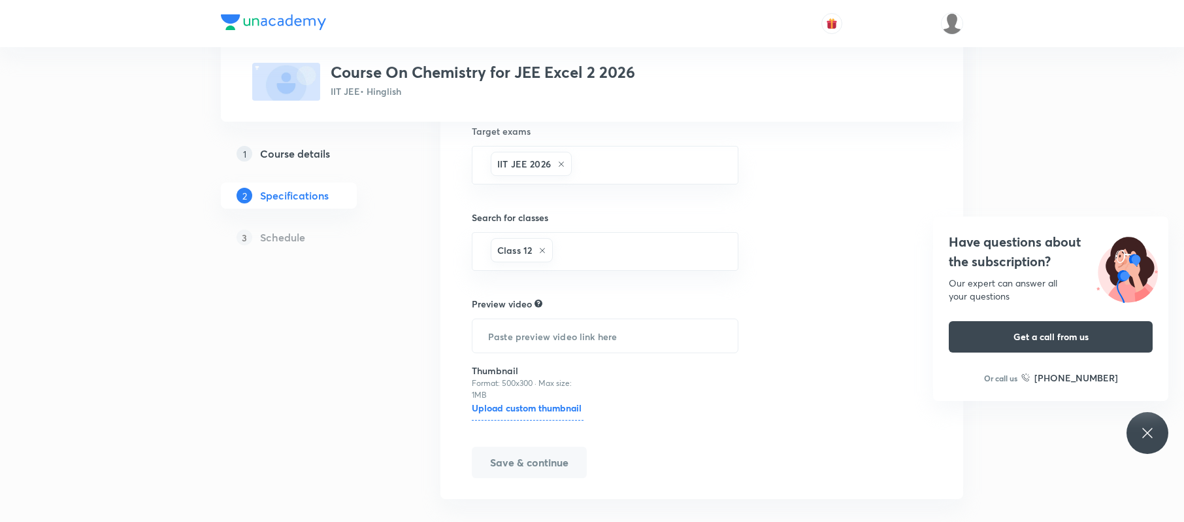
click at [1152, 431] on icon at bounding box center [1148, 433] width 16 height 16
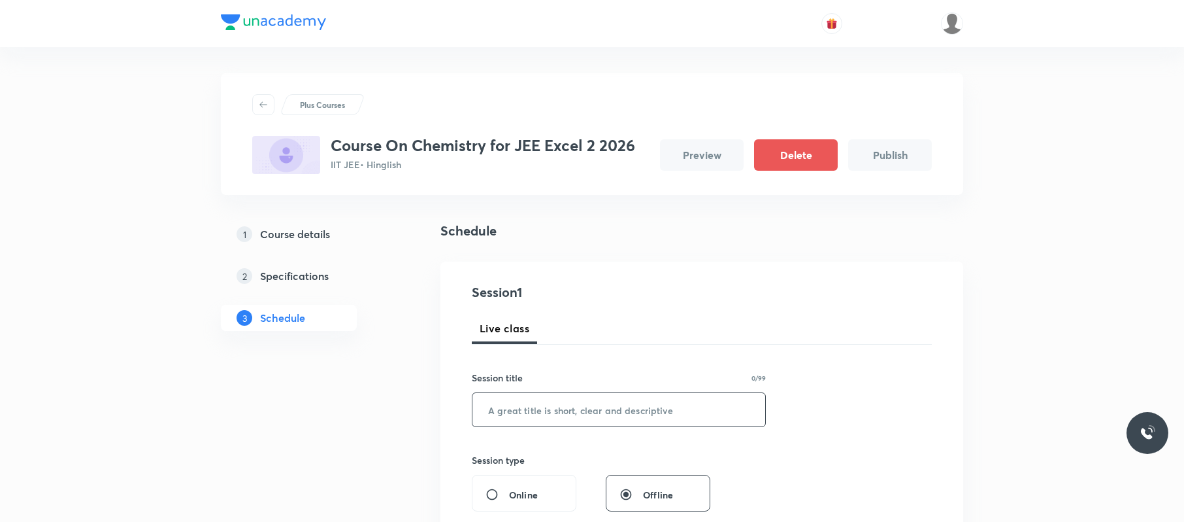
click at [641, 414] on input "text" at bounding box center [619, 409] width 293 height 33
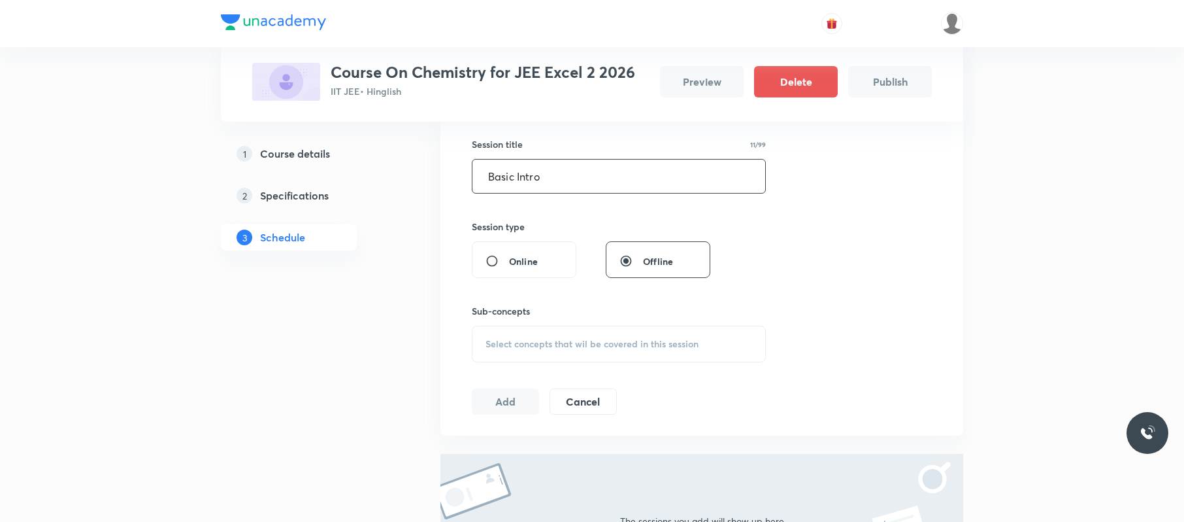
scroll to position [243, 0]
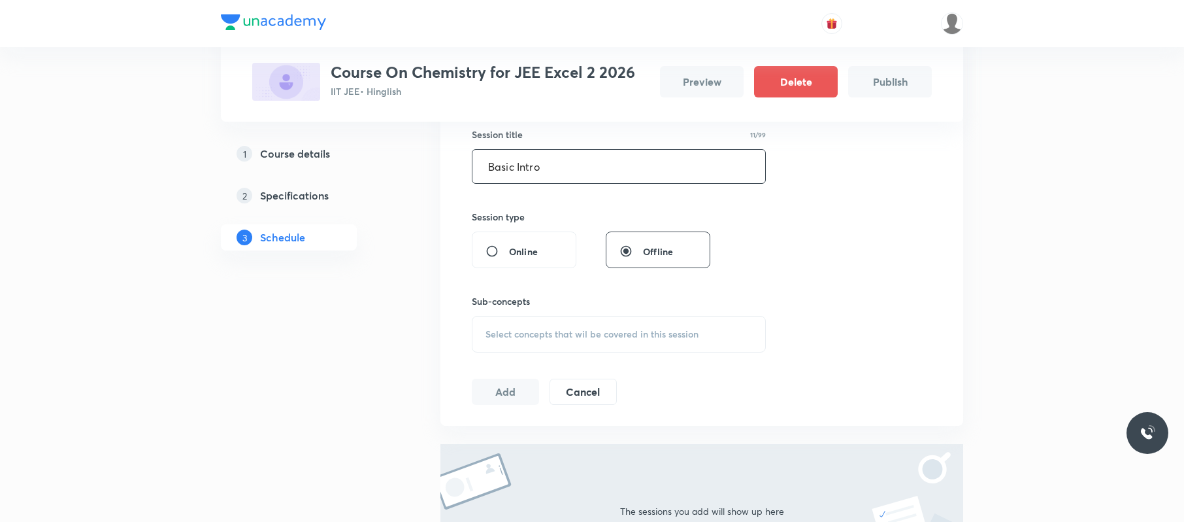
type input "Basic Intro"
click at [615, 344] on div "Select concepts that wil be covered in this session" at bounding box center [619, 334] width 294 height 37
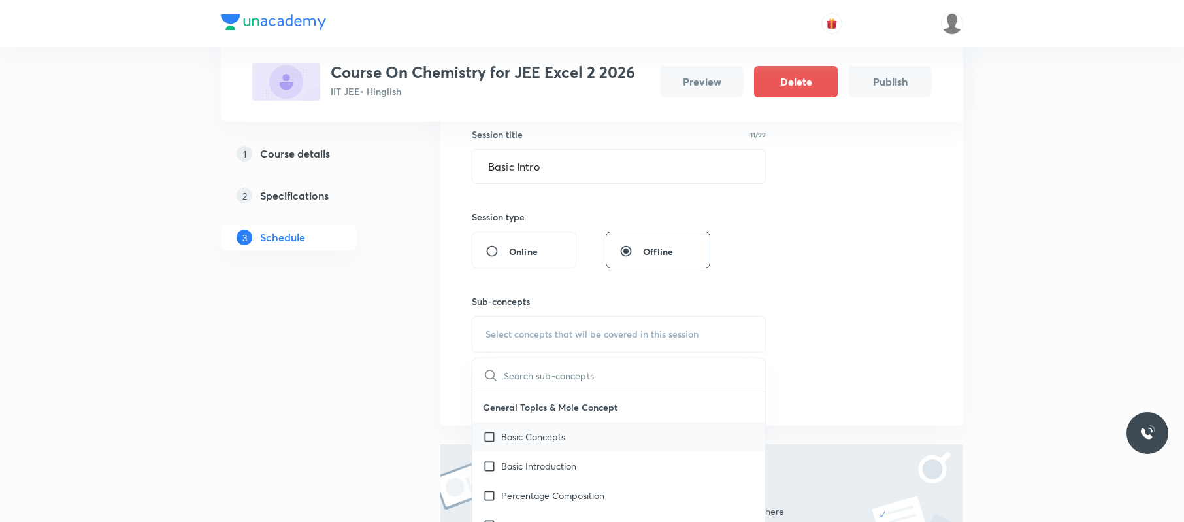
click at [620, 442] on div "Basic Concepts" at bounding box center [619, 436] width 293 height 29
checkbox input "true"
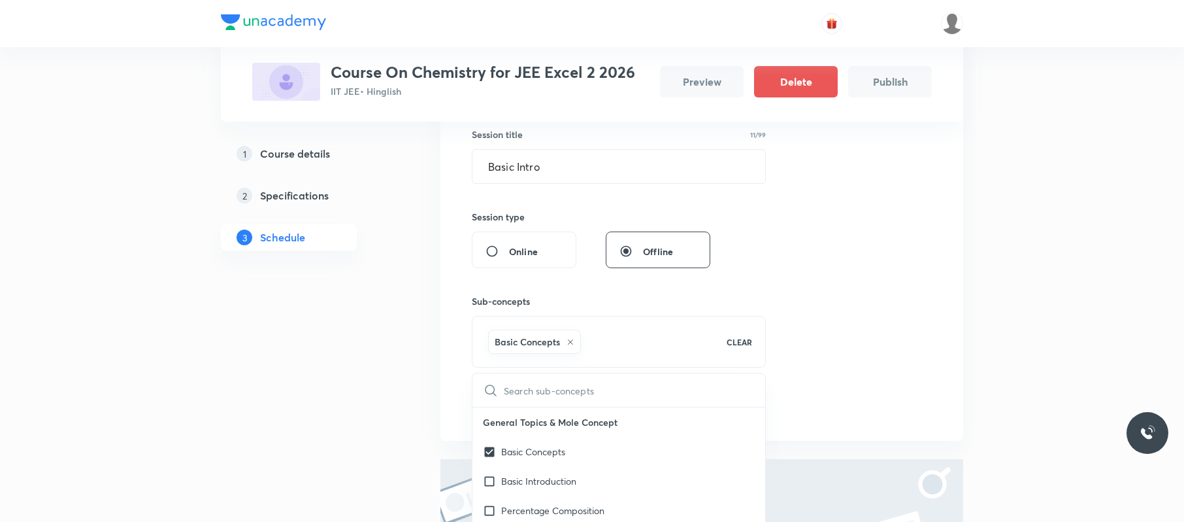
drag, startPoint x: 877, startPoint y: 338, endPoint x: 775, endPoint y: 372, distance: 107.5
click at [878, 338] on div "Session 1 Live class Session title 11/99 Basic Intro ​ Session type Online Offl…" at bounding box center [702, 229] width 460 height 380
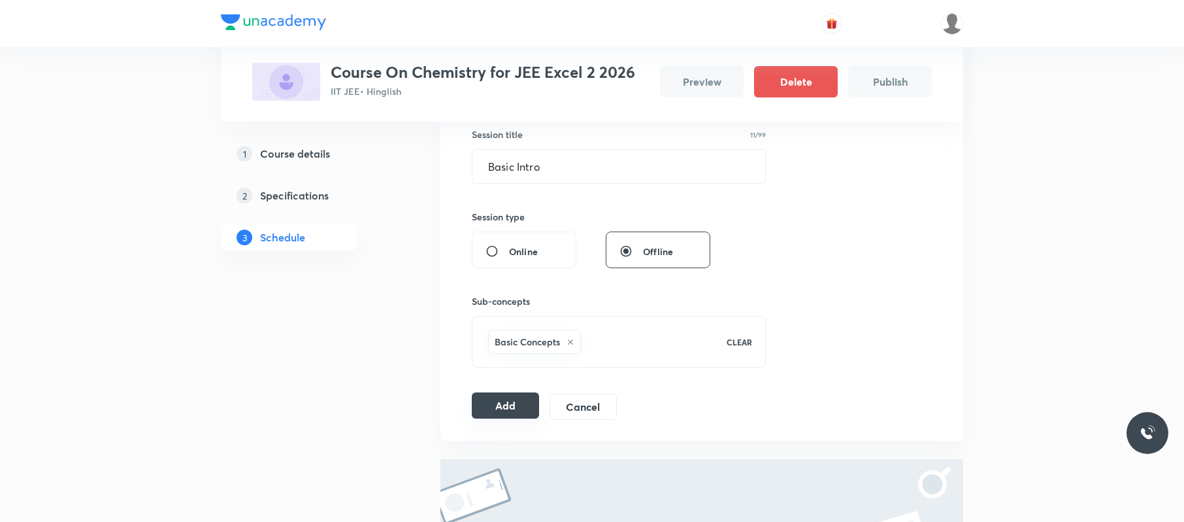
click at [513, 408] on button "Add" at bounding box center [505, 405] width 67 height 26
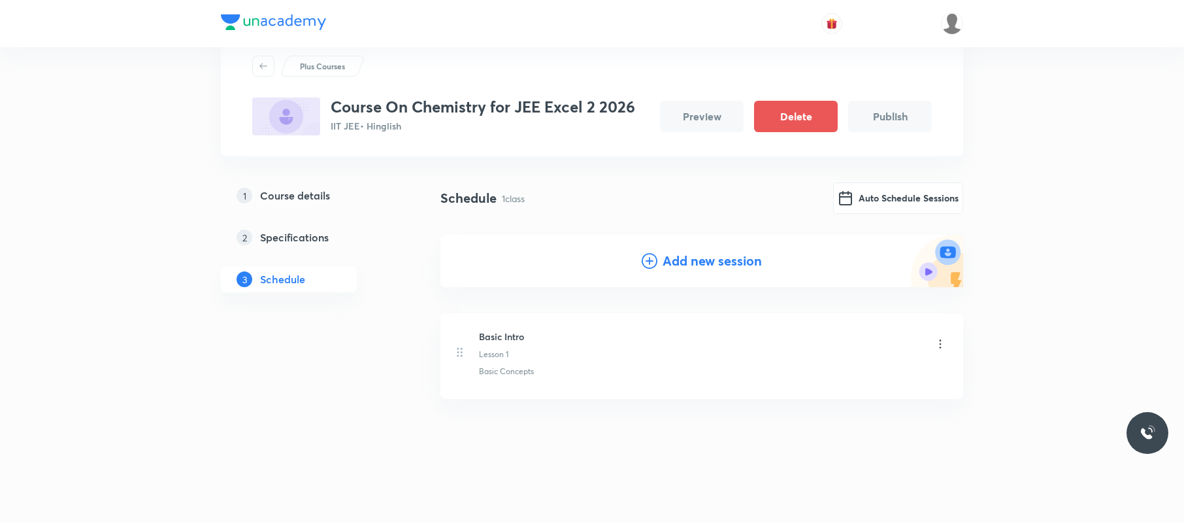
scroll to position [38, 0]
click at [911, 202] on button "Auto Schedule Sessions" at bounding box center [898, 197] width 130 height 31
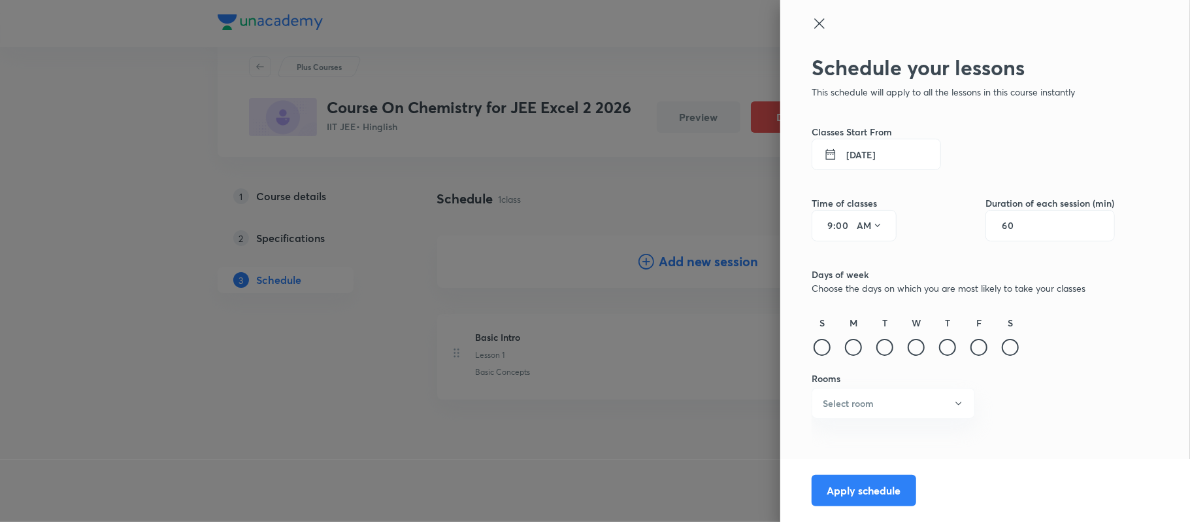
click at [835, 224] on div "9 : 00 AM" at bounding box center [854, 225] width 85 height 31
click at [833, 224] on div "9 : 00 AM" at bounding box center [854, 225] width 85 height 31
click at [830, 224] on input "9" at bounding box center [826, 225] width 16 height 10
type input "5"
type input "40"
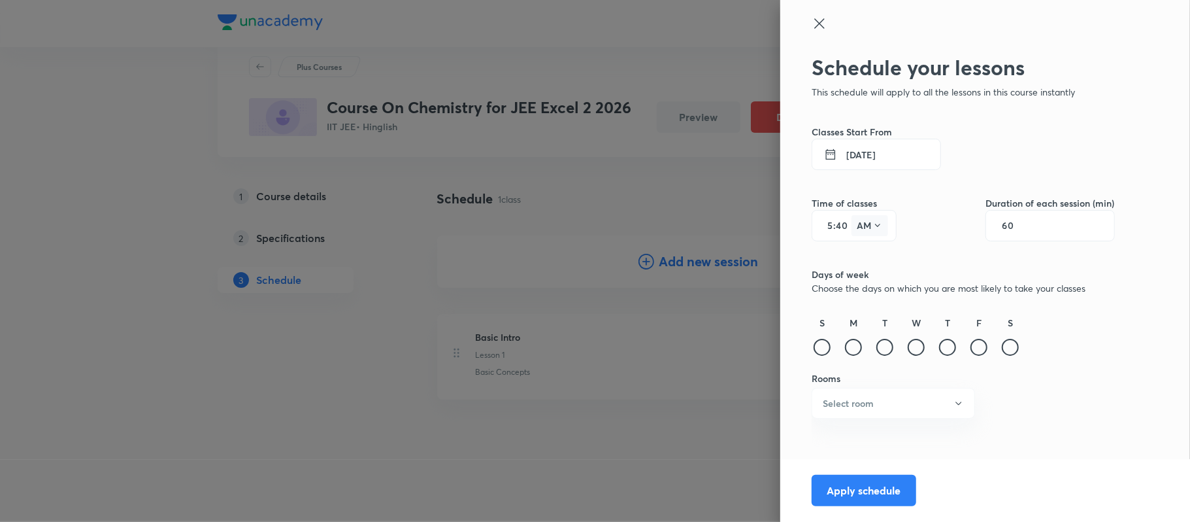
click at [874, 227] on icon at bounding box center [878, 225] width 10 height 10
click at [867, 254] on div "PM" at bounding box center [870, 258] width 47 height 31
click at [1025, 228] on input "60" at bounding box center [1014, 225] width 25 height 10
type input "90"
click at [924, 343] on div at bounding box center [916, 347] width 17 height 17
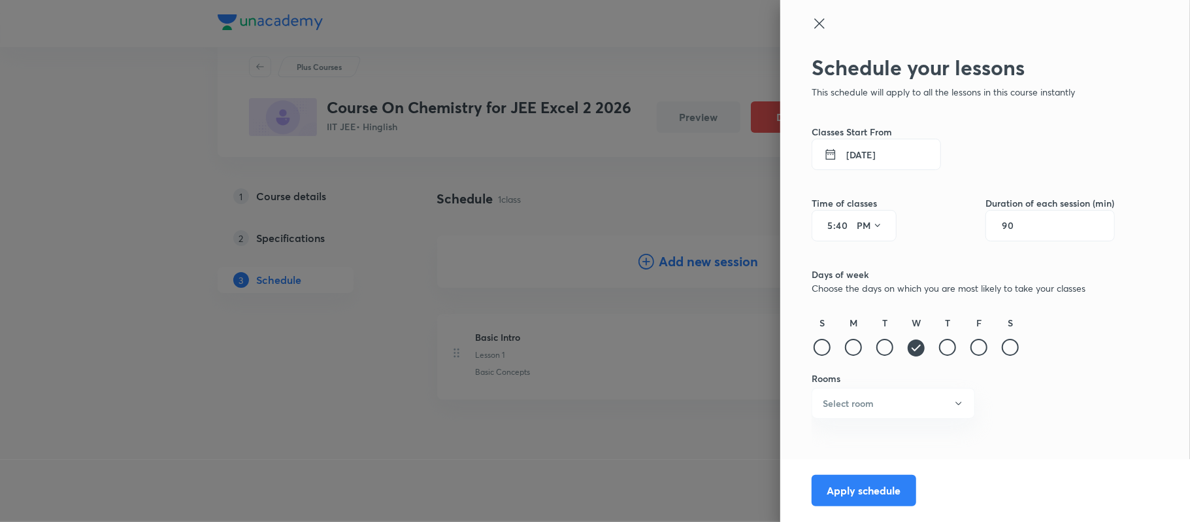
drag, startPoint x: 941, startPoint y: 351, endPoint x: 960, endPoint y: 353, distance: 19.1
click at [942, 351] on div at bounding box center [947, 347] width 17 height 17
click at [973, 346] on div at bounding box center [979, 347] width 17 height 17
click at [1002, 348] on div "S" at bounding box center [1010, 337] width 21 height 42
click at [933, 406] on button "Select room" at bounding box center [893, 403] width 163 height 31
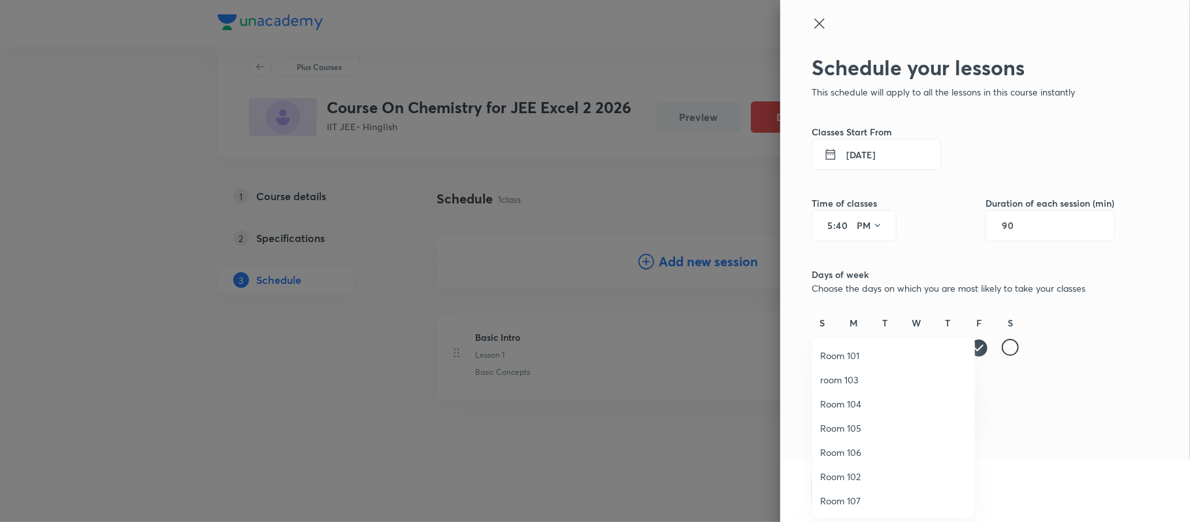
click at [866, 379] on span "room 103" at bounding box center [893, 380] width 146 height 14
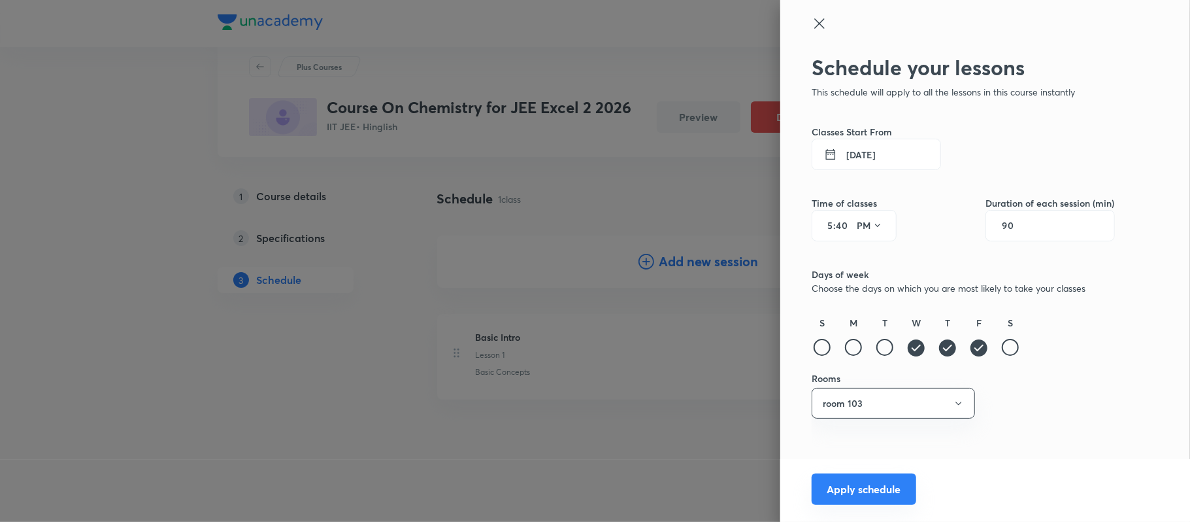
click at [858, 482] on button "Apply schedule" at bounding box center [864, 488] width 105 height 31
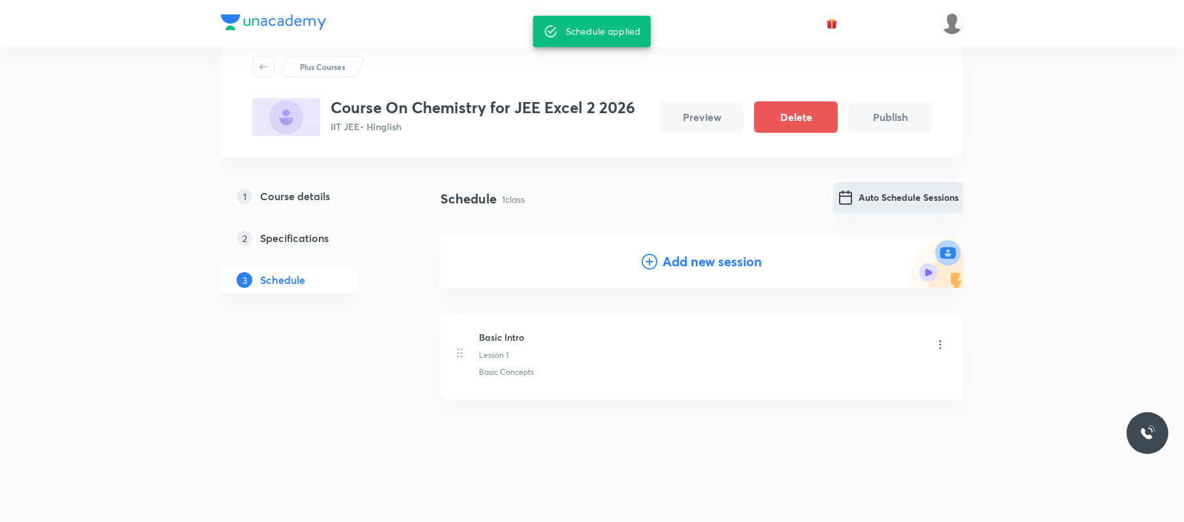
click at [924, 191] on button "Auto Schedule Sessions" at bounding box center [898, 197] width 130 height 31
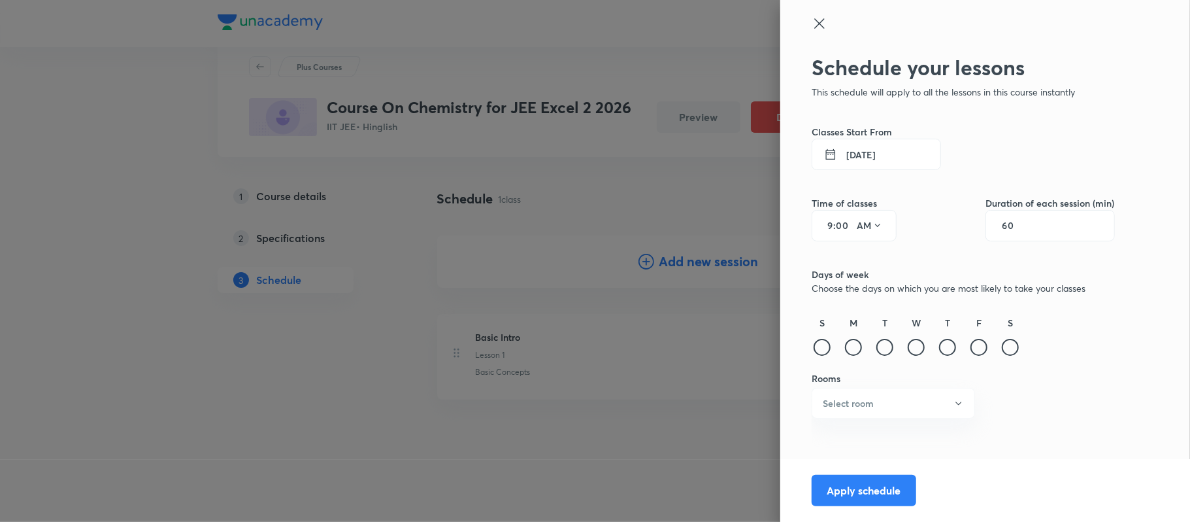
click at [837, 225] on input "00" at bounding box center [844, 225] width 16 height 10
click at [831, 222] on input "9" at bounding box center [826, 225] width 16 height 10
type input "5"
type input "40"
click at [876, 223] on icon at bounding box center [878, 225] width 10 height 10
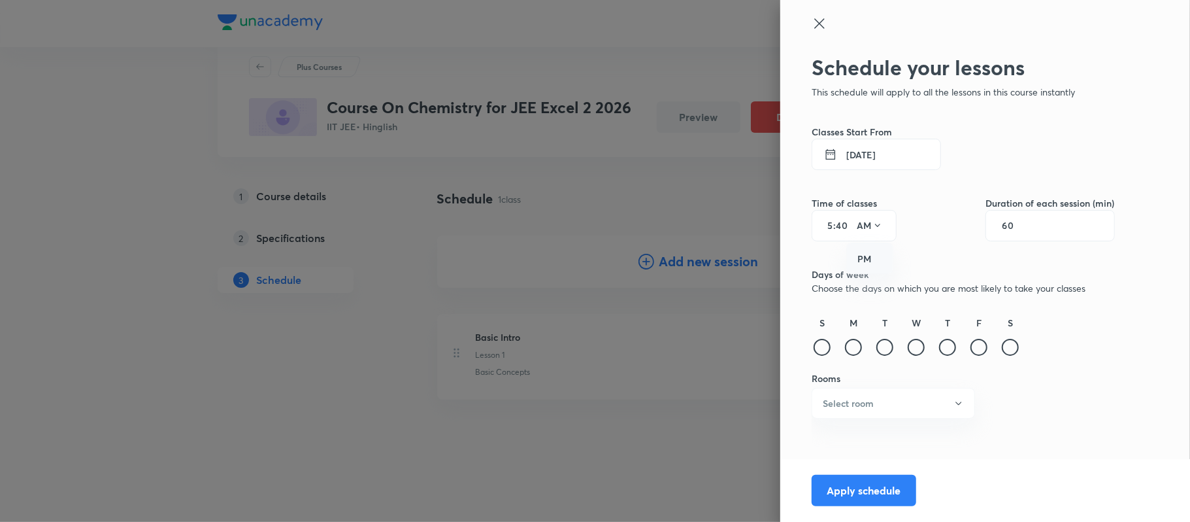
click at [876, 254] on div "PM" at bounding box center [870, 258] width 47 height 31
click at [1016, 224] on input "60" at bounding box center [1014, 225] width 25 height 10
type input "90"
click at [916, 342] on div at bounding box center [916, 347] width 17 height 17
click at [952, 349] on div at bounding box center [947, 347] width 17 height 17
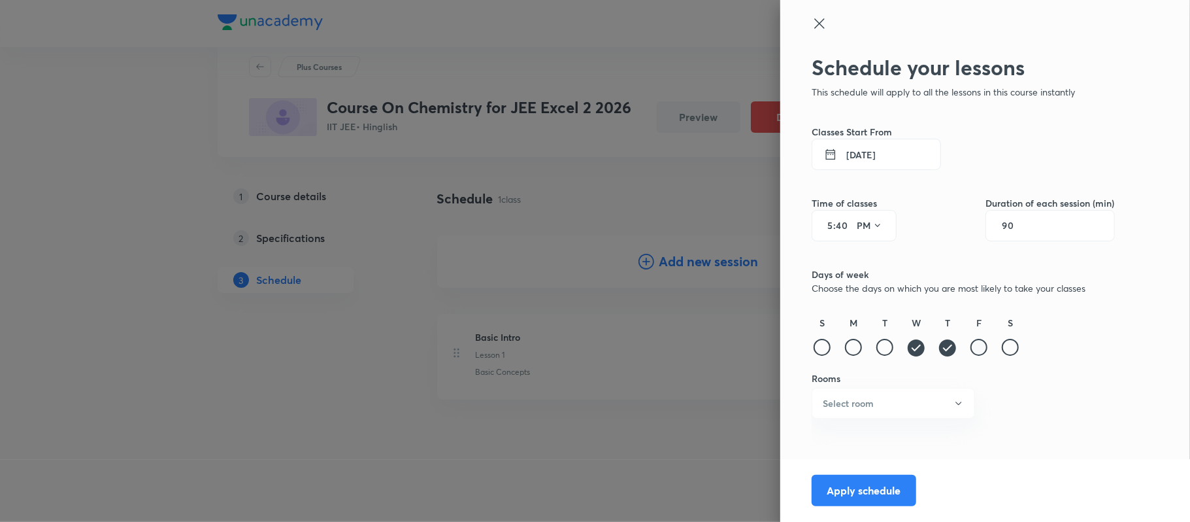
click at [981, 348] on div at bounding box center [979, 347] width 17 height 17
click at [1008, 346] on div at bounding box center [1010, 347] width 17 height 17
click at [926, 397] on button "Select room" at bounding box center [893, 403] width 163 height 31
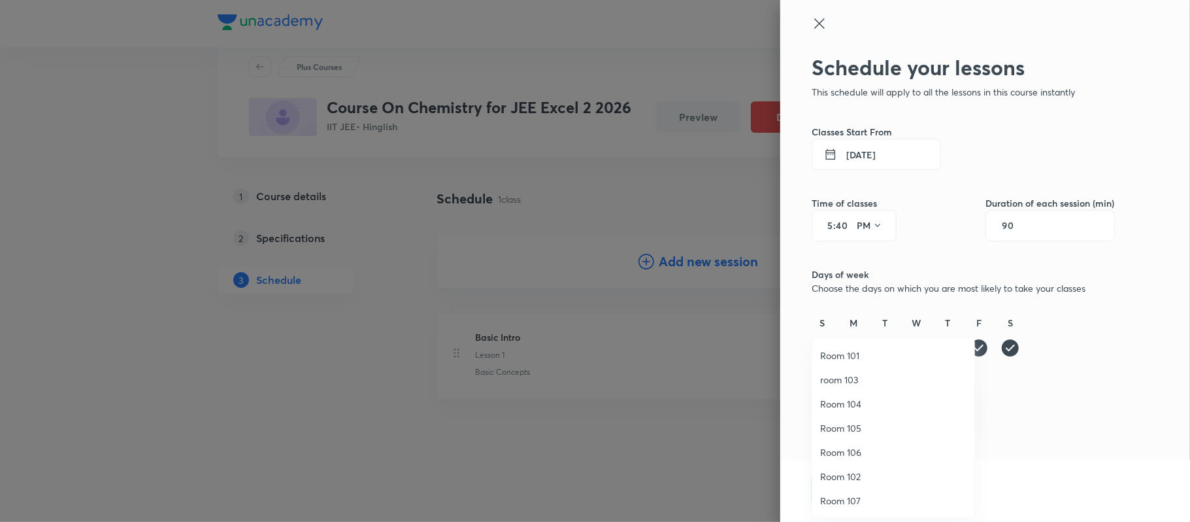
click at [856, 375] on span "room 103" at bounding box center [893, 380] width 146 height 14
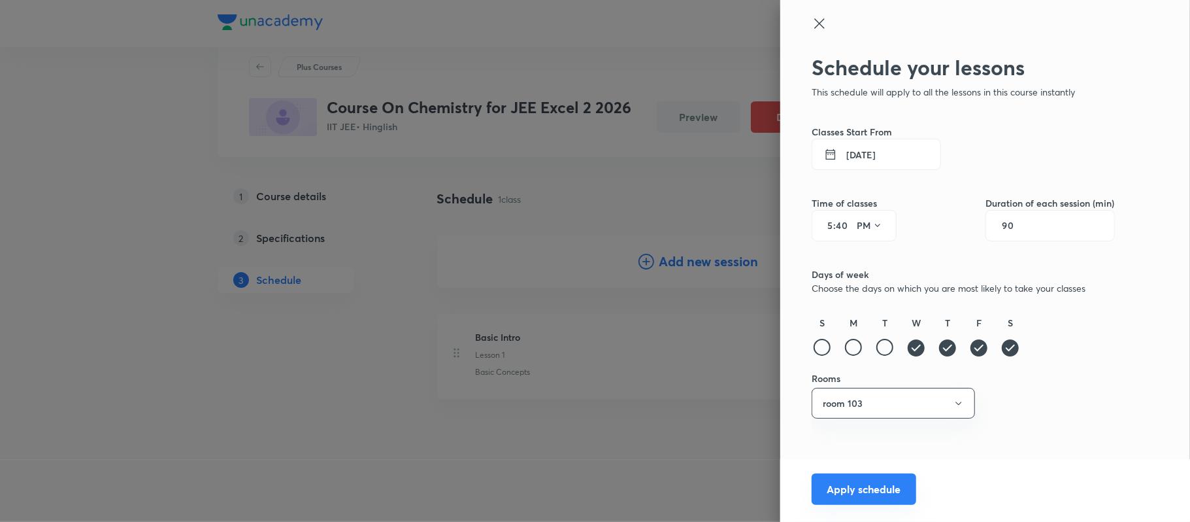
click at [894, 495] on button "Apply schedule" at bounding box center [864, 488] width 105 height 31
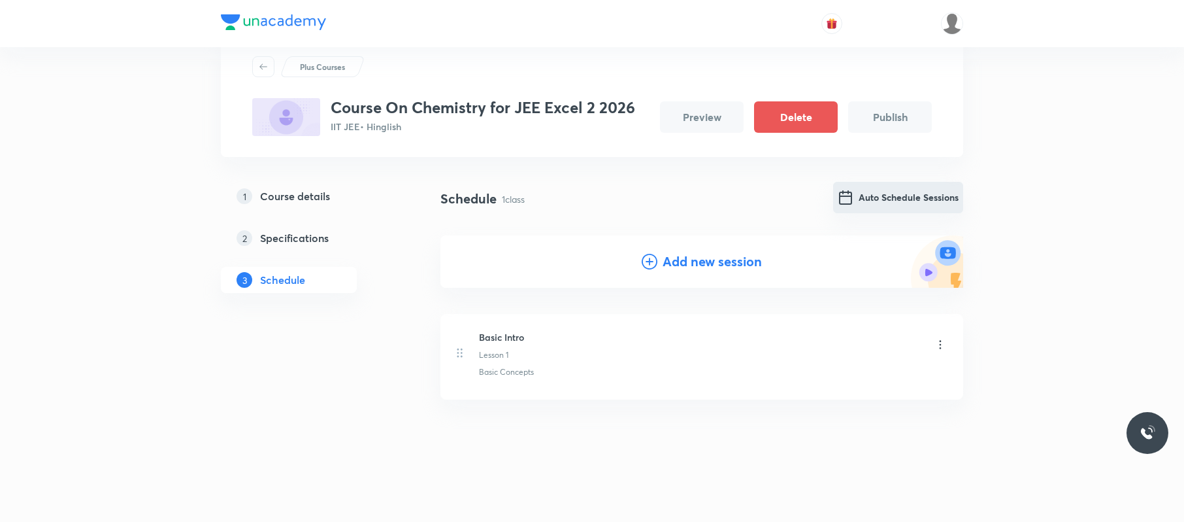
click at [918, 186] on button "Auto Schedule Sessions" at bounding box center [898, 197] width 130 height 31
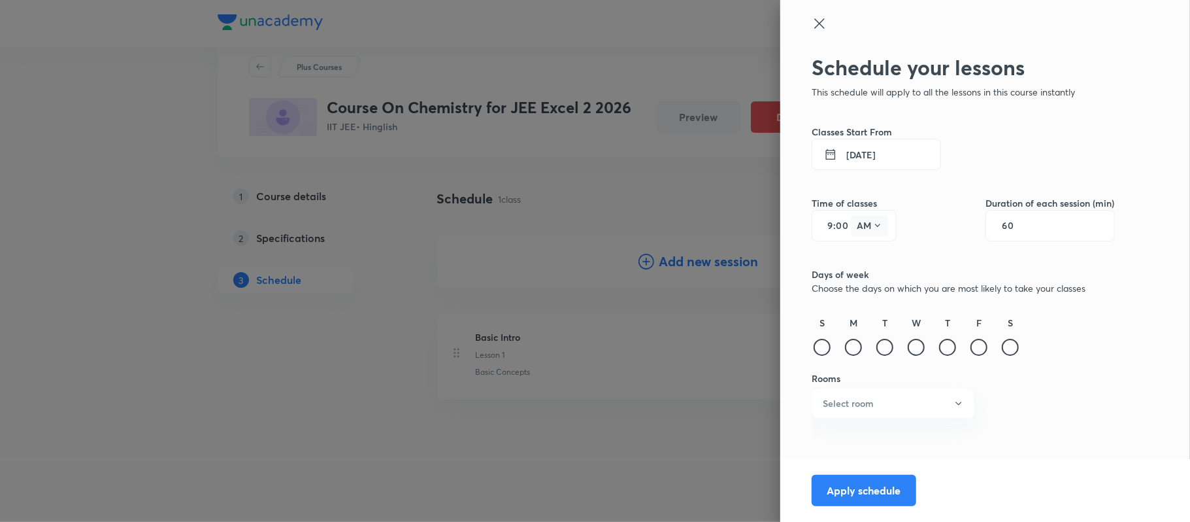
click at [874, 223] on icon at bounding box center [878, 225] width 10 height 10
click at [869, 248] on div "PM" at bounding box center [870, 258] width 47 height 31
click at [833, 220] on div "9 : 00 PM" at bounding box center [854, 225] width 85 height 31
click at [832, 225] on input "9" at bounding box center [826, 225] width 16 height 10
type input "5"
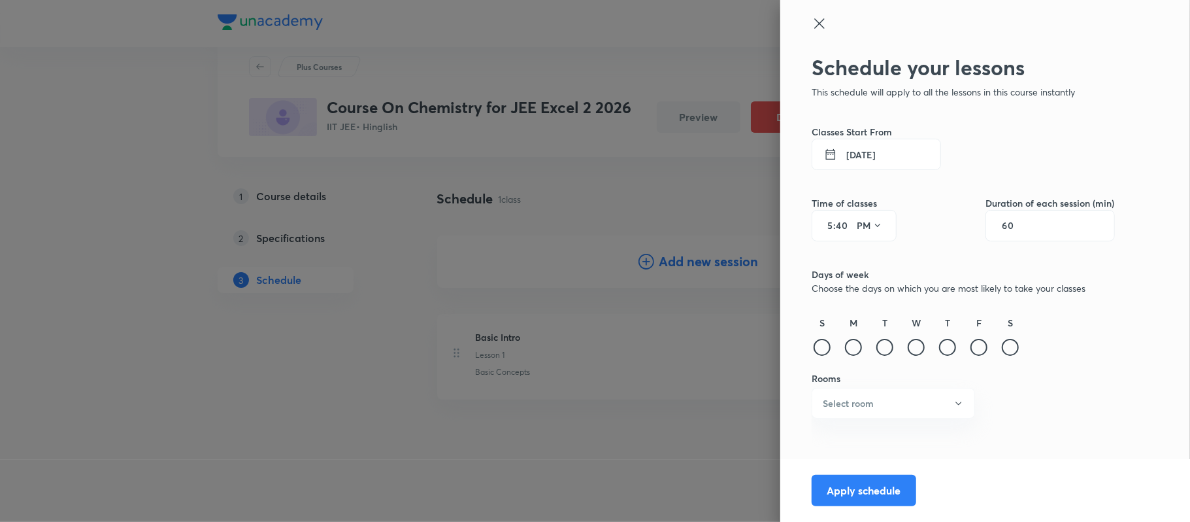
type input "40"
click at [1010, 221] on input "60" at bounding box center [1014, 225] width 25 height 10
type input "90"
click at [894, 343] on div "T" at bounding box center [884, 337] width 21 height 42
click at [887, 346] on div at bounding box center [884, 347] width 17 height 17
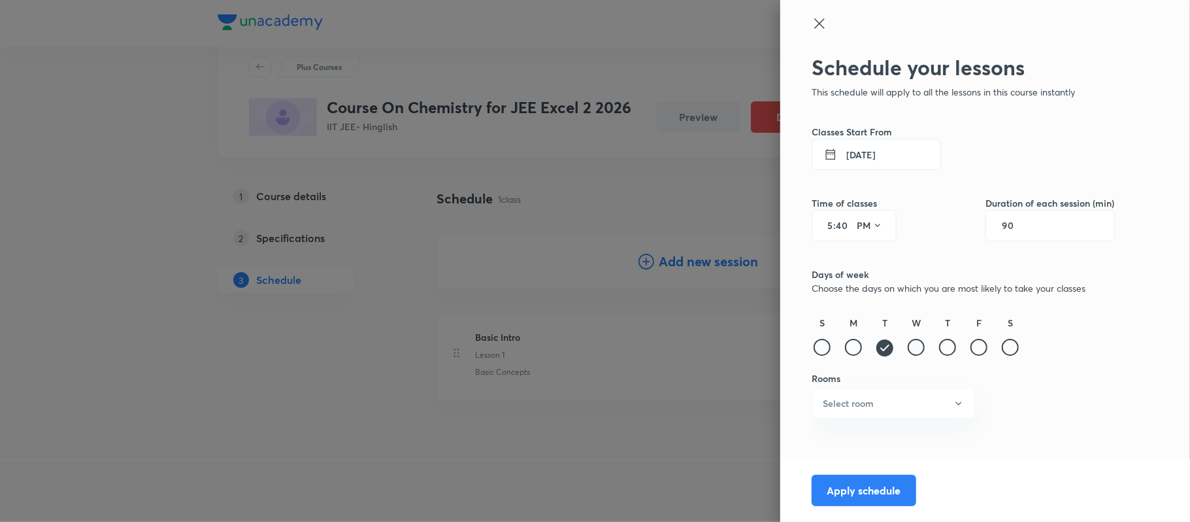
click at [915, 346] on div at bounding box center [916, 347] width 17 height 17
click at [928, 345] on div "S M T W T F S" at bounding box center [963, 337] width 303 height 42
click at [949, 348] on div at bounding box center [947, 347] width 17 height 17
drag, startPoint x: 989, startPoint y: 344, endPoint x: 1005, endPoint y: 356, distance: 20.0
click at [990, 346] on div "S M T W T F S" at bounding box center [963, 337] width 303 height 42
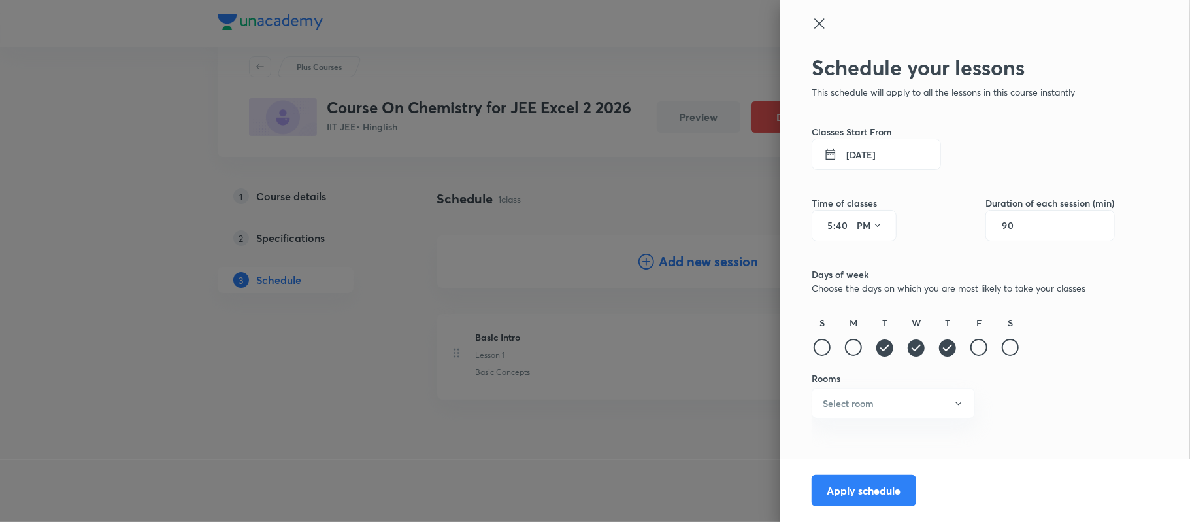
drag, startPoint x: 966, startPoint y: 353, endPoint x: 979, endPoint y: 352, distance: 13.1
click at [966, 352] on div "S M T W T F S" at bounding box center [963, 337] width 303 height 42
click at [981, 352] on div at bounding box center [979, 347] width 17 height 17
click at [997, 350] on div "S M T W T F S" at bounding box center [963, 337] width 303 height 42
click at [1005, 346] on div at bounding box center [1010, 347] width 17 height 17
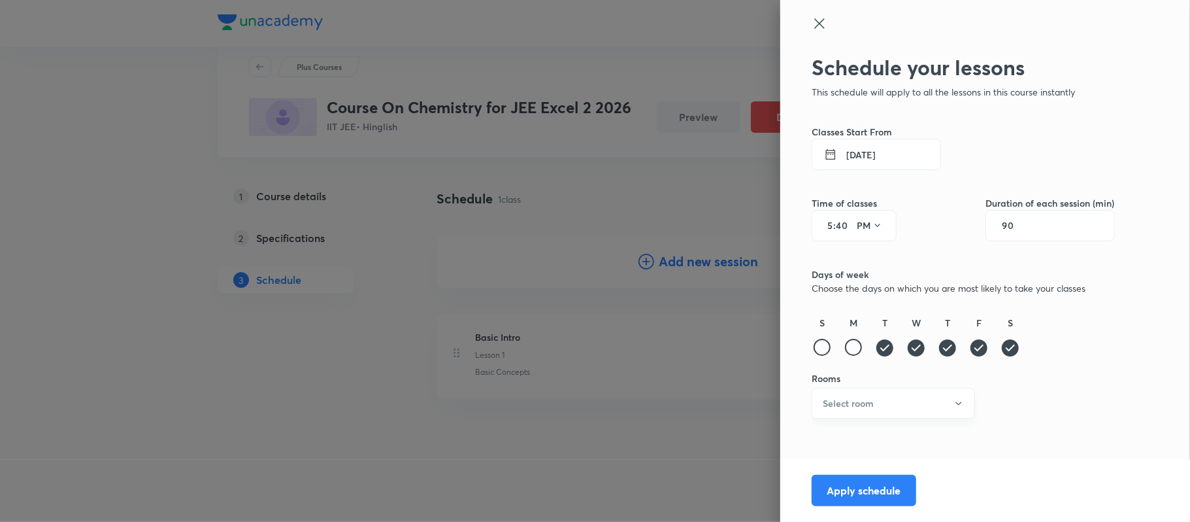
click at [950, 405] on button "Select room" at bounding box center [893, 403] width 163 height 31
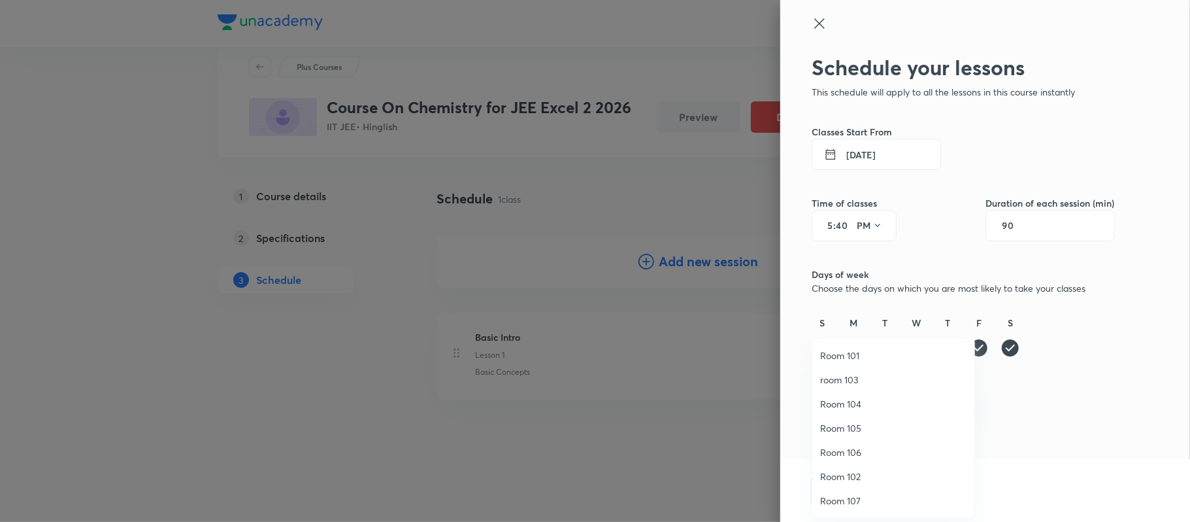
click at [850, 377] on span "room 103" at bounding box center [893, 380] width 146 height 14
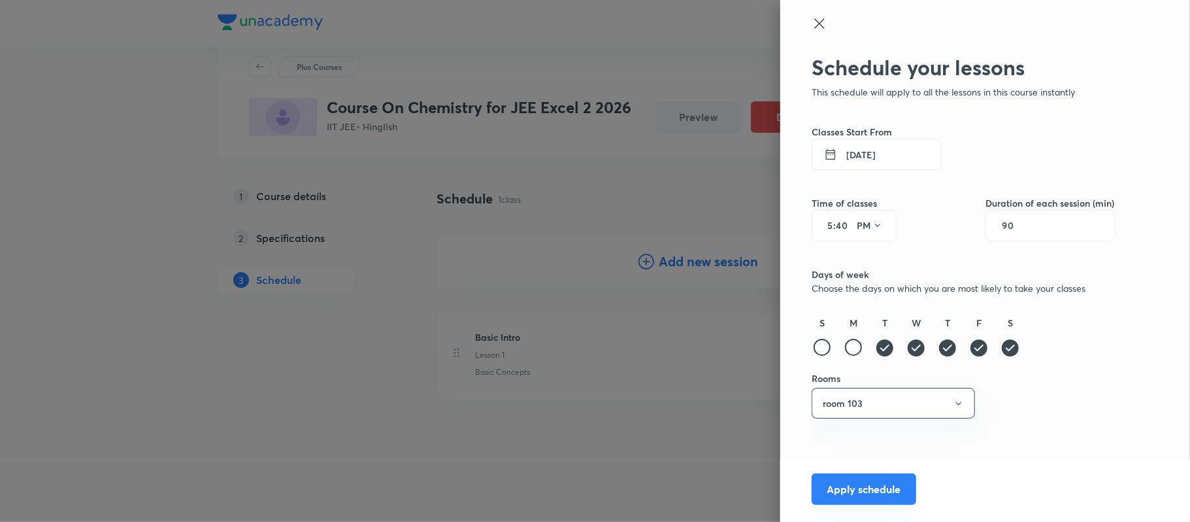
click at [871, 489] on button "Apply schedule" at bounding box center [864, 488] width 105 height 31
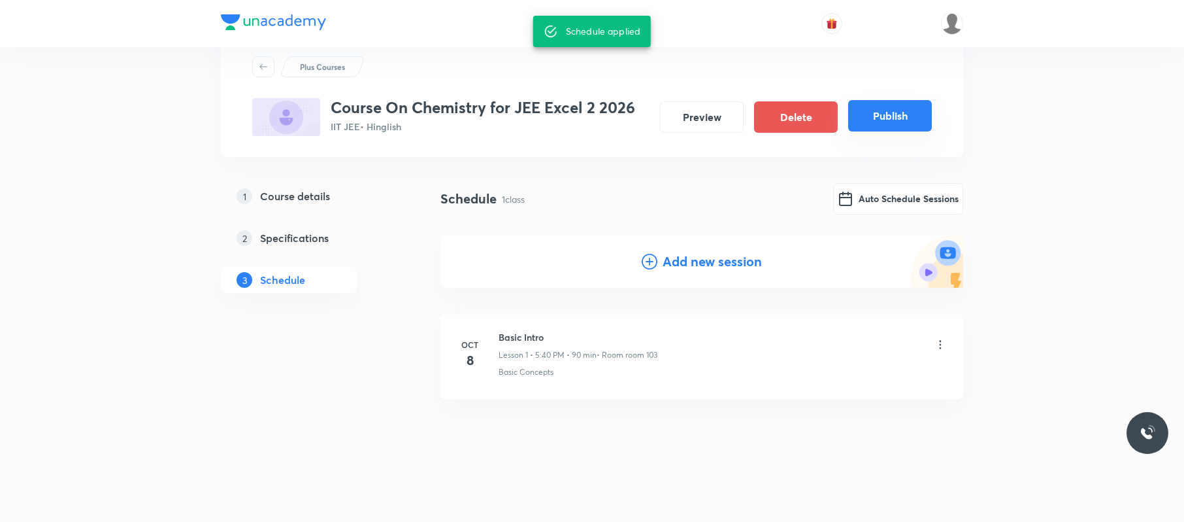
click at [888, 121] on button "Publish" at bounding box center [890, 115] width 84 height 31
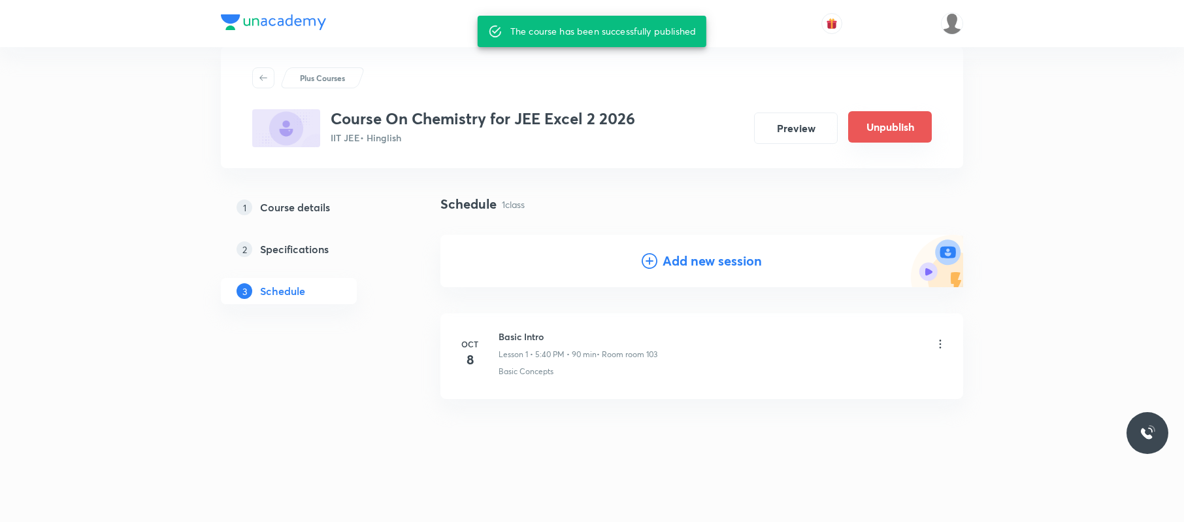
scroll to position [27, 0]
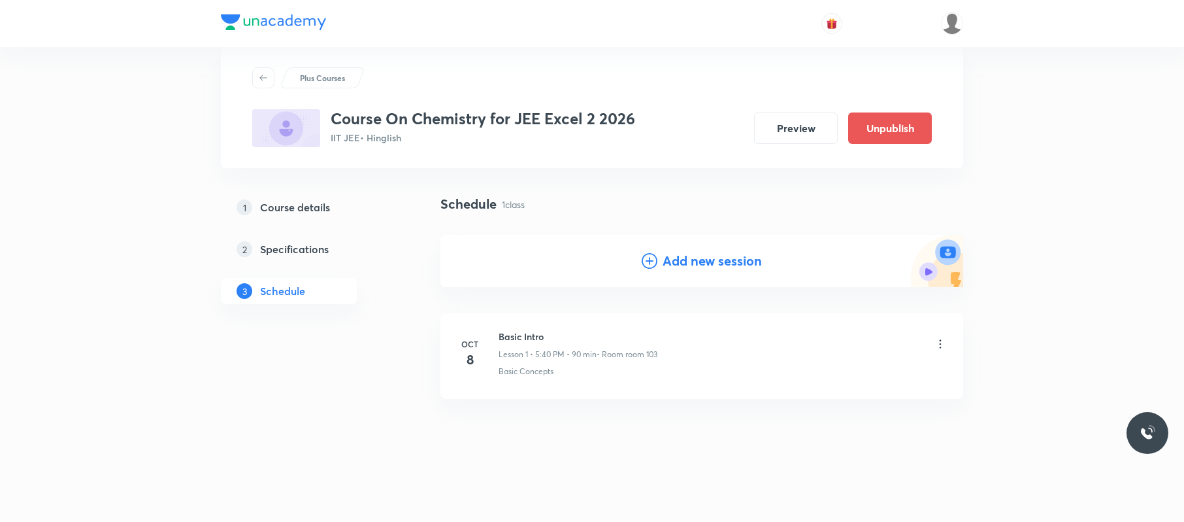
click at [129, 199] on div "Plus Courses Course On Chemistry for JEE Excel 2 2026 IIT JEE • Hinglish Previe…" at bounding box center [592, 247] width 1184 height 548
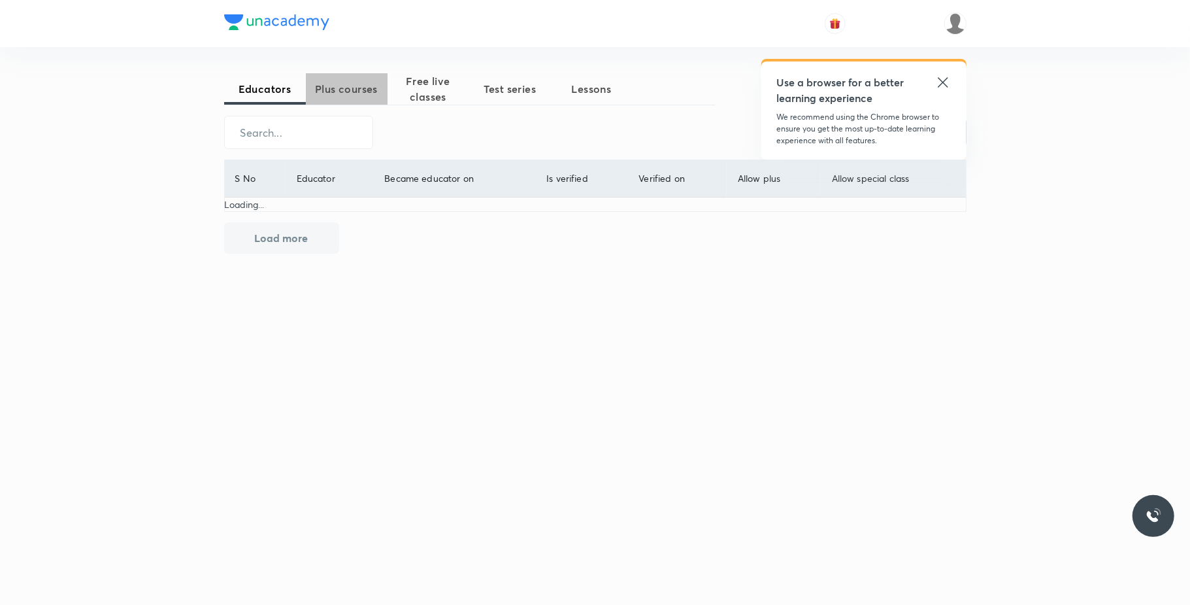
click at [367, 92] on span "Plus courses" at bounding box center [347, 89] width 82 height 16
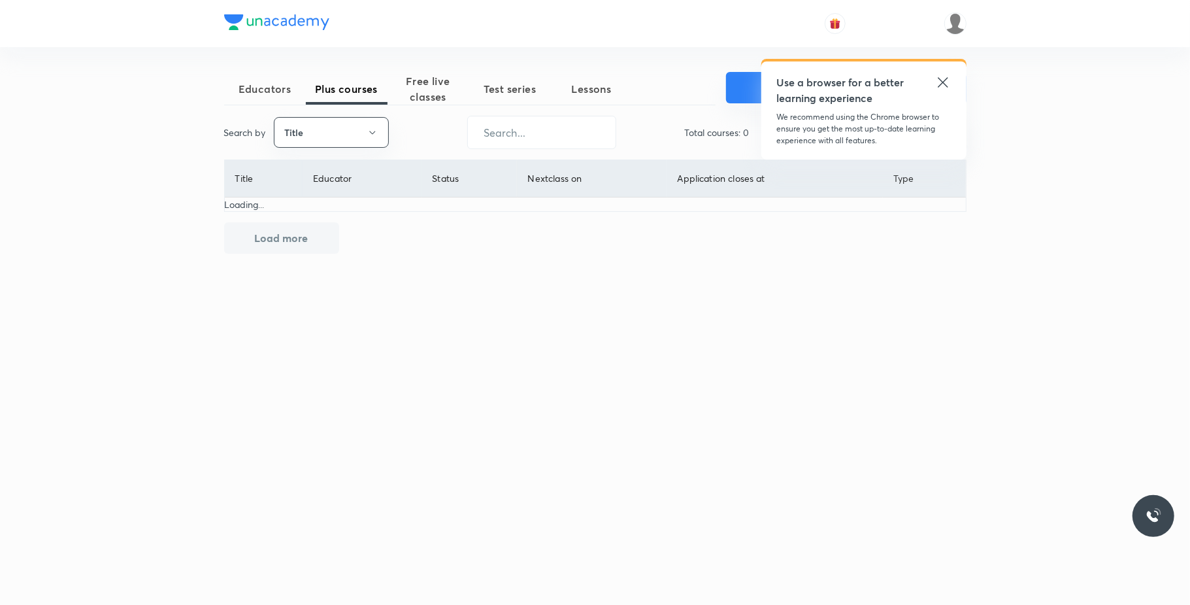
click at [735, 86] on button "Templates" at bounding box center [783, 87] width 115 height 31
